Goal: Information Seeking & Learning: Find specific page/section

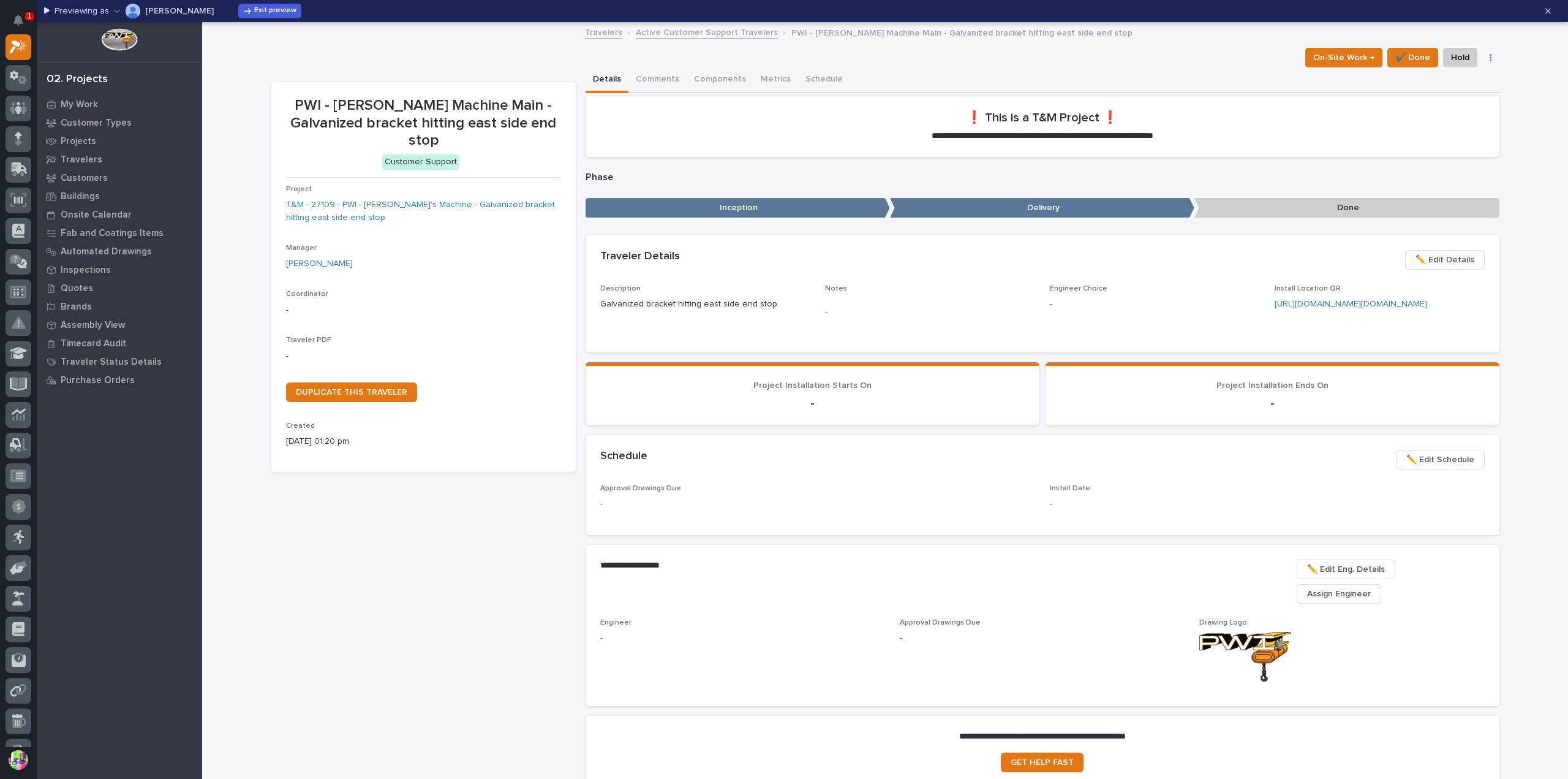
click at [1484, 59] on button "button" at bounding box center [1491, 57] width 17 height 8
click at [1175, 64] on div "On-Site Work → ✔️ Done Hold Cancel Not Done Change Traveler Type Regenerate PDF…" at bounding box center [885, 58] width 1228 height 20
click at [289, 13] on span "Exit preview" at bounding box center [275, 11] width 42 height 10
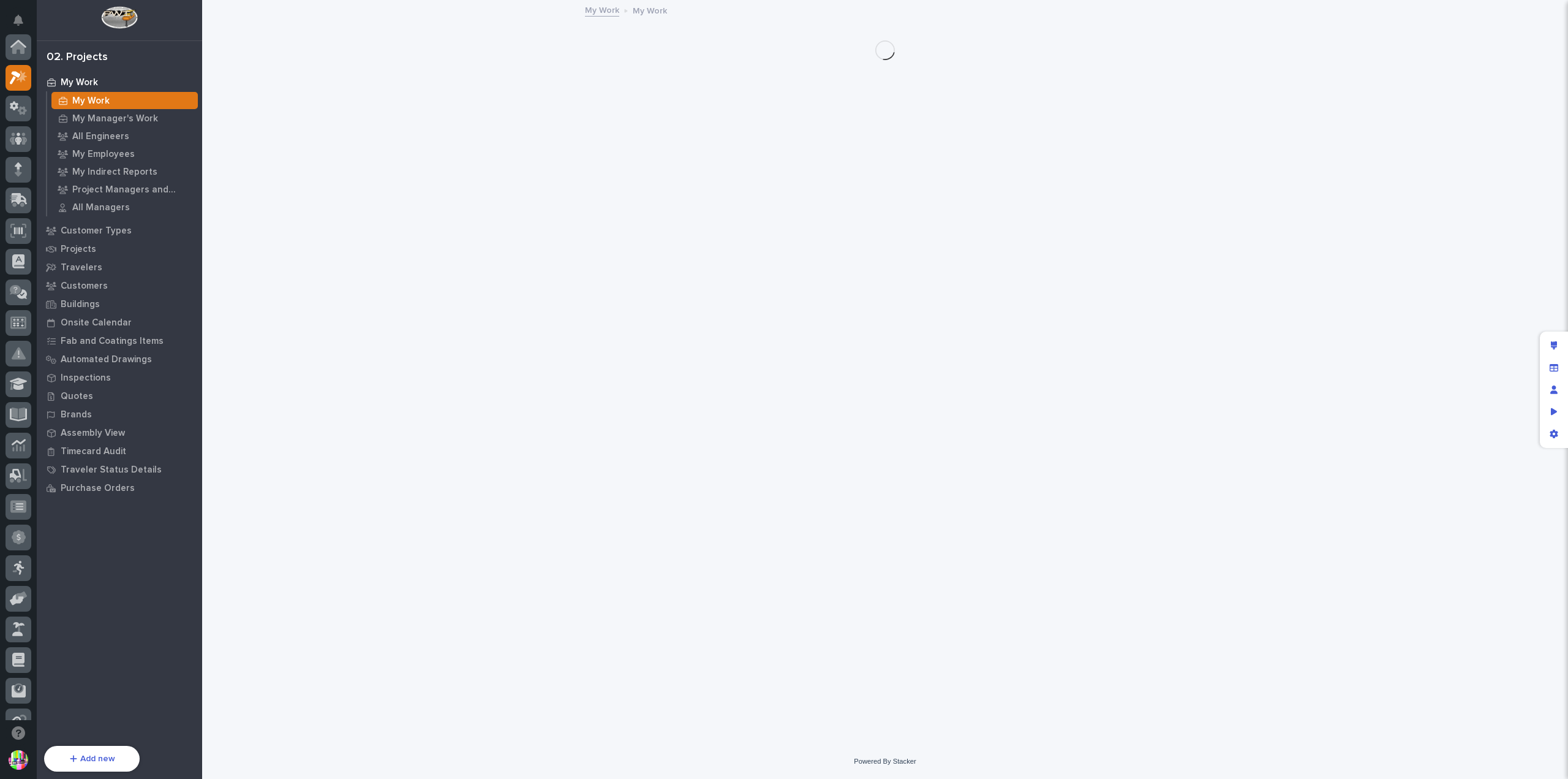
scroll to position [31, 0]
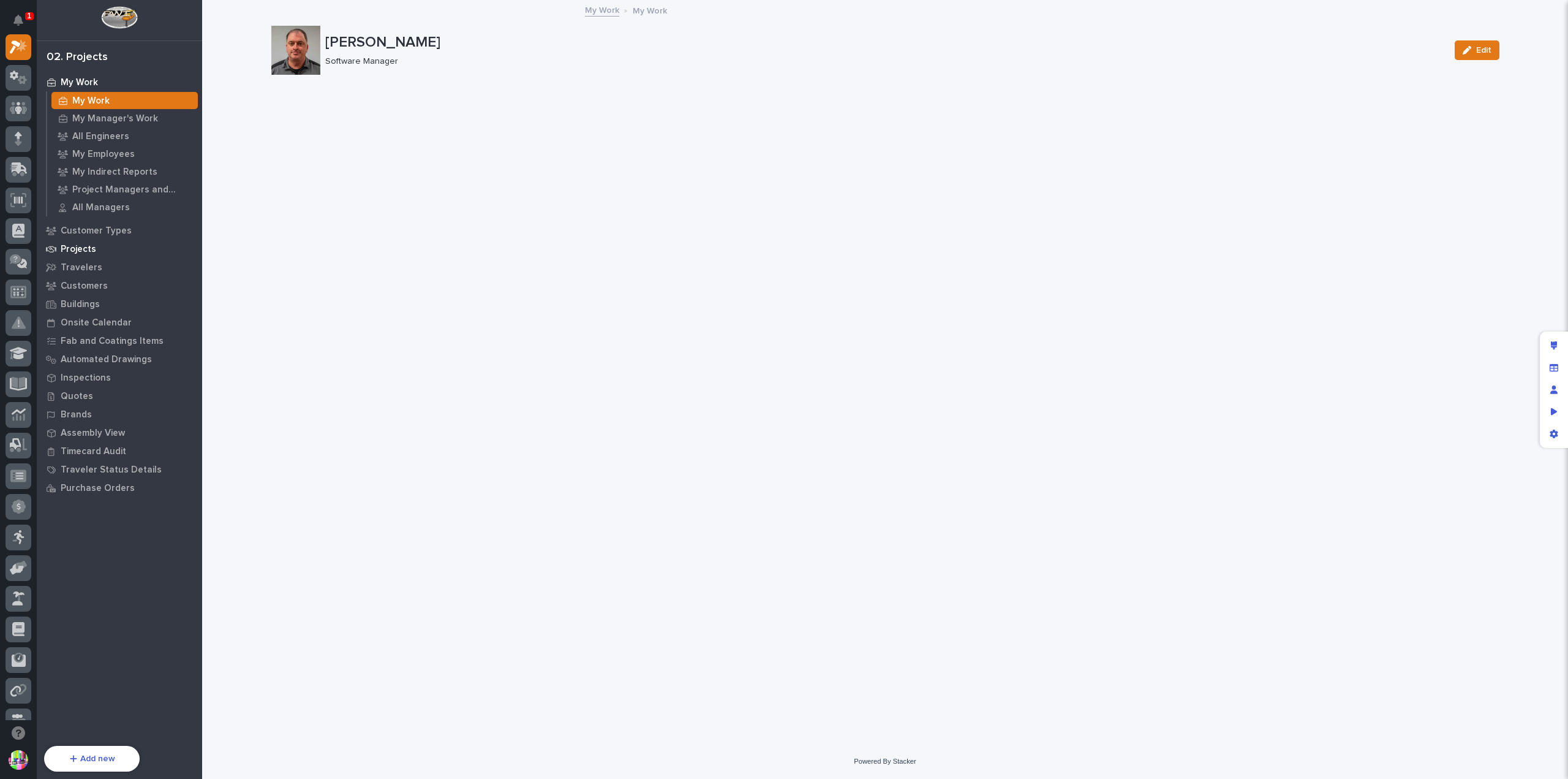
click at [94, 247] on div "Projects" at bounding box center [120, 248] width 159 height 17
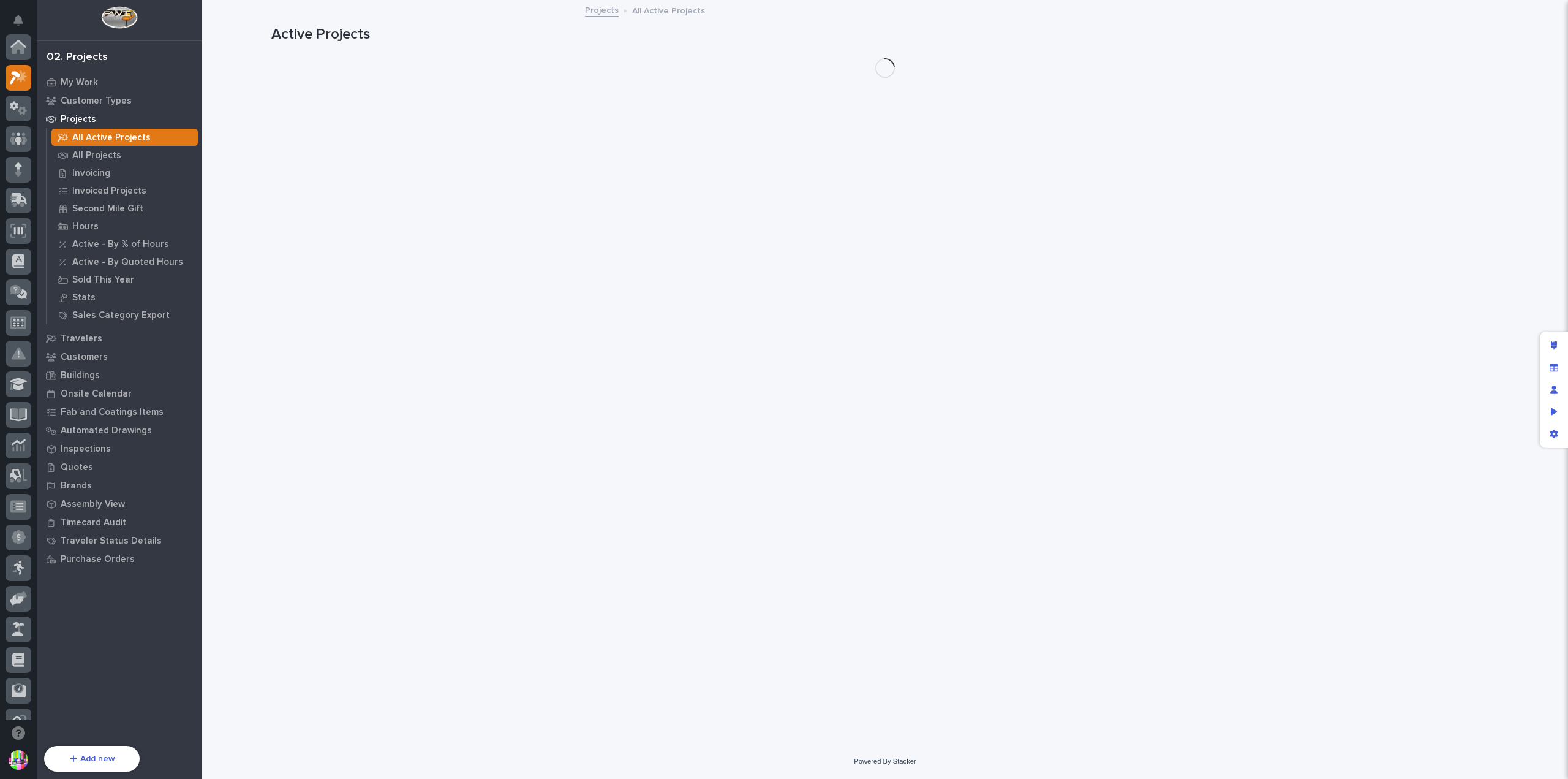
scroll to position [31, 0]
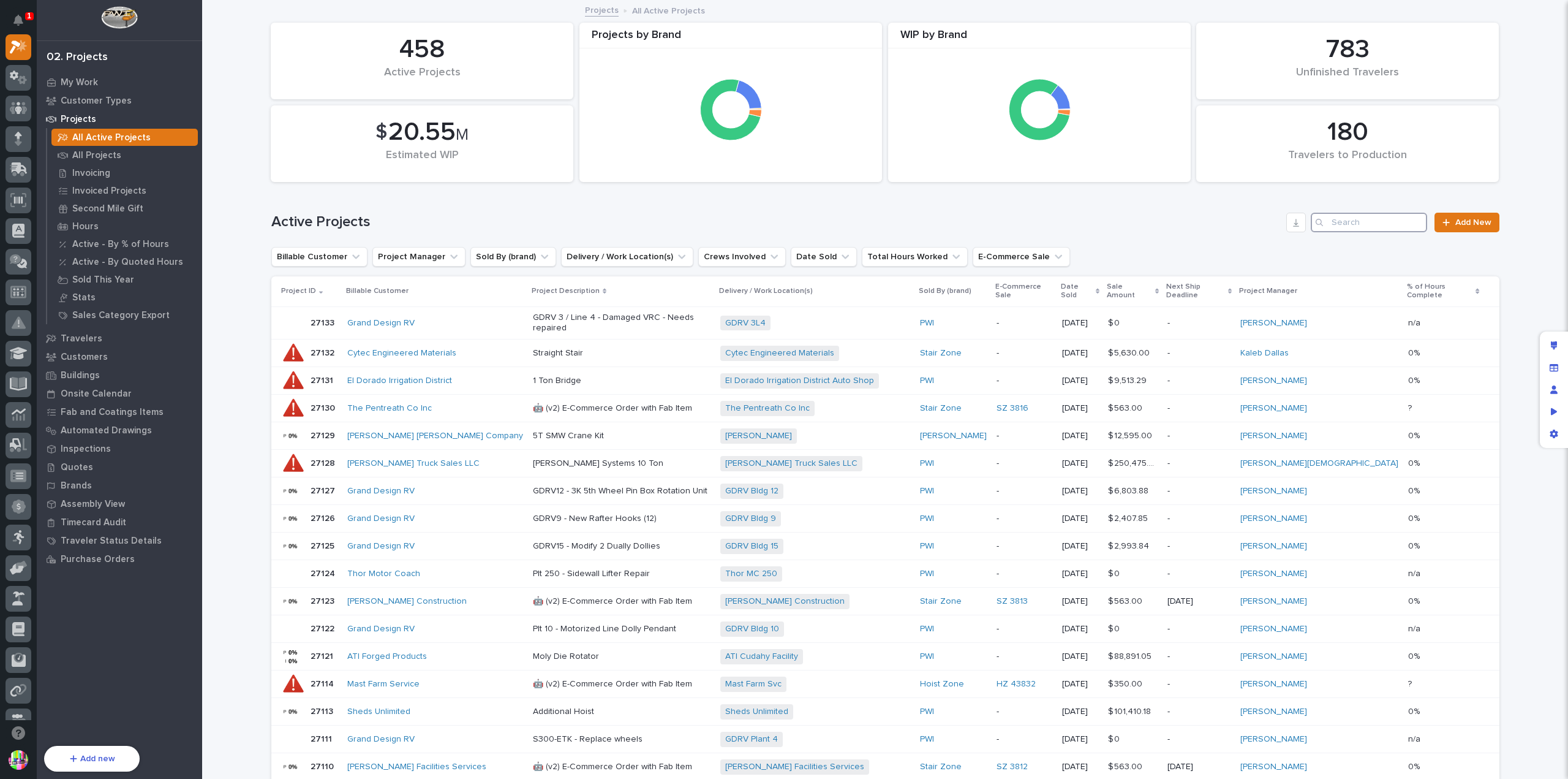
click at [1390, 225] on input "Search" at bounding box center [1369, 223] width 116 height 20
click at [140, 152] on div "All Projects" at bounding box center [125, 154] width 146 height 17
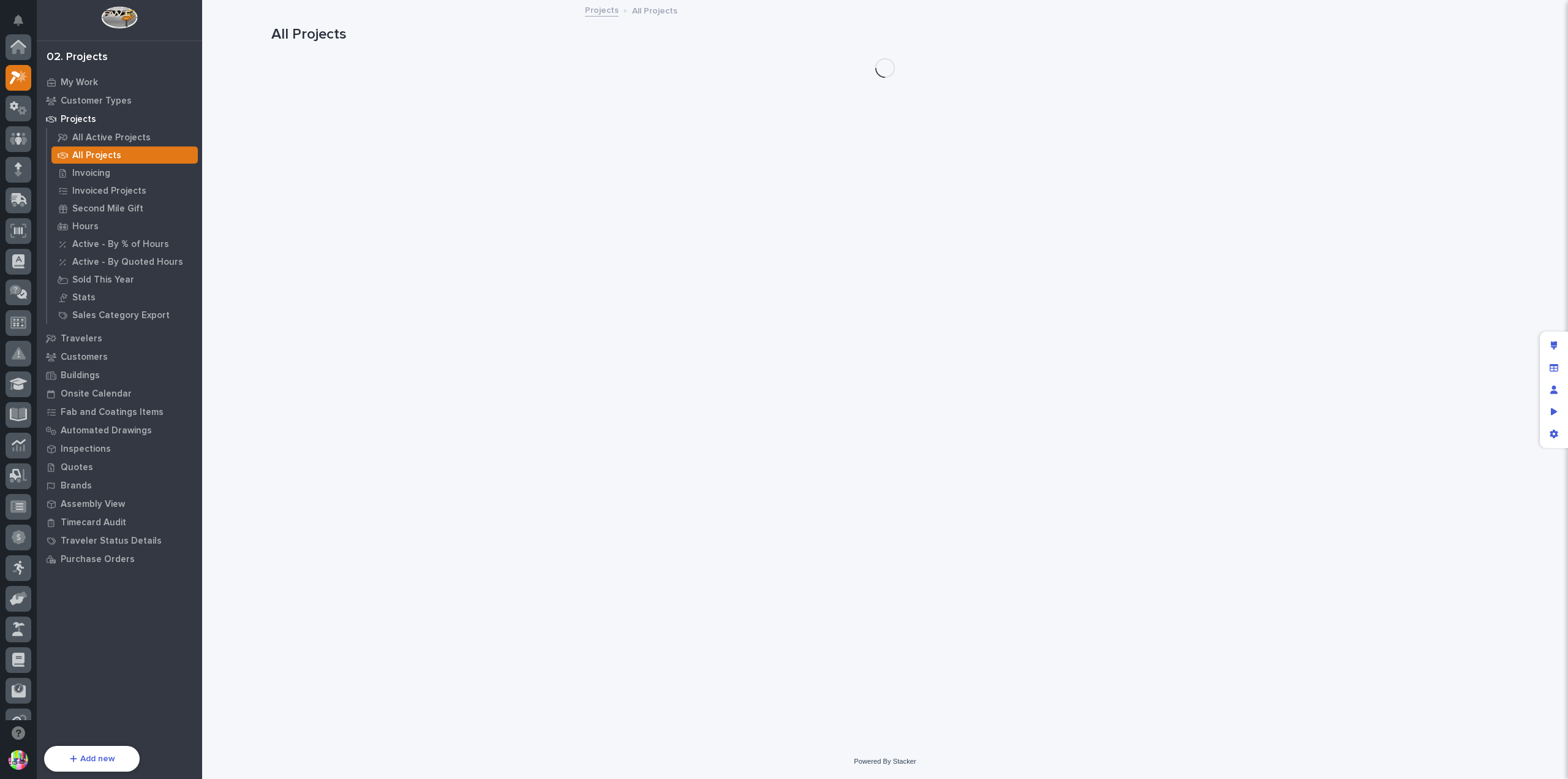
scroll to position [31, 0]
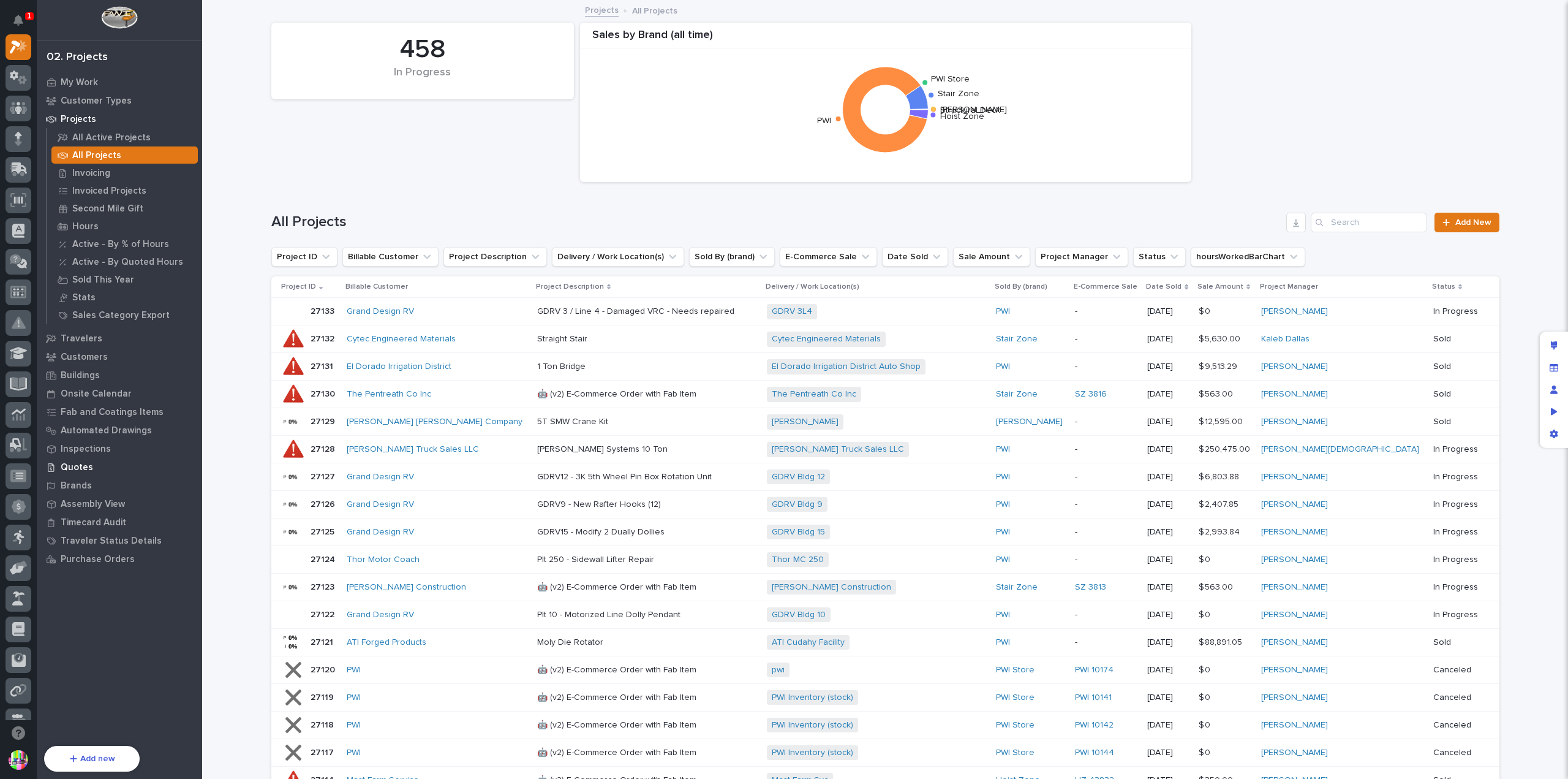
click at [90, 464] on div "Quotes" at bounding box center [120, 467] width 159 height 17
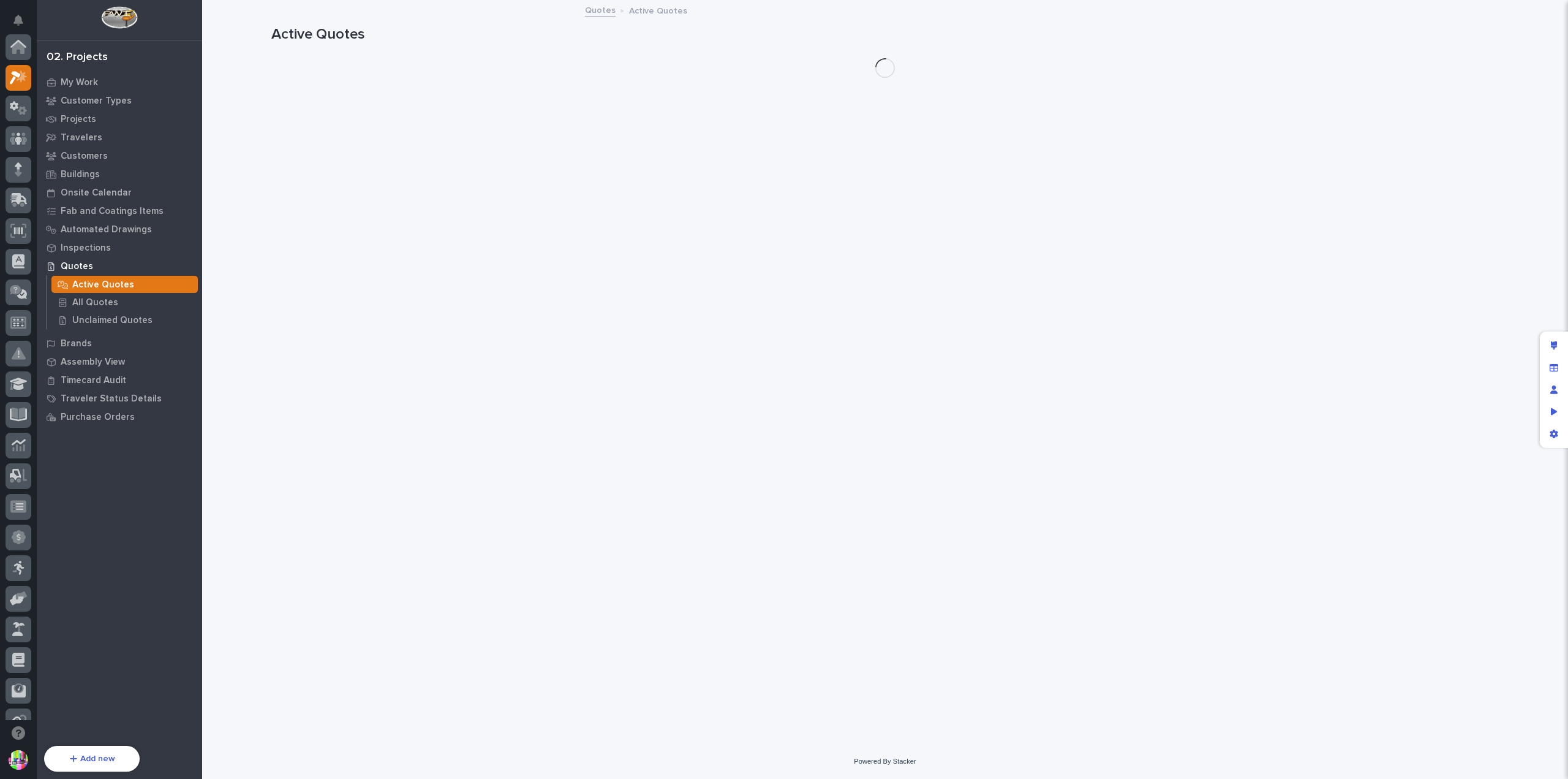
scroll to position [31, 0]
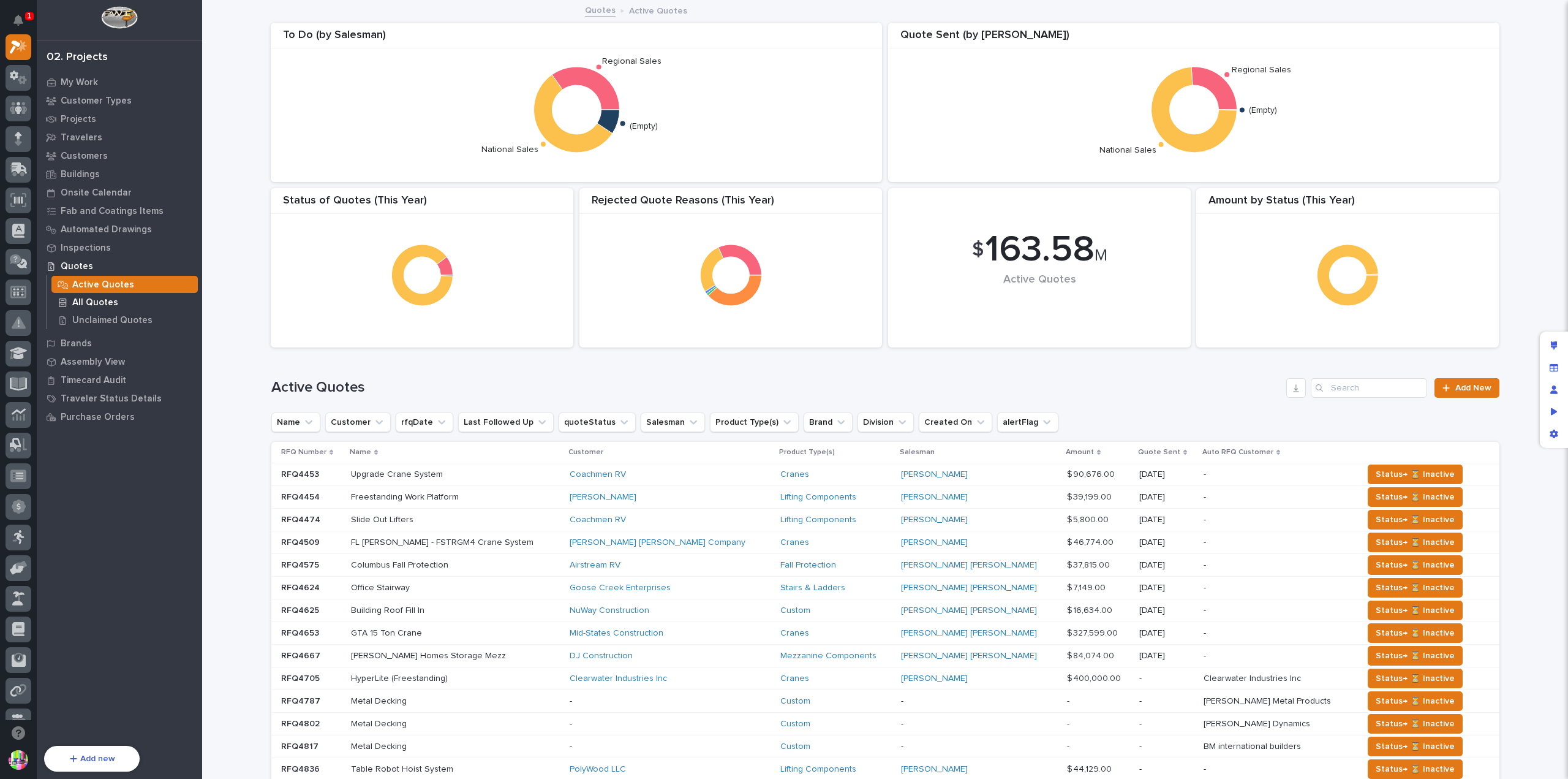
click at [111, 305] on p "All Quotes" at bounding box center [95, 302] width 46 height 11
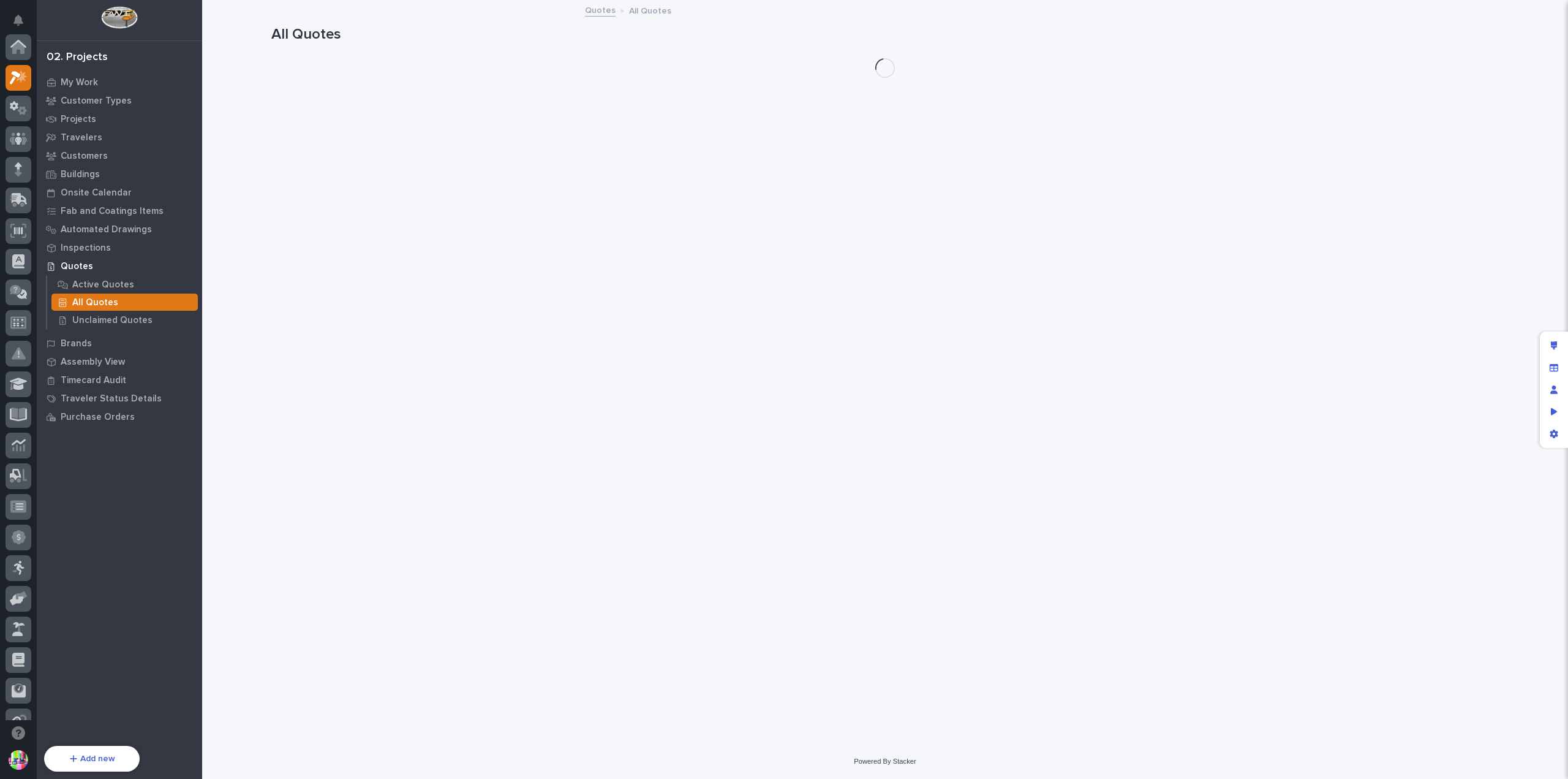
scroll to position [31, 0]
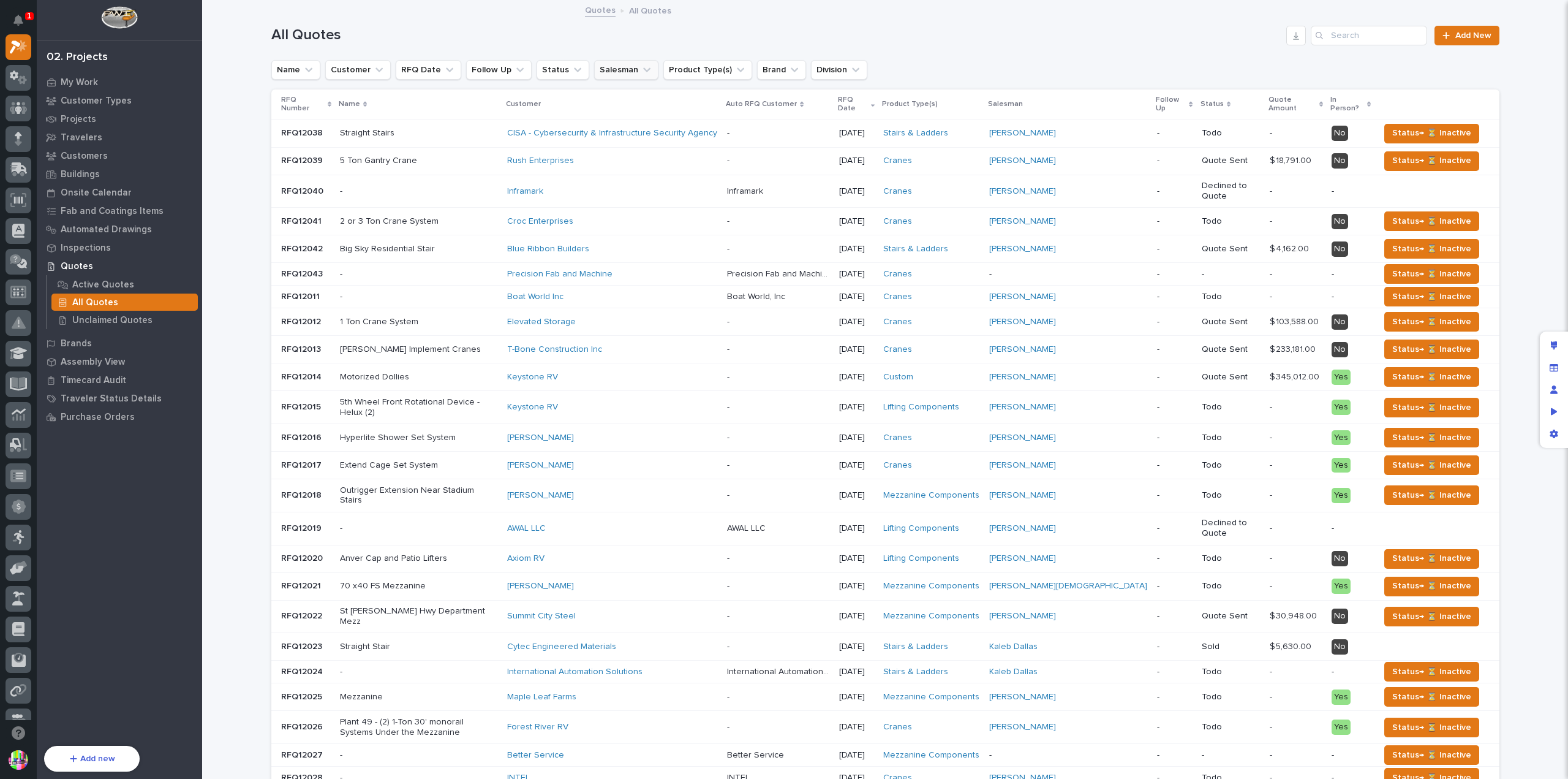
click at [594, 74] on button "Salesman" at bounding box center [626, 70] width 64 height 20
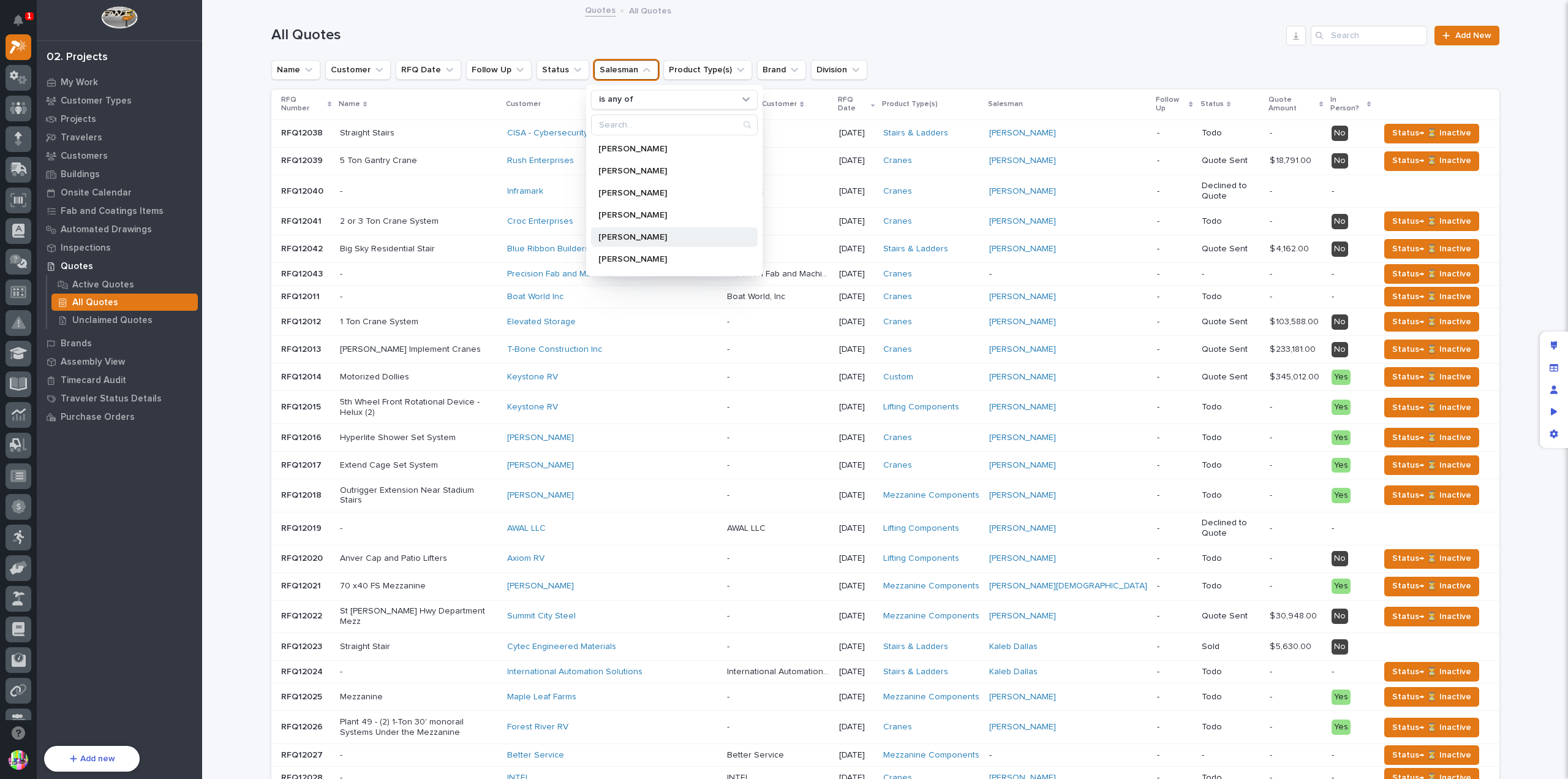
click at [647, 236] on p "[PERSON_NAME]" at bounding box center [668, 237] width 139 height 8
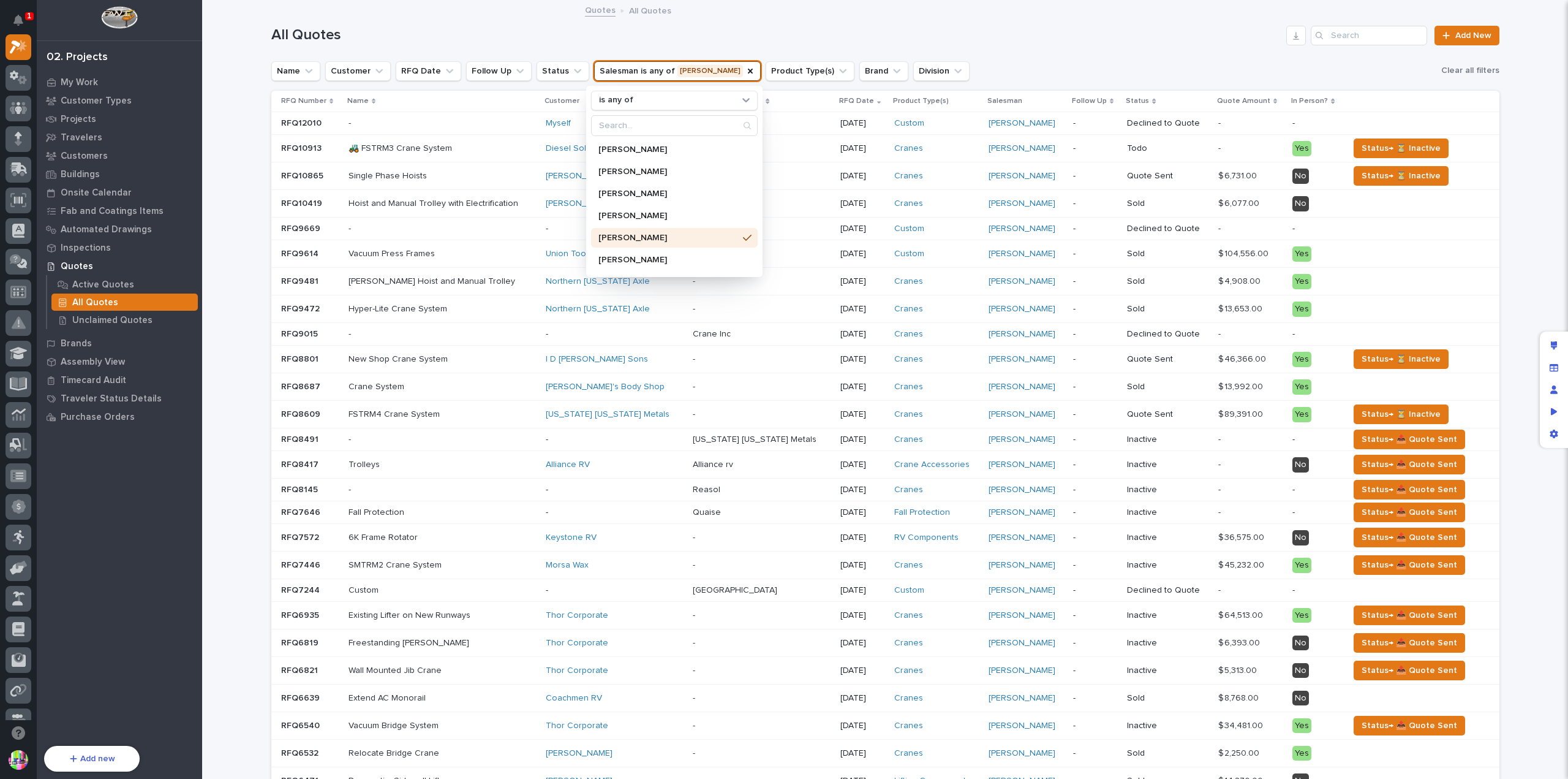
click at [874, 32] on h1 "All Quotes" at bounding box center [777, 35] width 1011 height 17
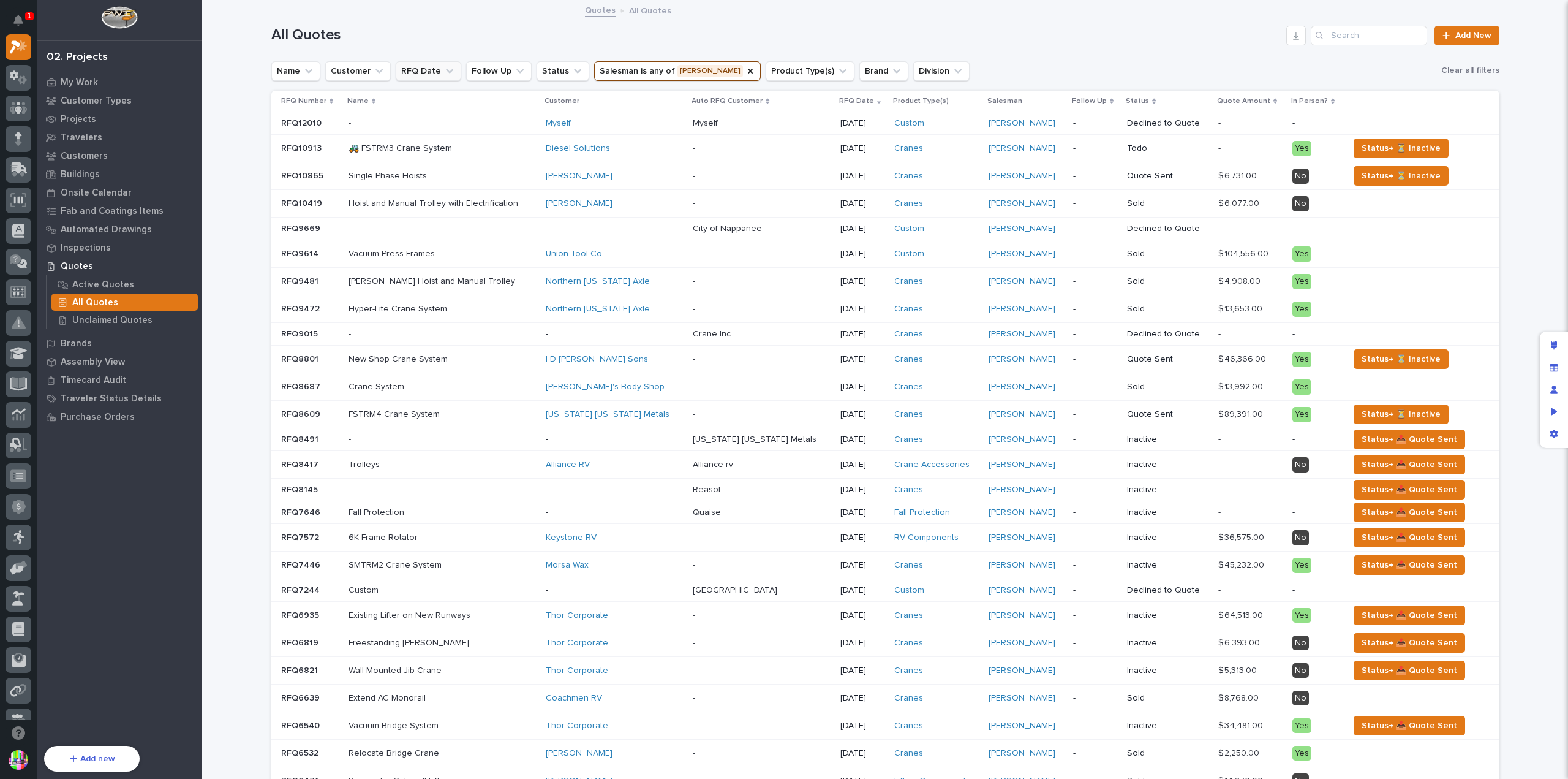
click at [443, 71] on icon "RFQ Date" at bounding box center [449, 71] width 12 height 12
click at [437, 247] on p "this year" at bounding box center [470, 251] width 129 height 8
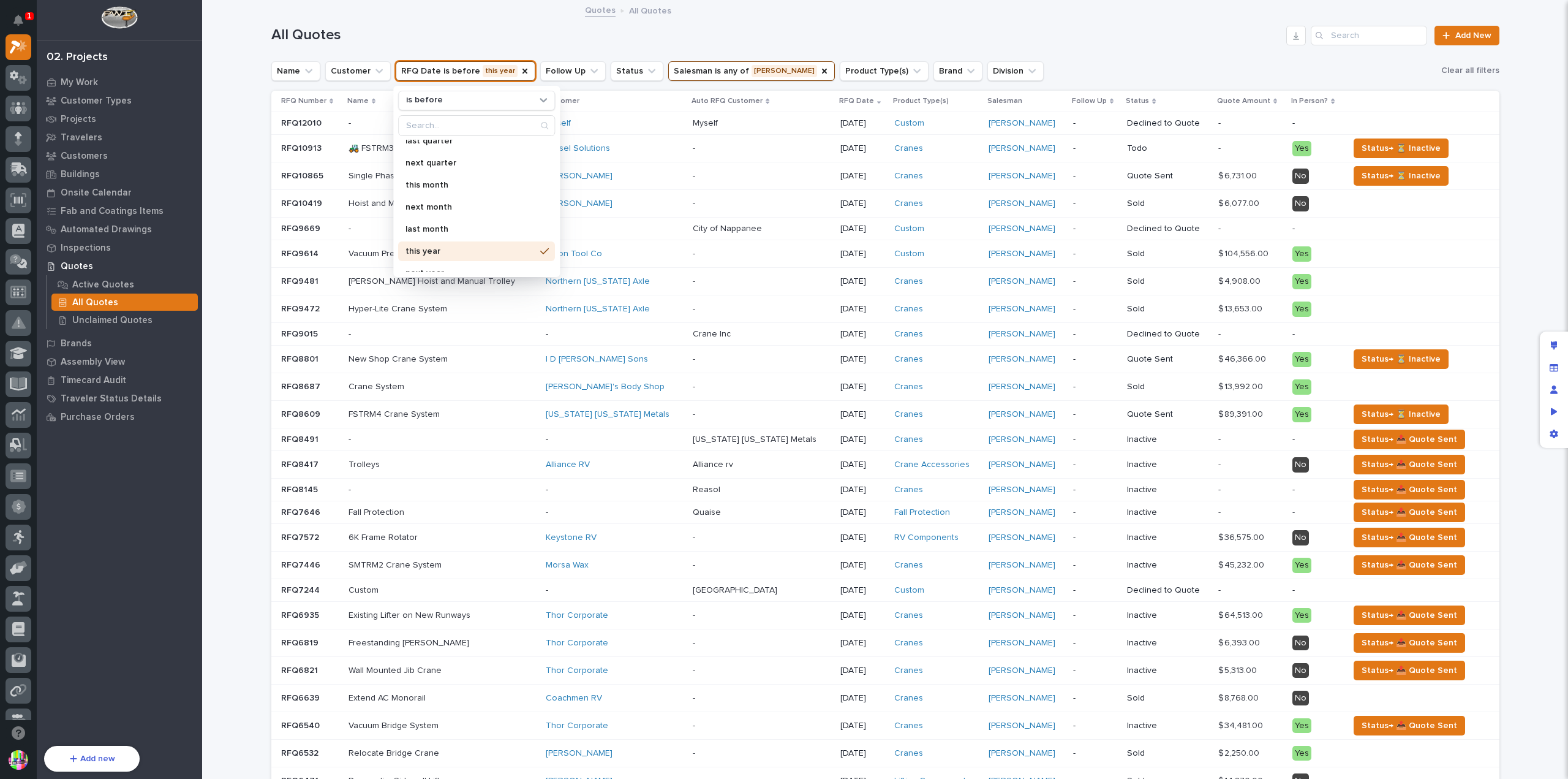
click at [569, 30] on h1 "All Quotes" at bounding box center [777, 35] width 1011 height 17
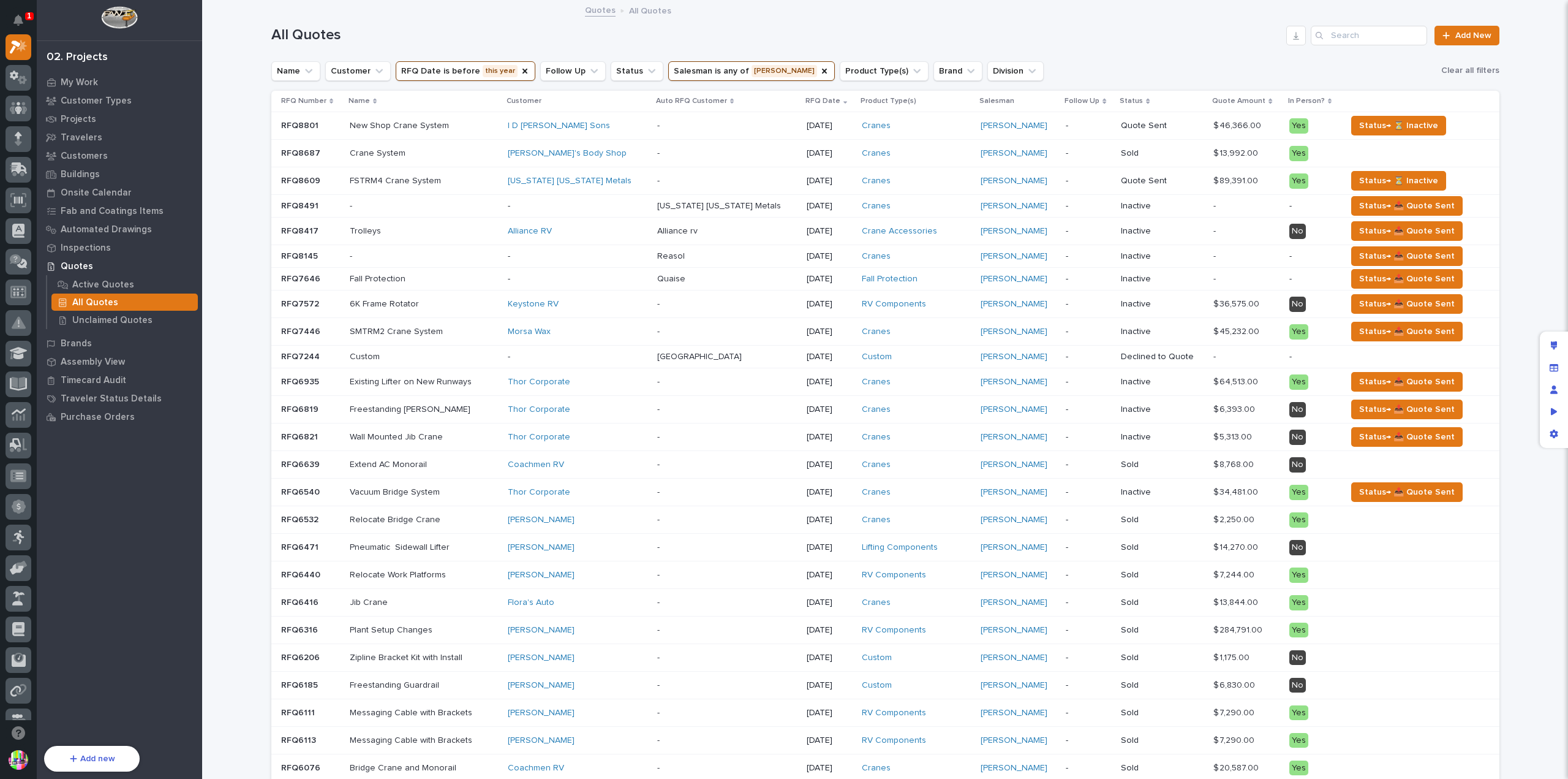
click at [457, 74] on button "RFQ Date is before this year" at bounding box center [466, 71] width 139 height 20
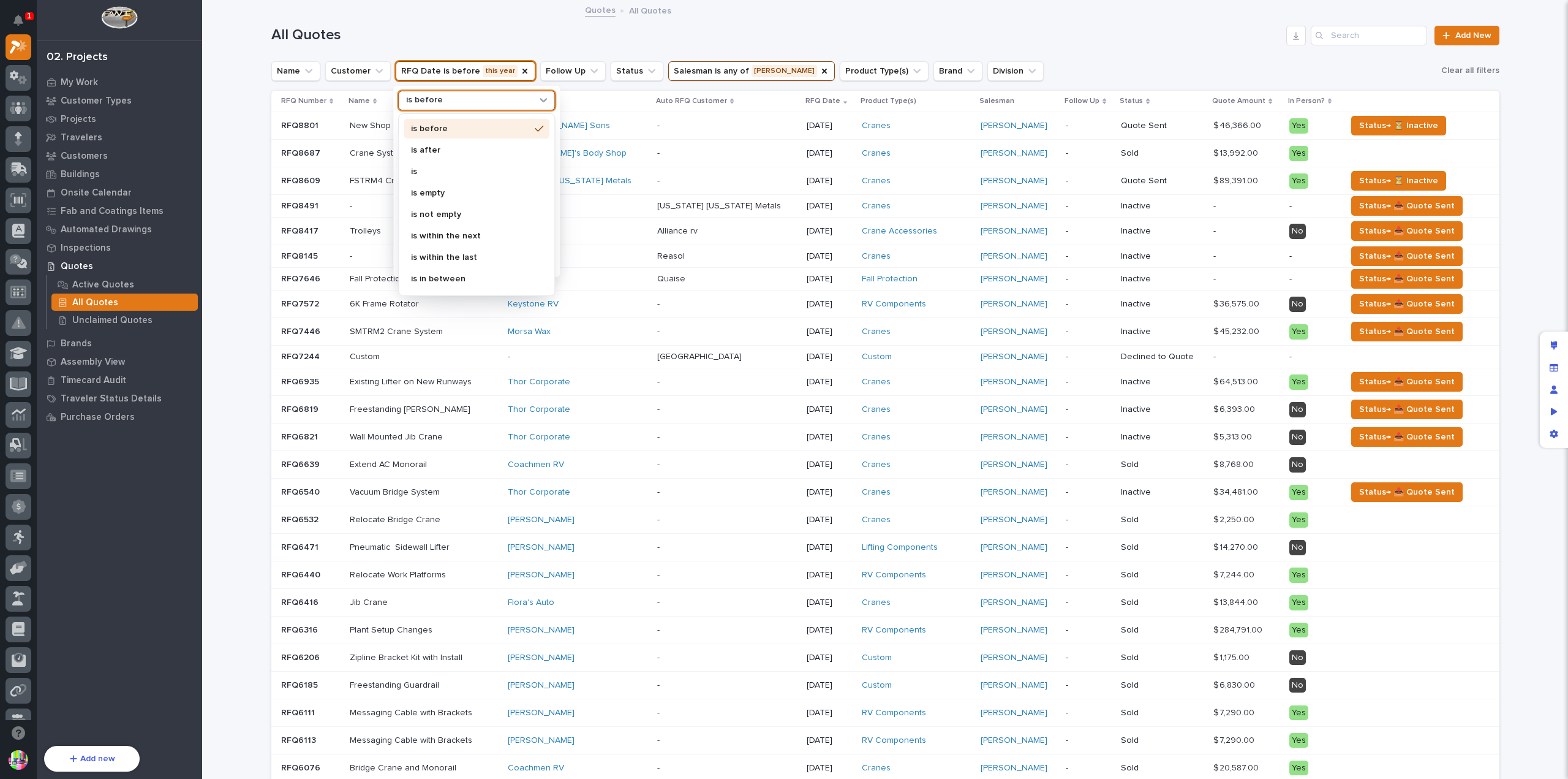
click at [440, 99] on div "is before" at bounding box center [468, 100] width 135 height 12
click at [449, 164] on div "is" at bounding box center [476, 172] width 146 height 20
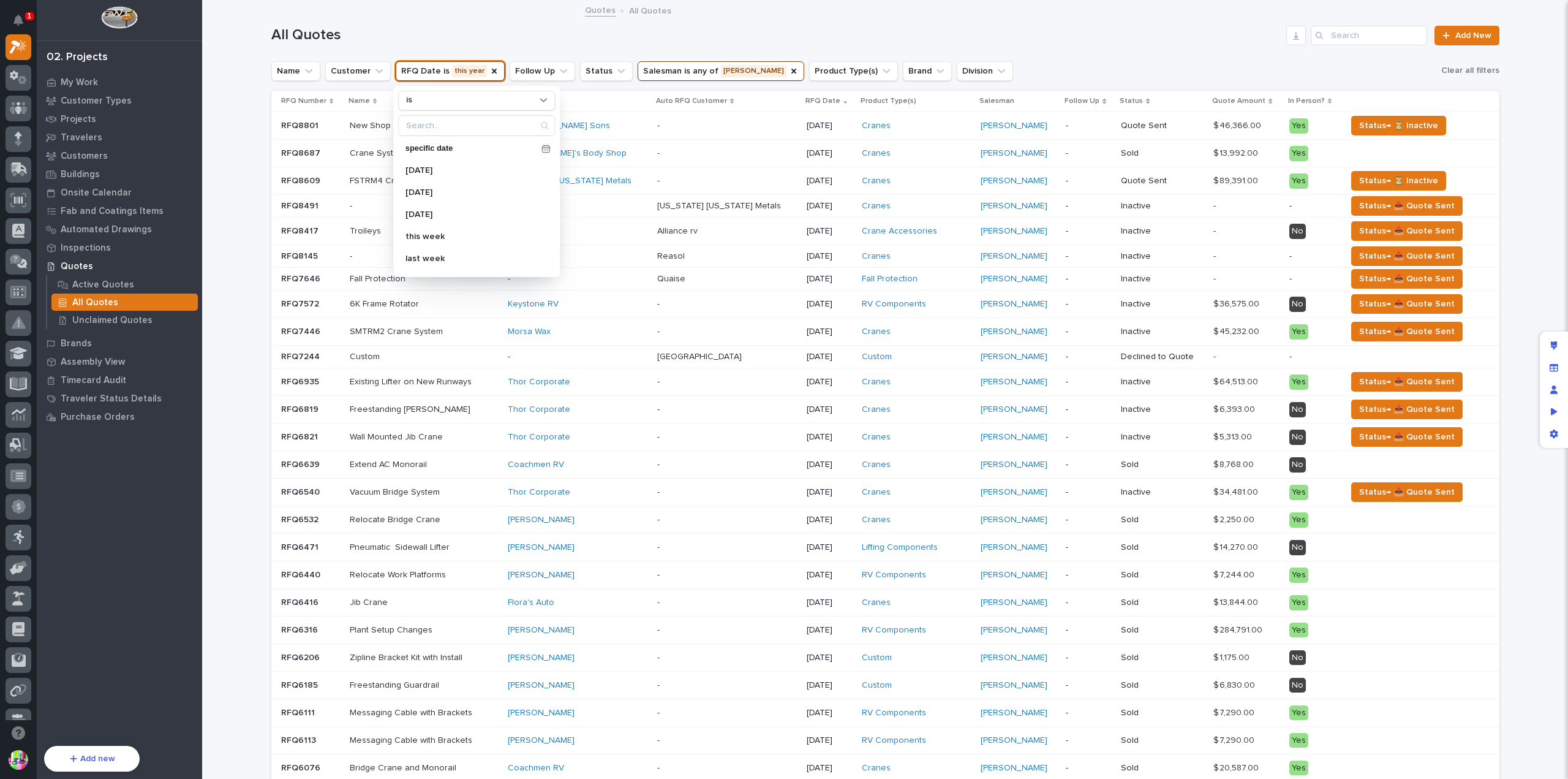
click at [506, 38] on h1 "All Quotes" at bounding box center [777, 35] width 1011 height 17
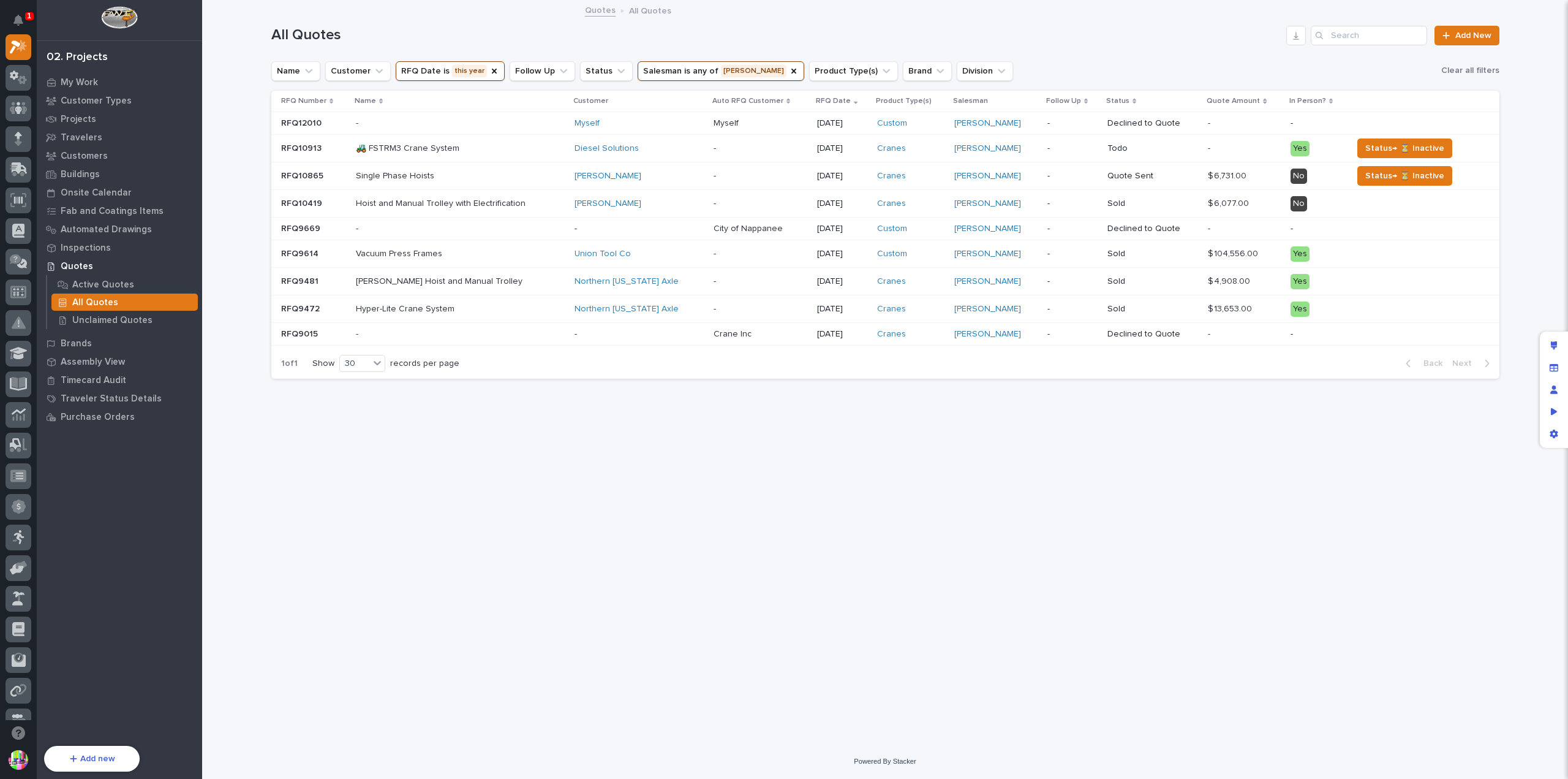
click at [315, 116] on p "RFQ12010" at bounding box center [303, 121] width 43 height 12
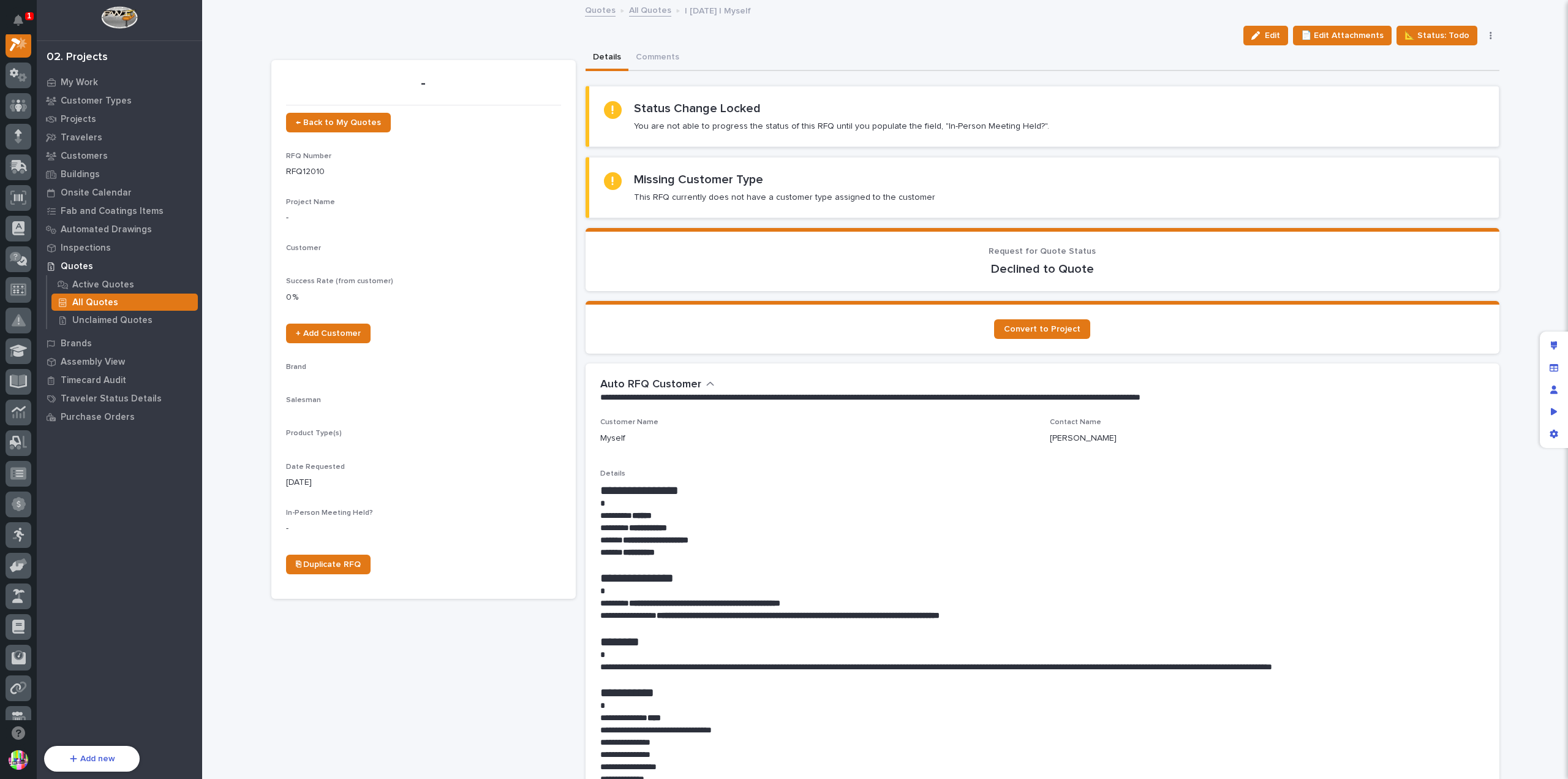
scroll to position [31, 0]
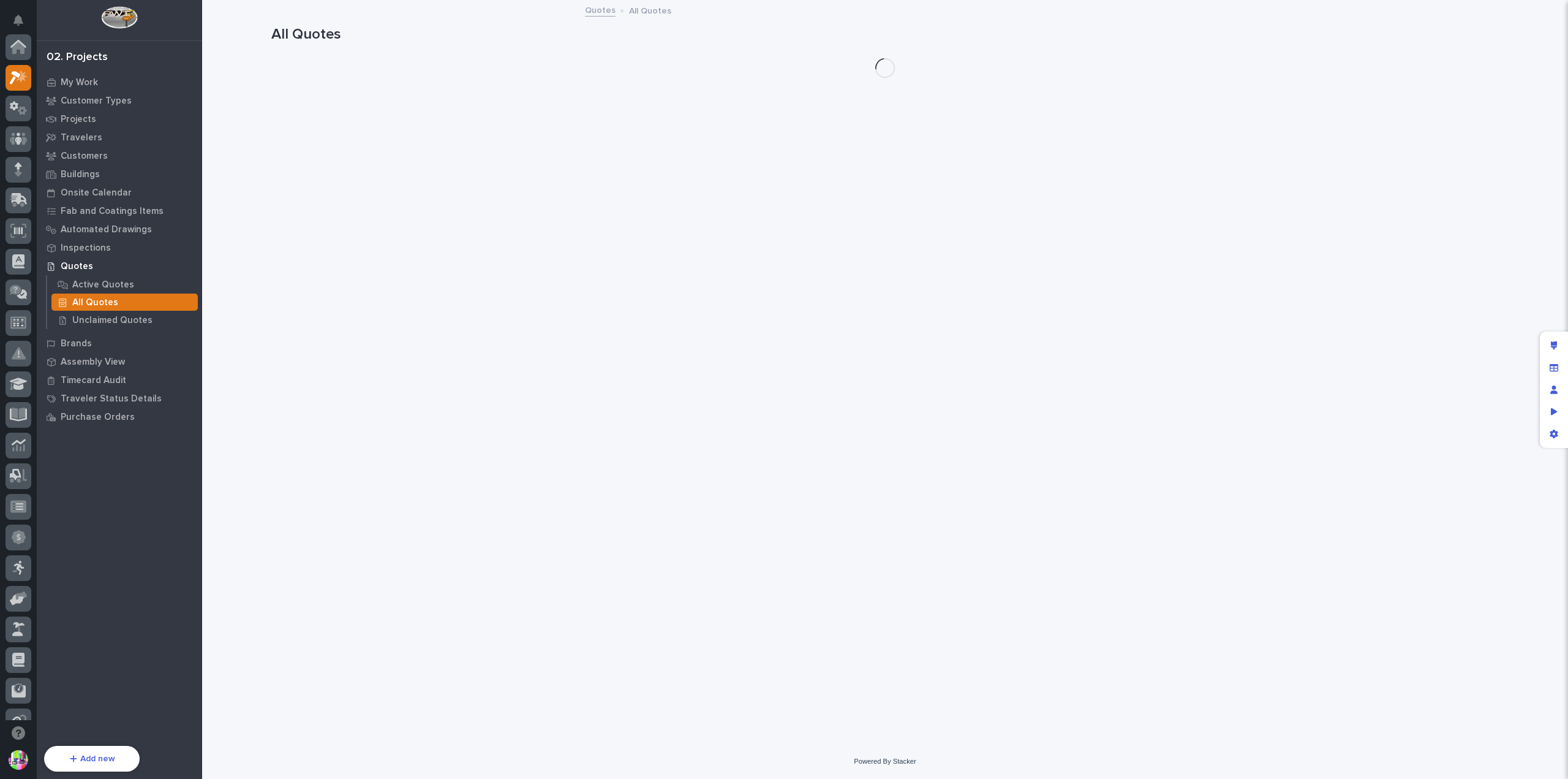
scroll to position [31, 0]
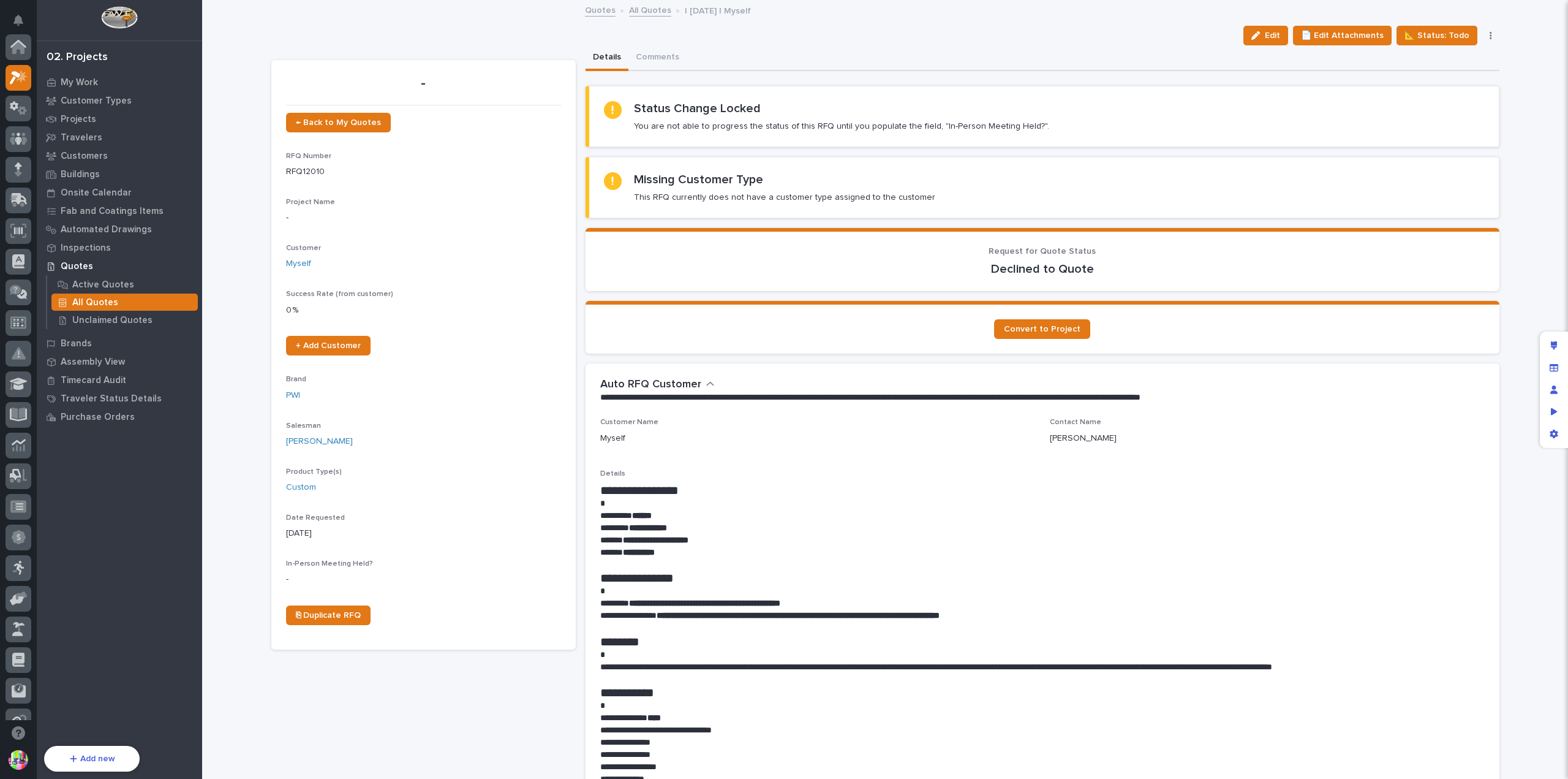
scroll to position [31, 0]
click at [427, 35] on div "Edit 📄 Edit Attachments 📐 Status: Todo Status→ 📤 Quote Sent 🆕 Revise Quote 📝 Ed…" at bounding box center [885, 36] width 1228 height 20
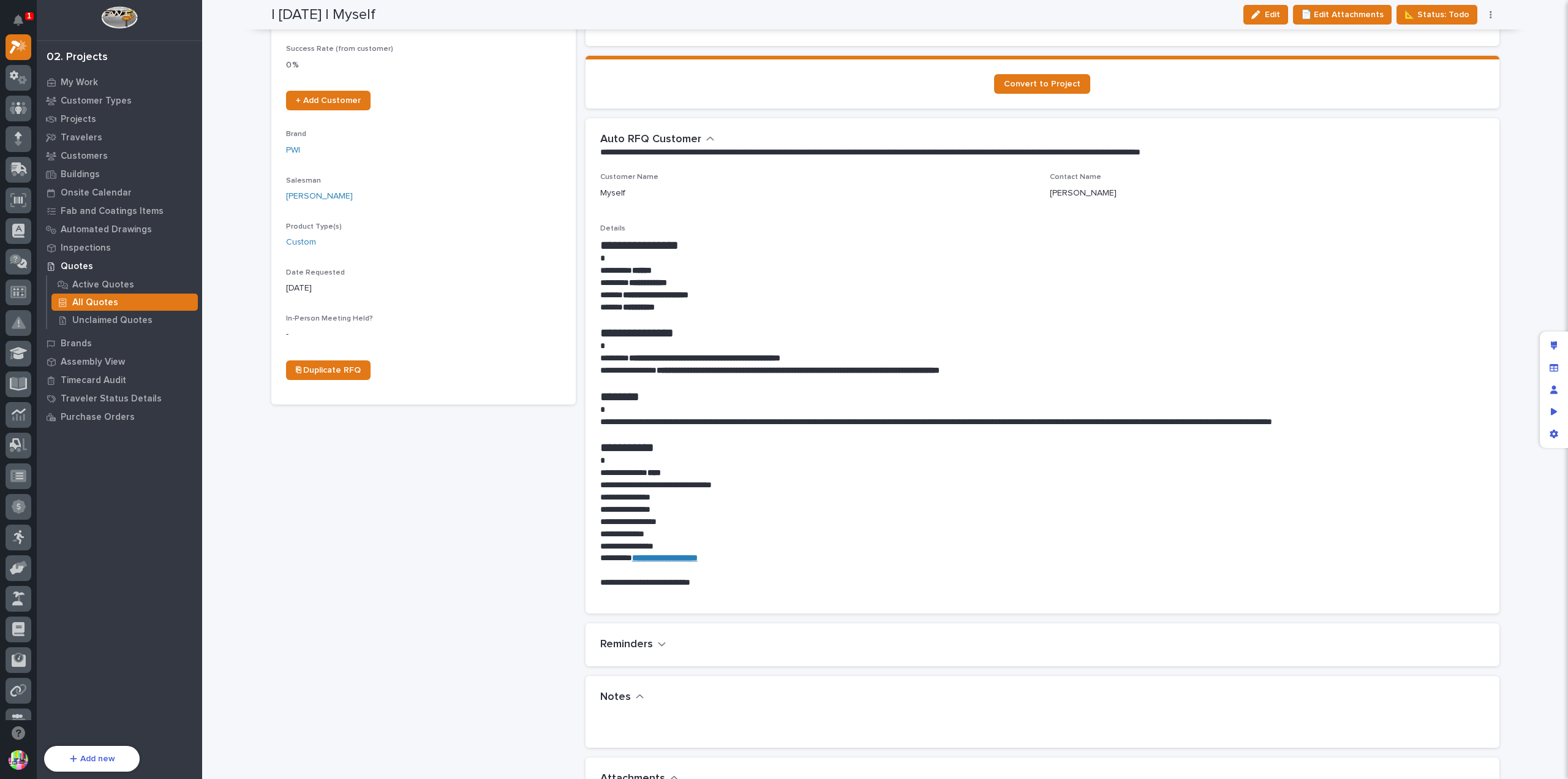
scroll to position [0, 0]
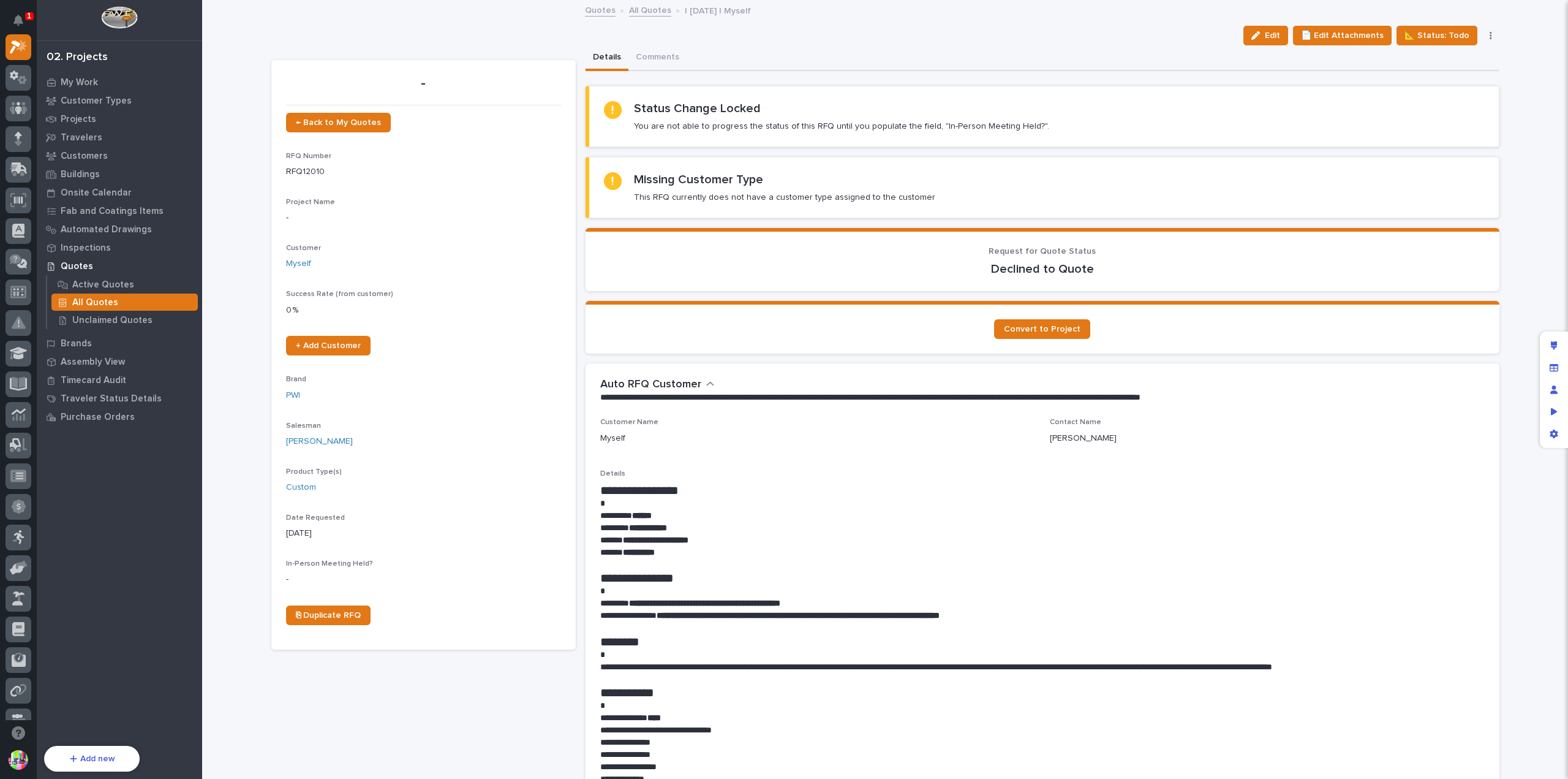
click at [1490, 34] on icon "button" at bounding box center [1491, 36] width 2 height 8
click at [1507, 16] on div "Quotes All Quotes | [DATE] | Myself" at bounding box center [886, 11] width 1366 height 17
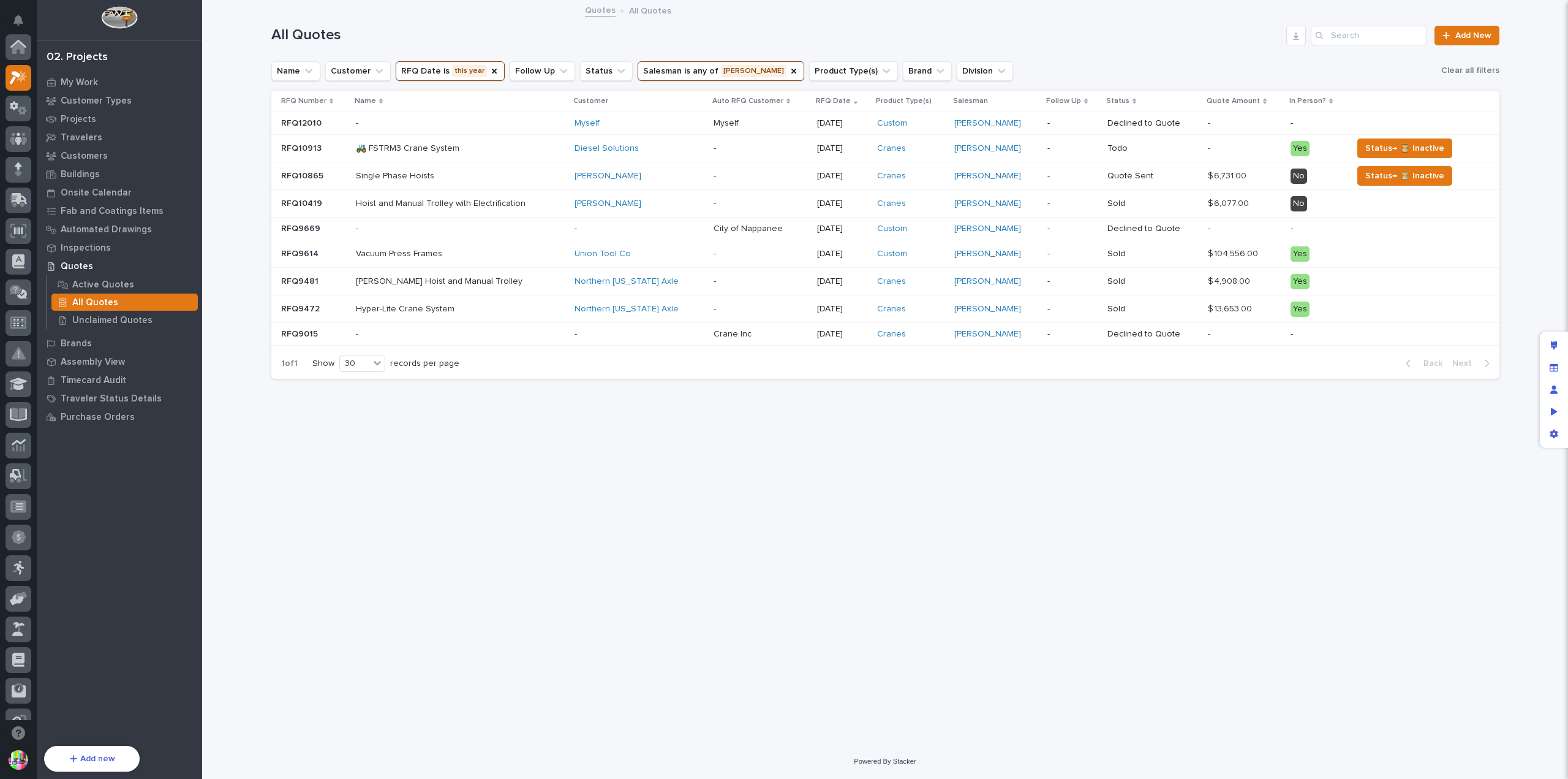
scroll to position [31, 0]
drag, startPoint x: 321, startPoint y: 172, endPoint x: 279, endPoint y: 171, distance: 42.0
click at [279, 171] on td "RFQ10865 RFQ10865" at bounding box center [311, 176] width 81 height 27
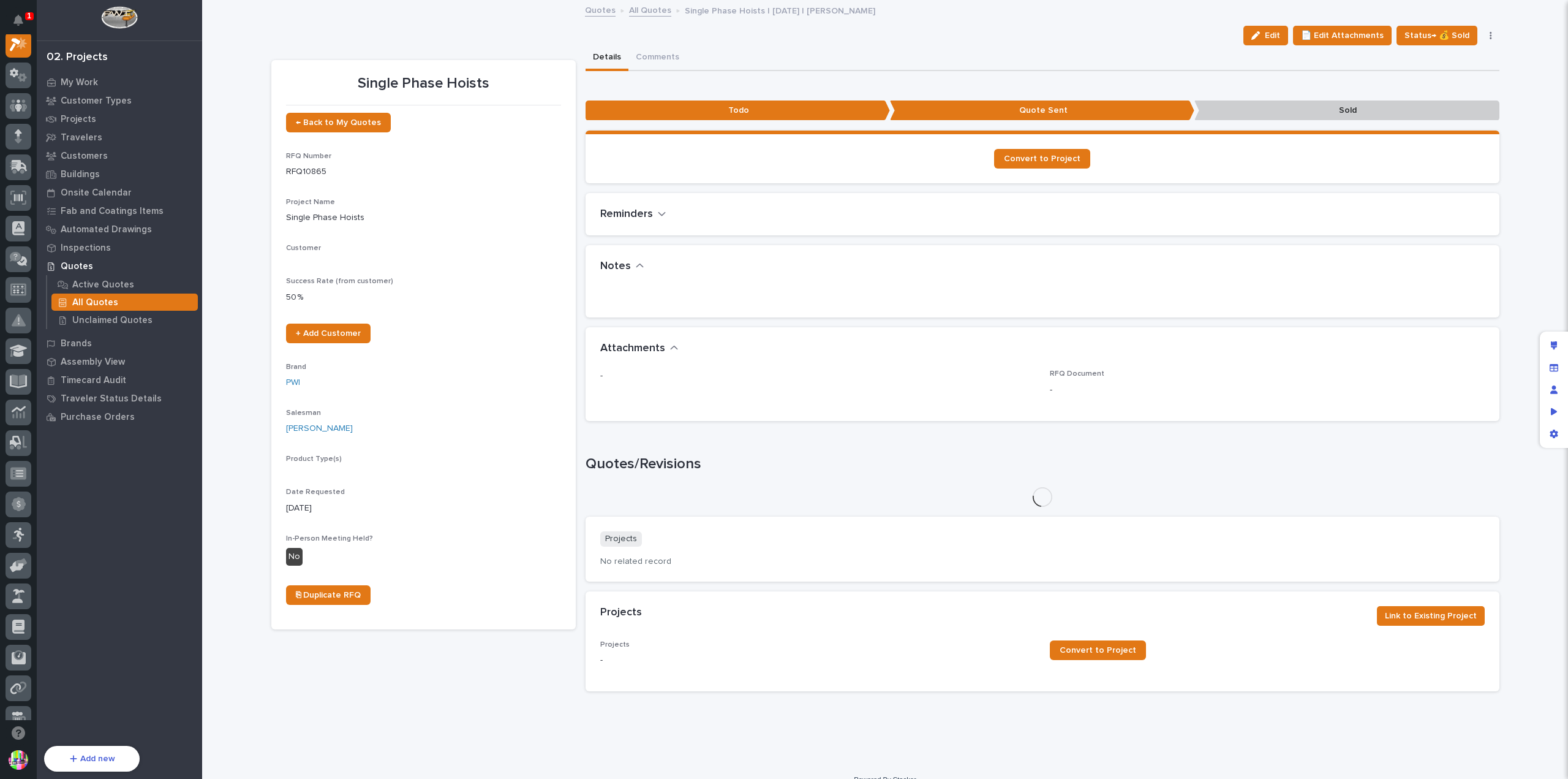
scroll to position [31, 0]
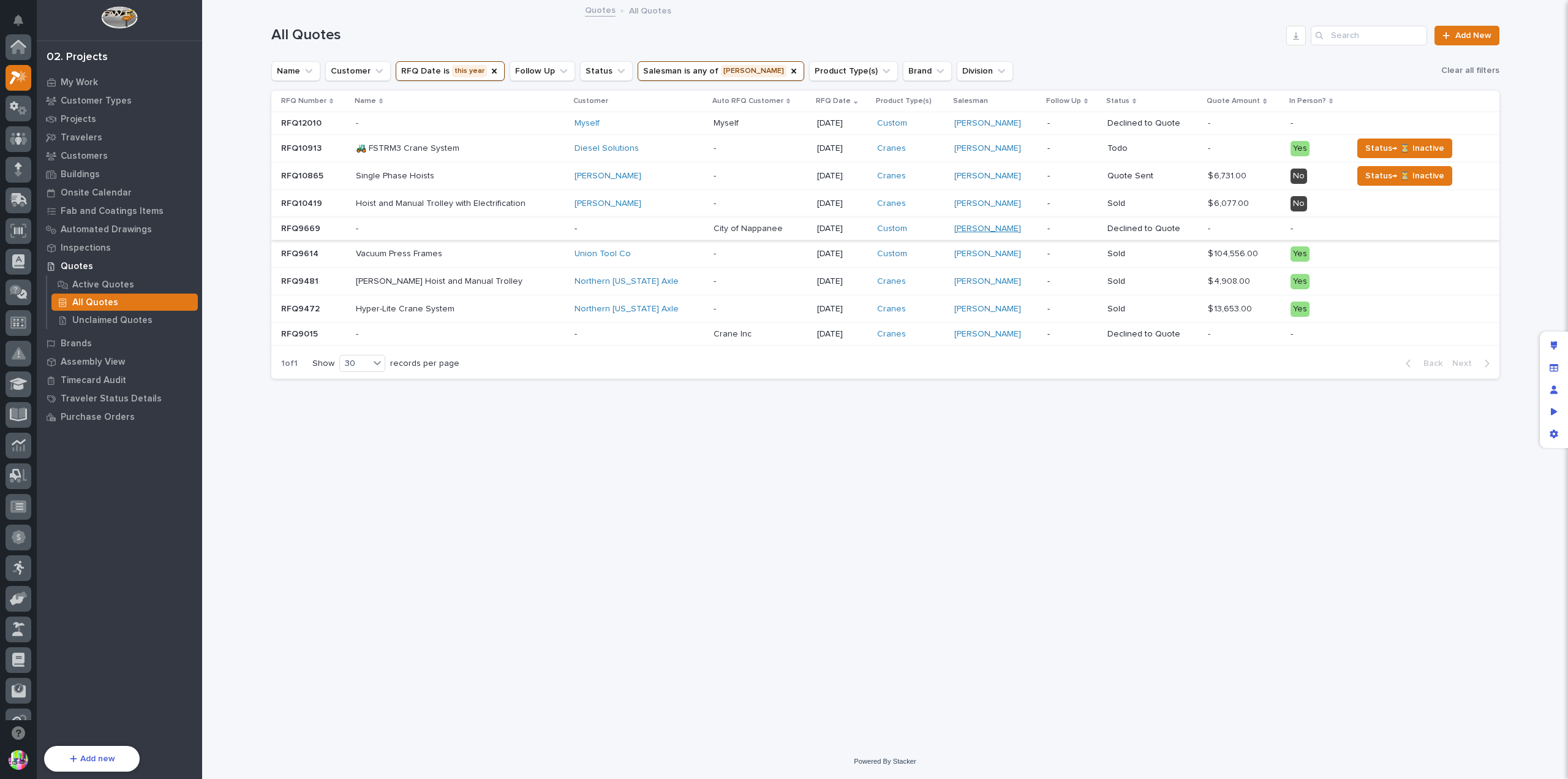
scroll to position [31, 0]
click at [310, 123] on p "RFQ12010" at bounding box center [303, 121] width 43 height 12
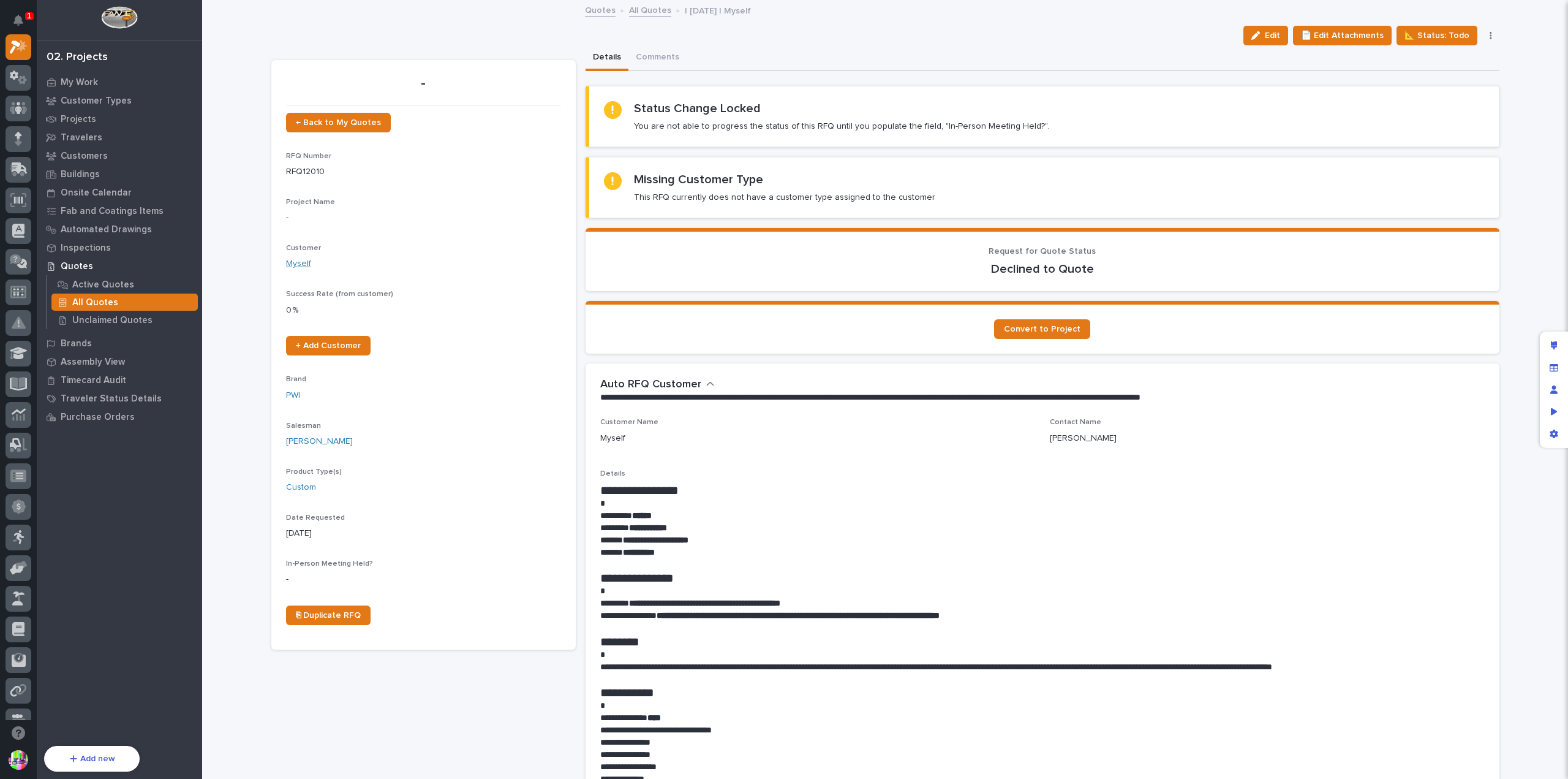
click at [294, 263] on link "Myself" at bounding box center [299, 263] width 25 height 12
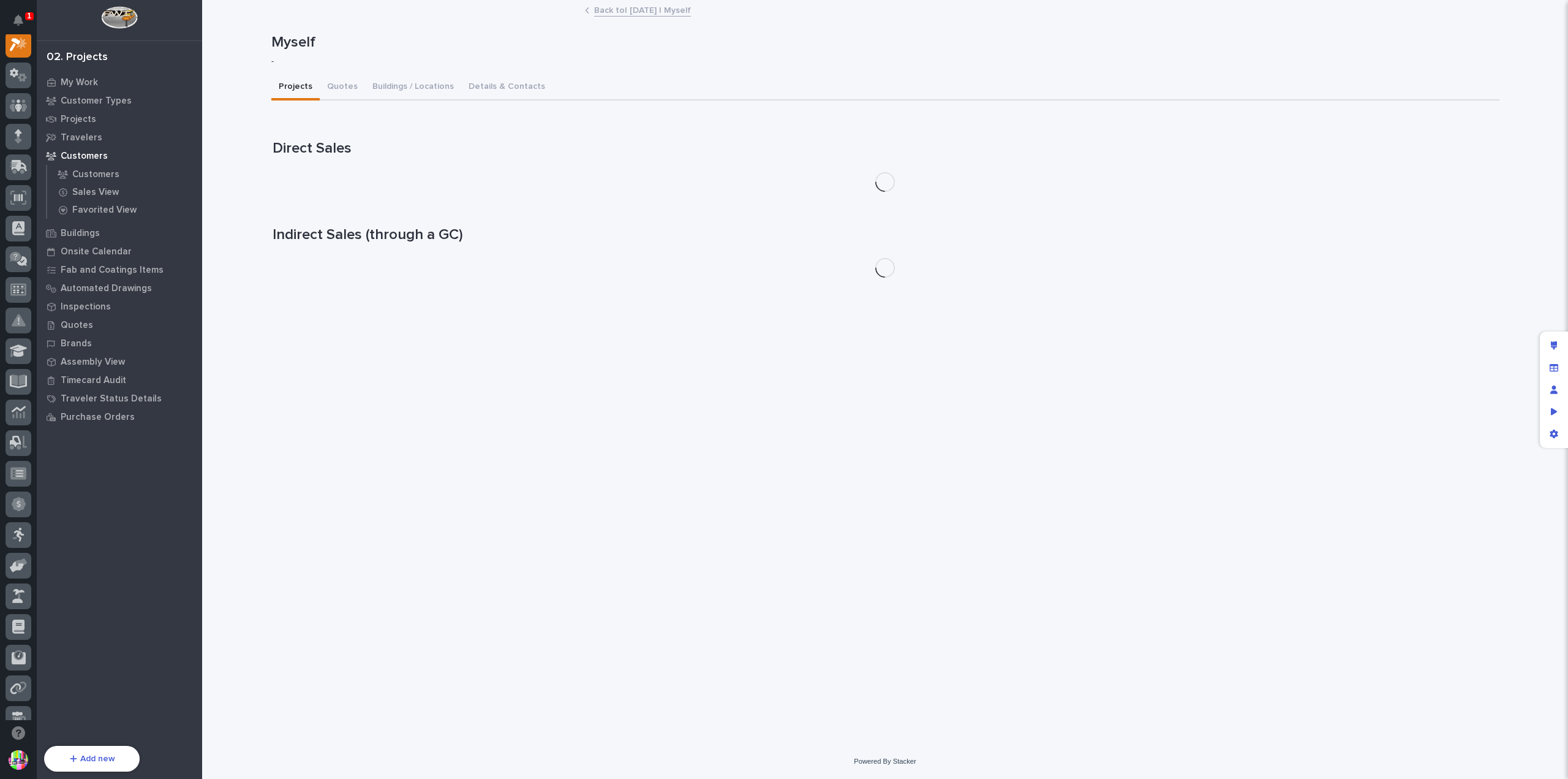
scroll to position [31, 0]
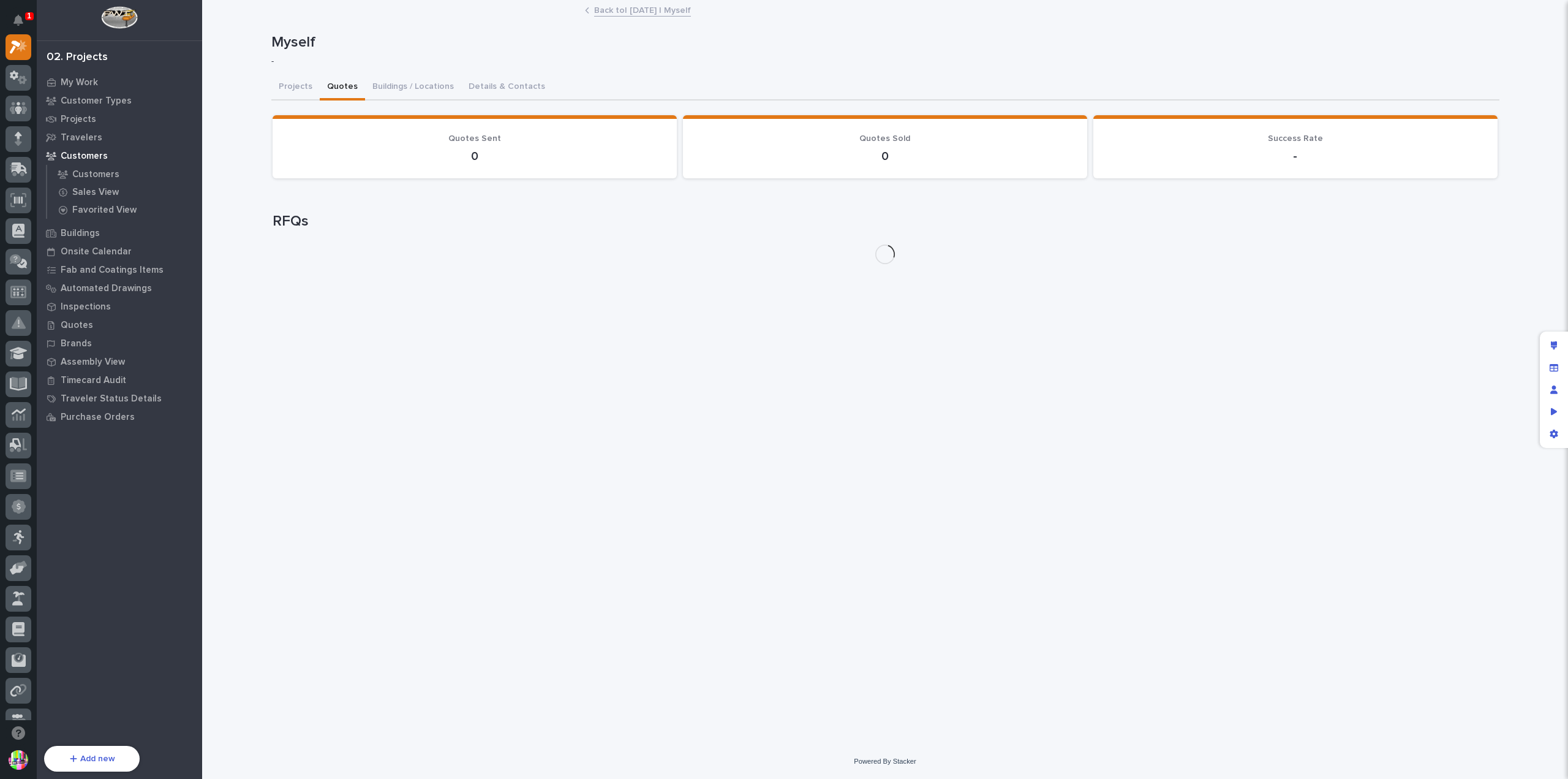
click at [335, 89] on button "Quotes" at bounding box center [342, 87] width 46 height 26
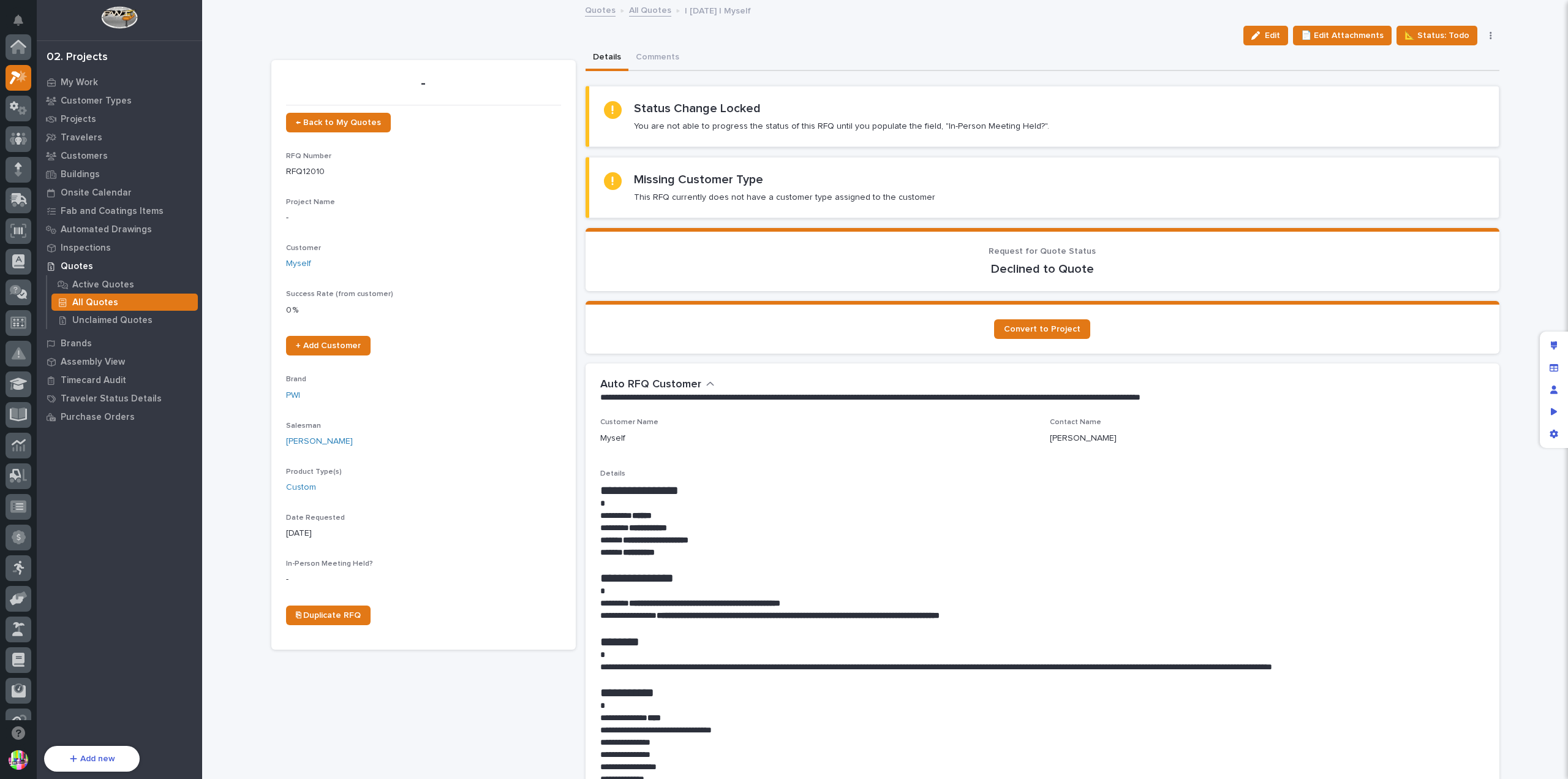
scroll to position [31, 0]
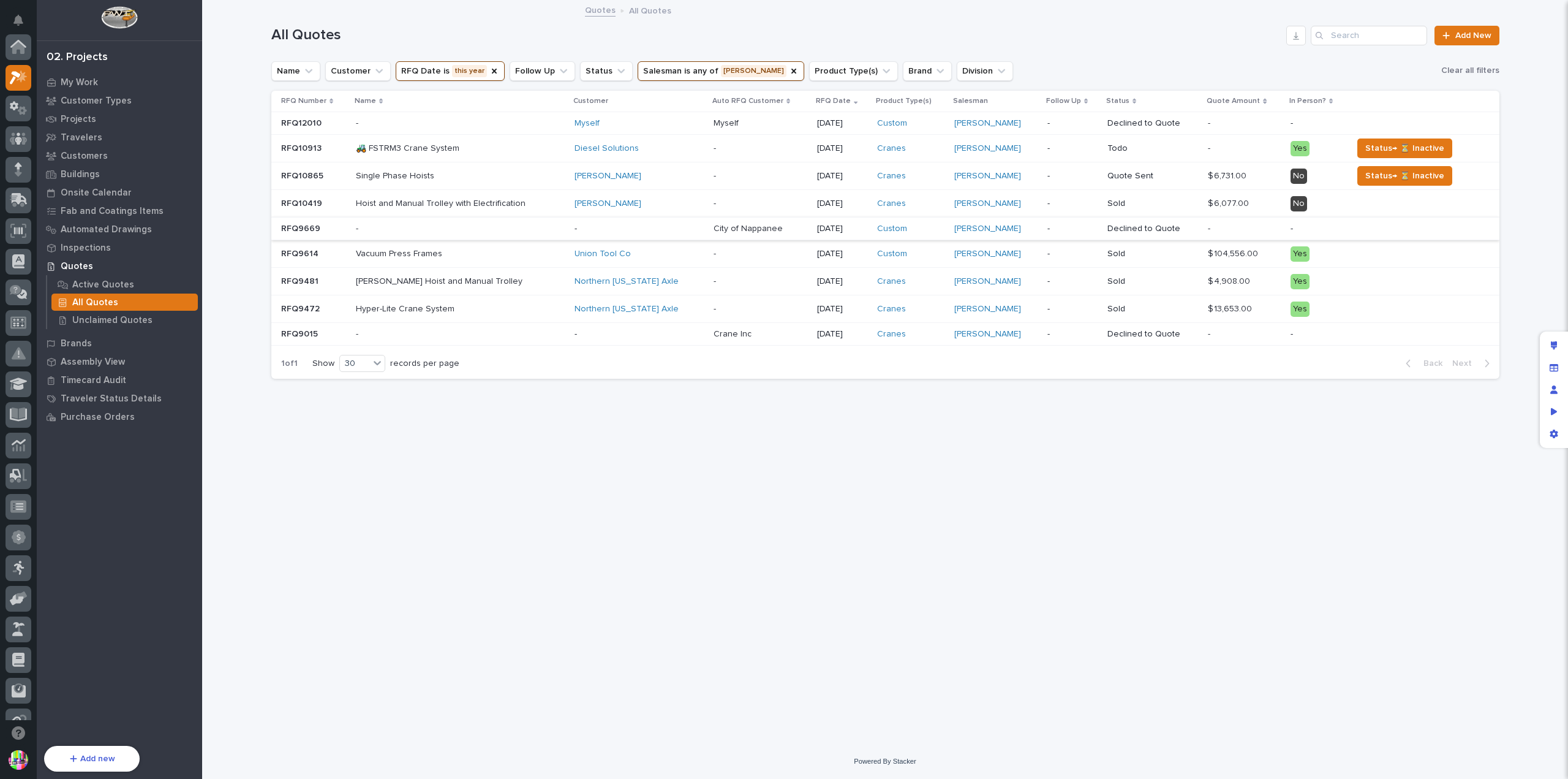
scroll to position [31, 0]
click at [1115, 221] on div "Declined to Quote" at bounding box center [1152, 227] width 90 height 12
click at [534, 329] on p "-" at bounding box center [461, 334] width 209 height 11
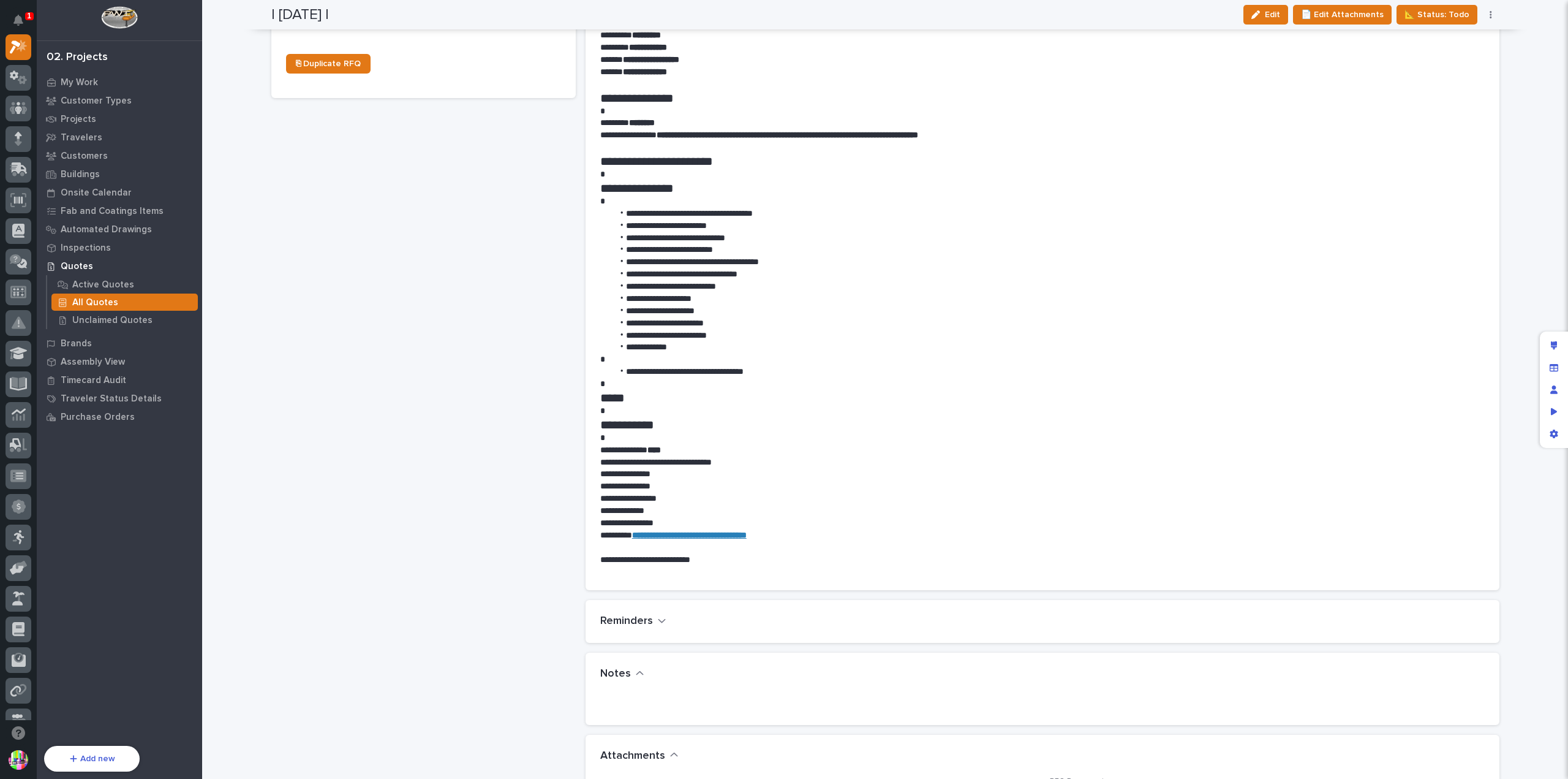
scroll to position [368, 0]
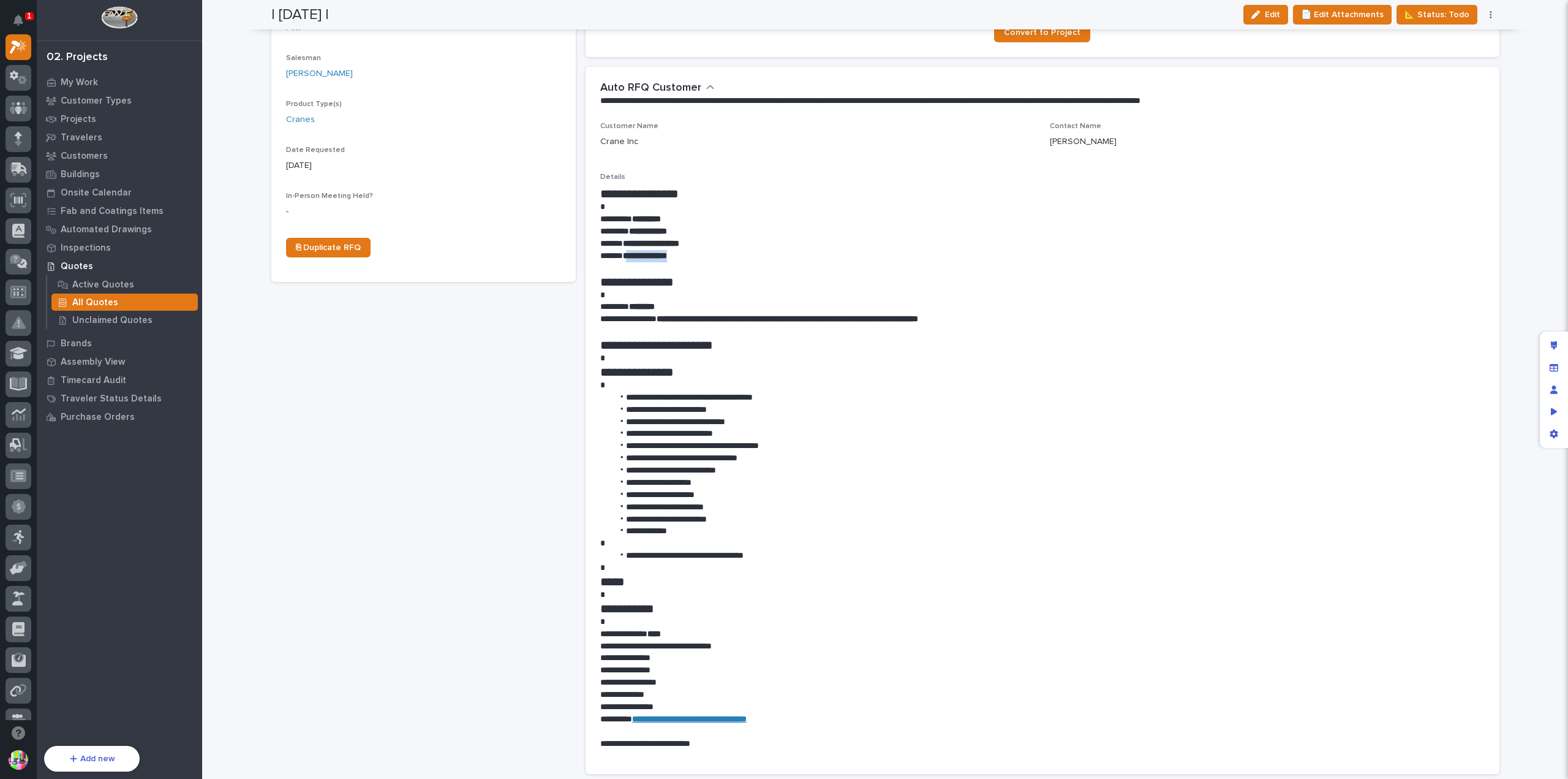
drag, startPoint x: 686, startPoint y: 253, endPoint x: 625, endPoint y: 255, distance: 61.0
click at [625, 255] on p "**********" at bounding box center [1043, 256] width 885 height 12
copy strong "**********"
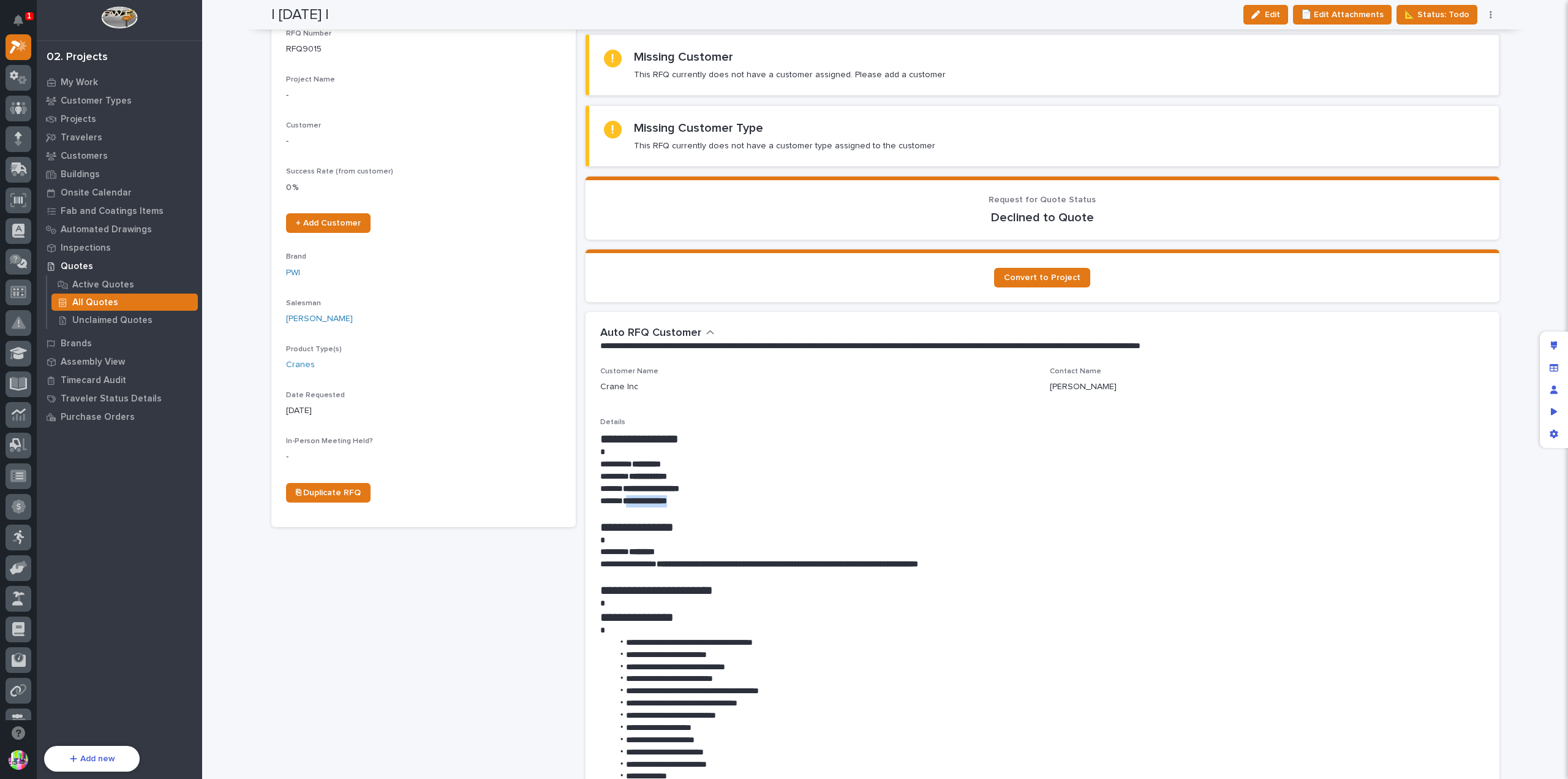
scroll to position [0, 0]
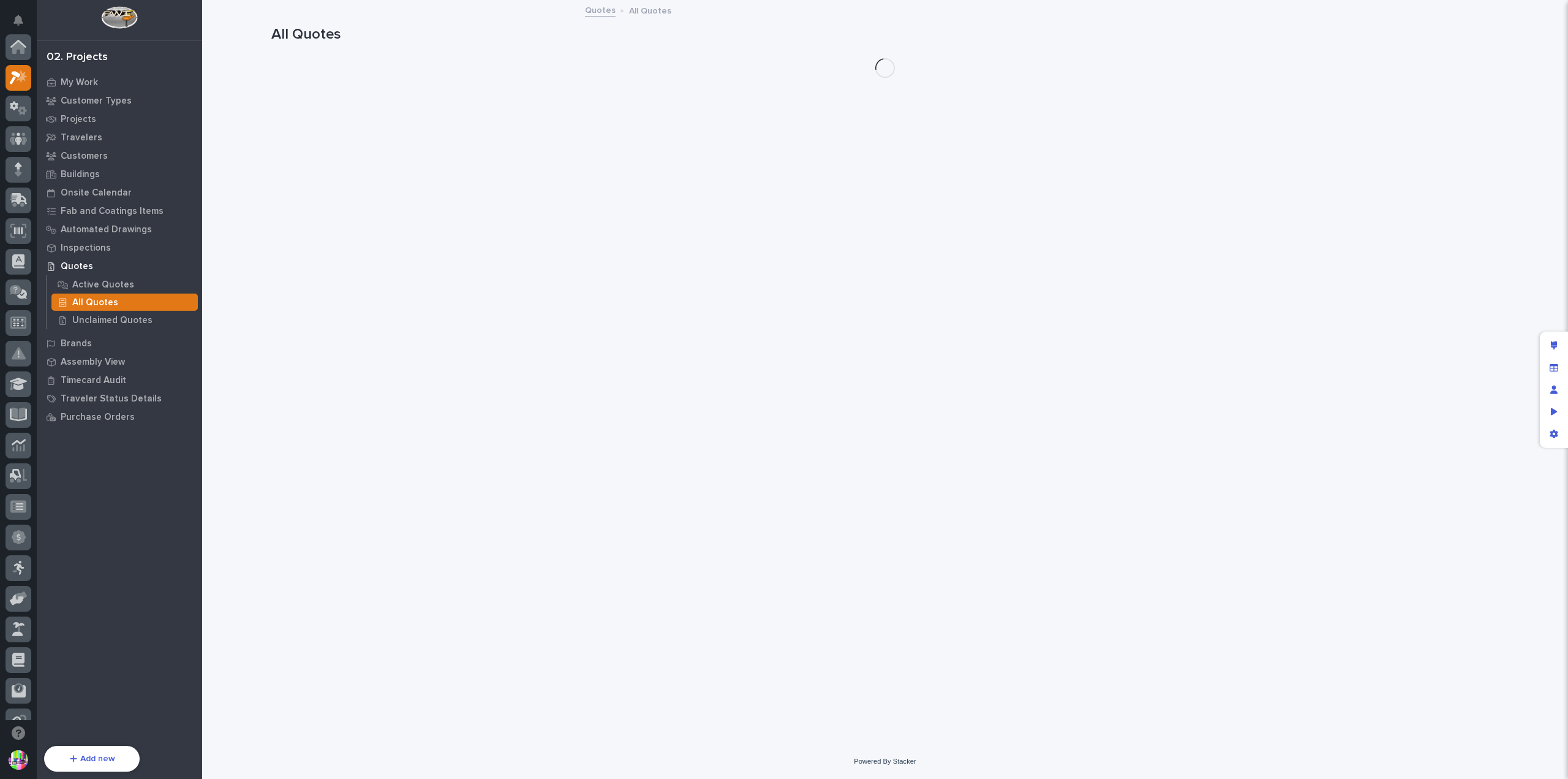
scroll to position [31, 0]
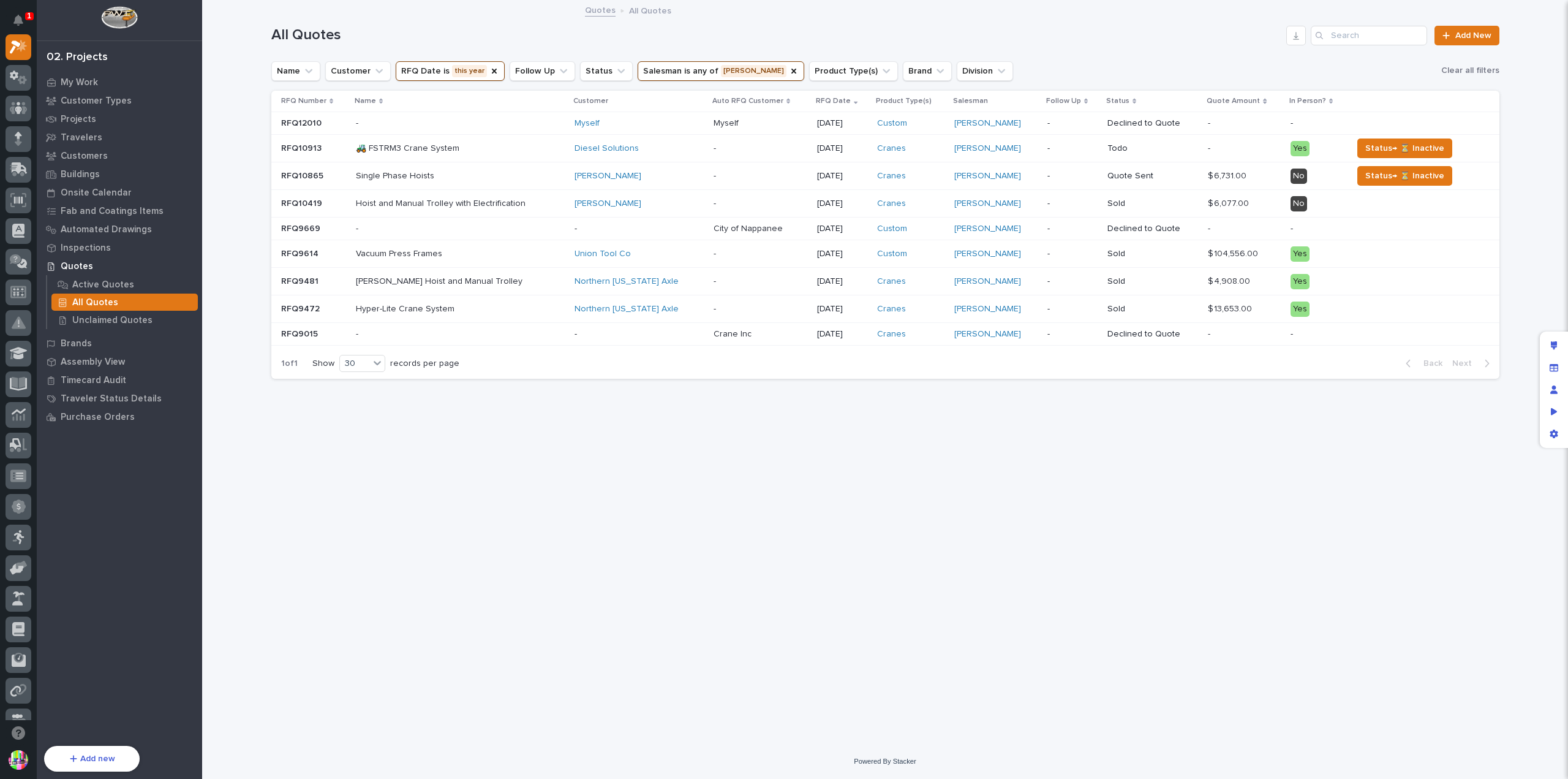
click at [419, 174] on p "Single Phase Hoists" at bounding box center [461, 176] width 209 height 11
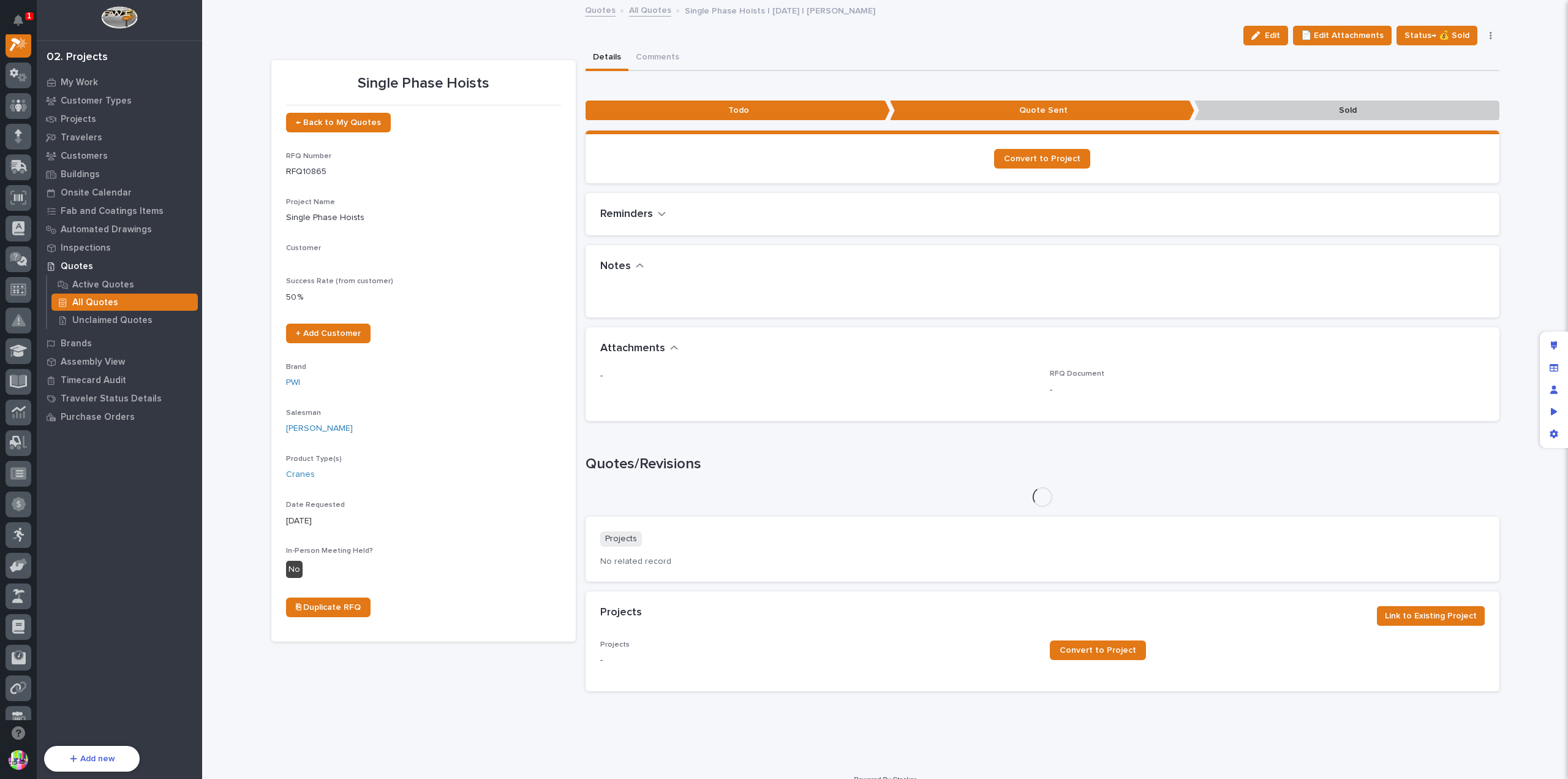
scroll to position [31, 0]
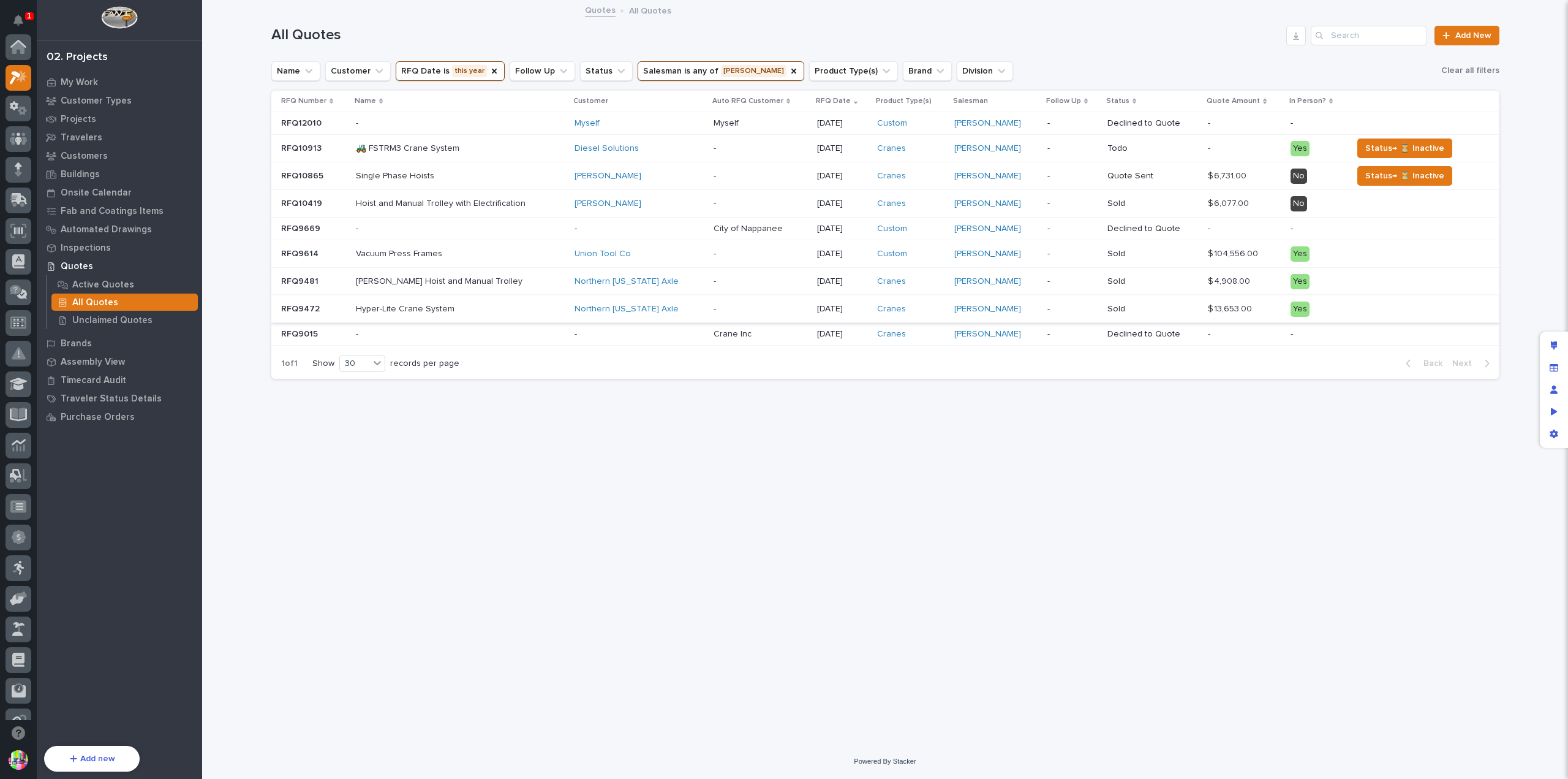
scroll to position [31, 0]
click at [1339, 37] on input "Search" at bounding box center [1369, 36] width 116 height 20
drag, startPoint x: 296, startPoint y: 202, endPoint x: 286, endPoint y: 198, distance: 10.8
click at [286, 198] on p "RFQ10419" at bounding box center [303, 202] width 43 height 12
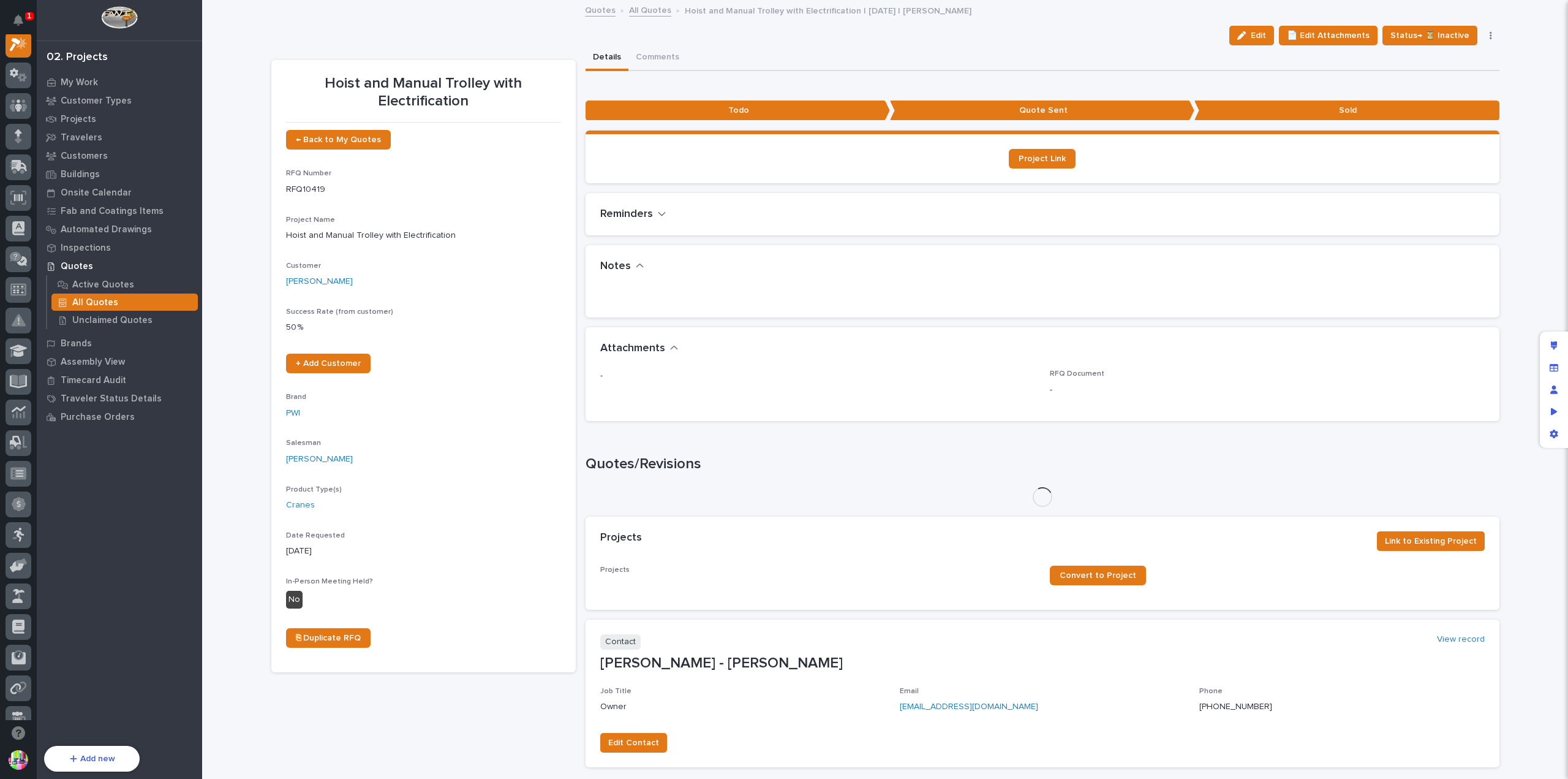
scroll to position [31, 0]
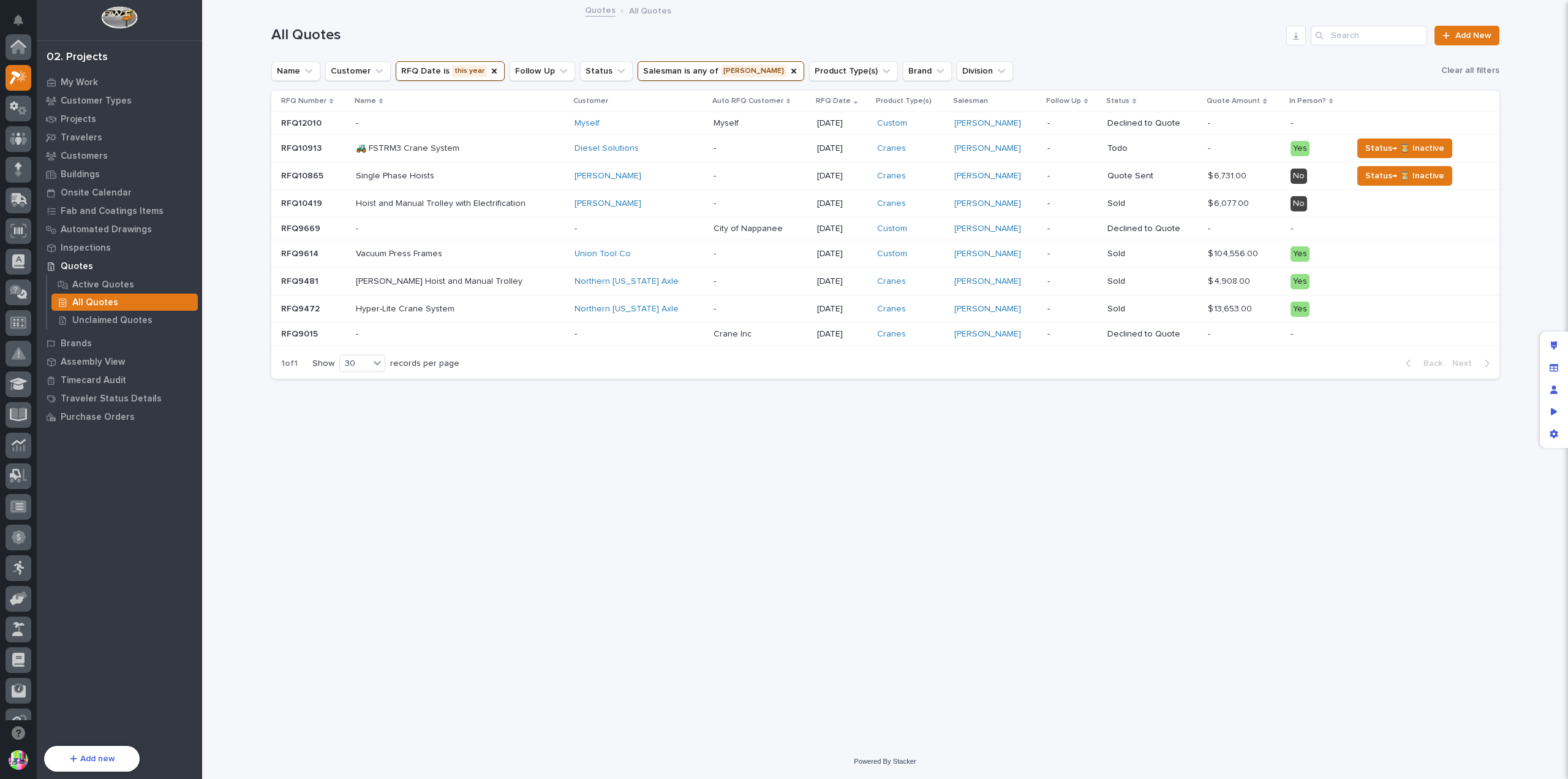
scroll to position [31, 0]
click at [315, 302] on p "RFQ9472" at bounding box center [301, 307] width 41 height 12
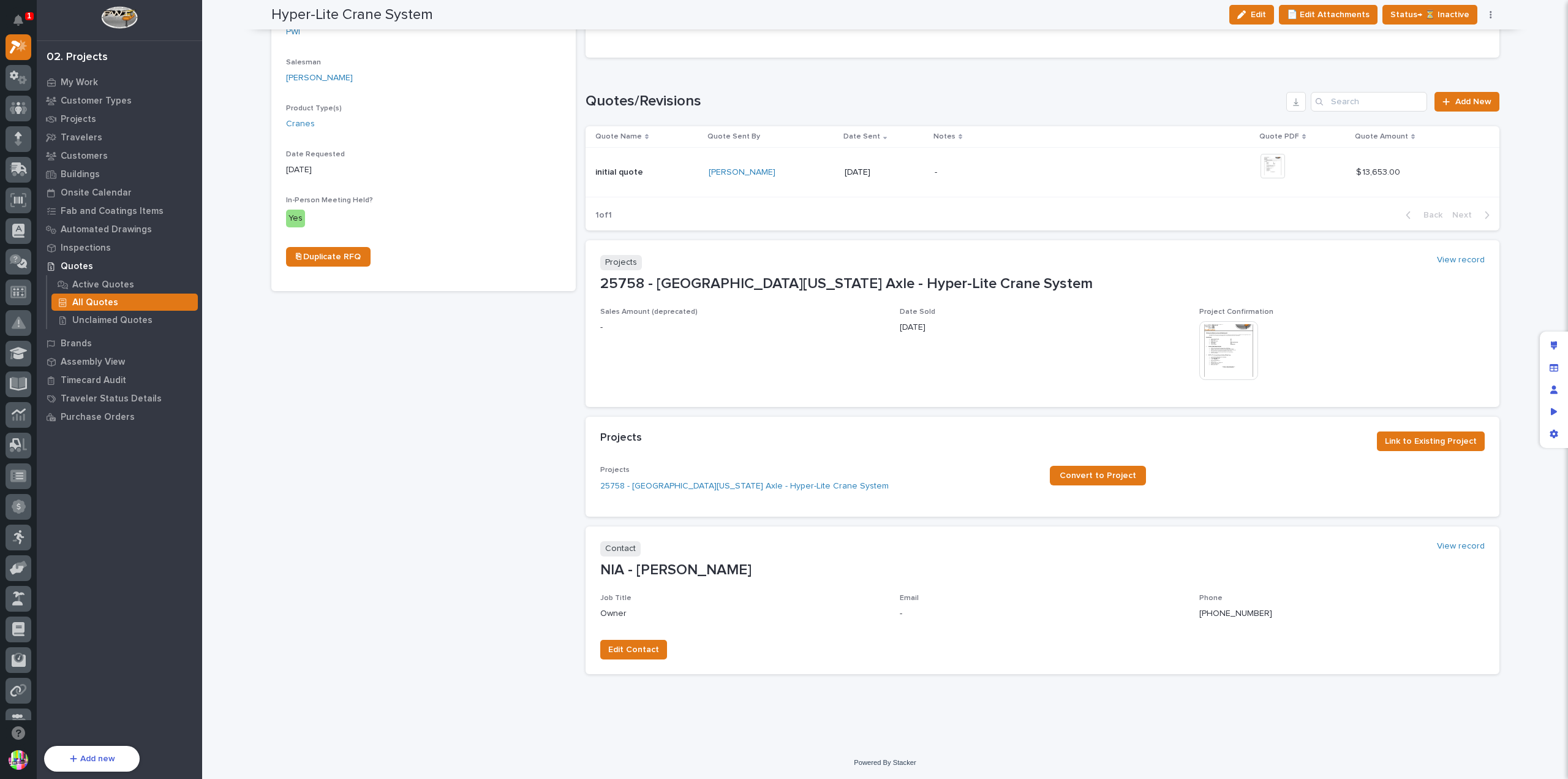
scroll to position [179, 0]
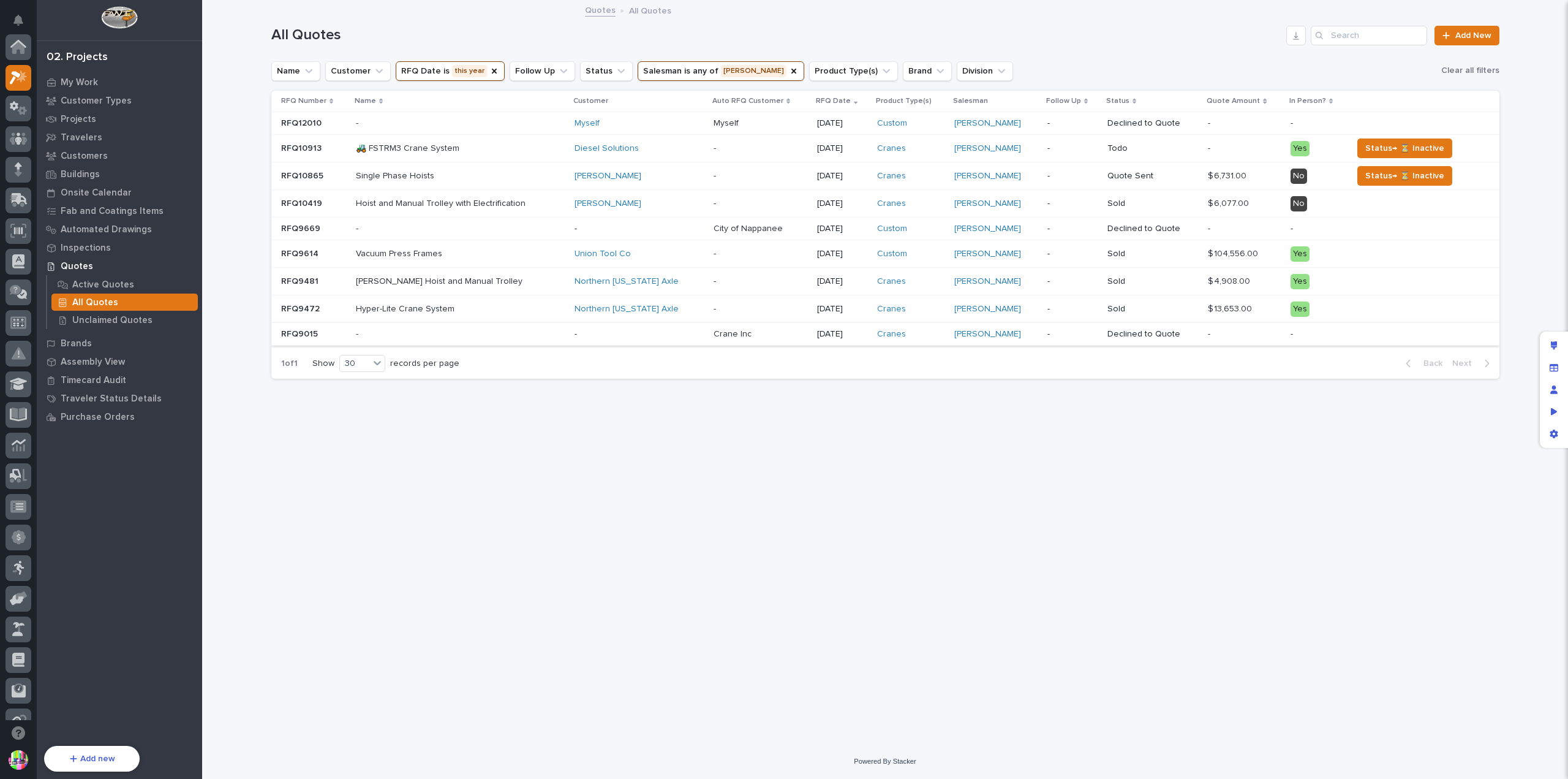
scroll to position [31, 0]
drag, startPoint x: 829, startPoint y: 281, endPoint x: 284, endPoint y: 279, distance: 545.0
click at [284, 279] on p "RFQ9481" at bounding box center [301, 280] width 40 height 12
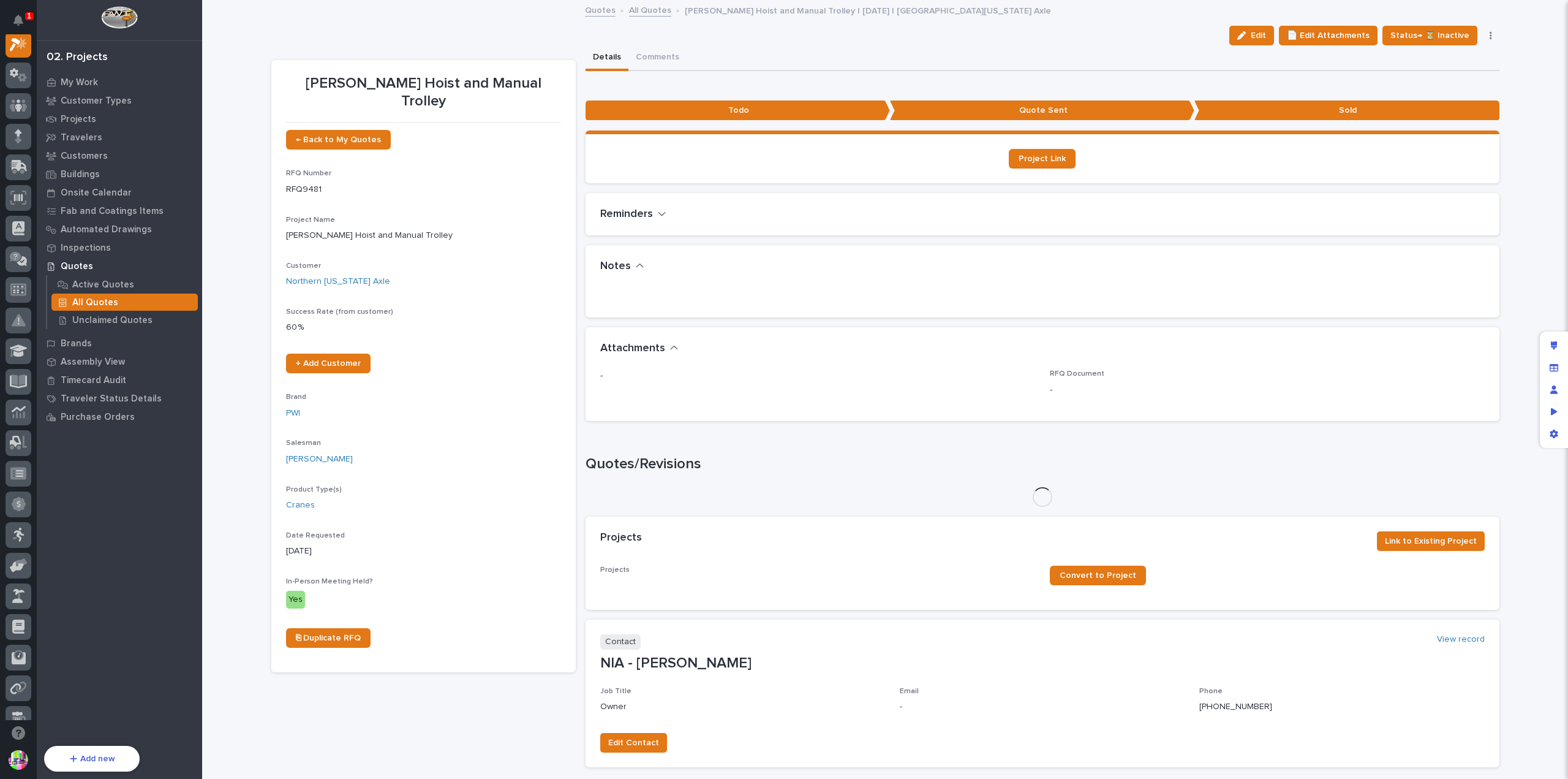
scroll to position [31, 0]
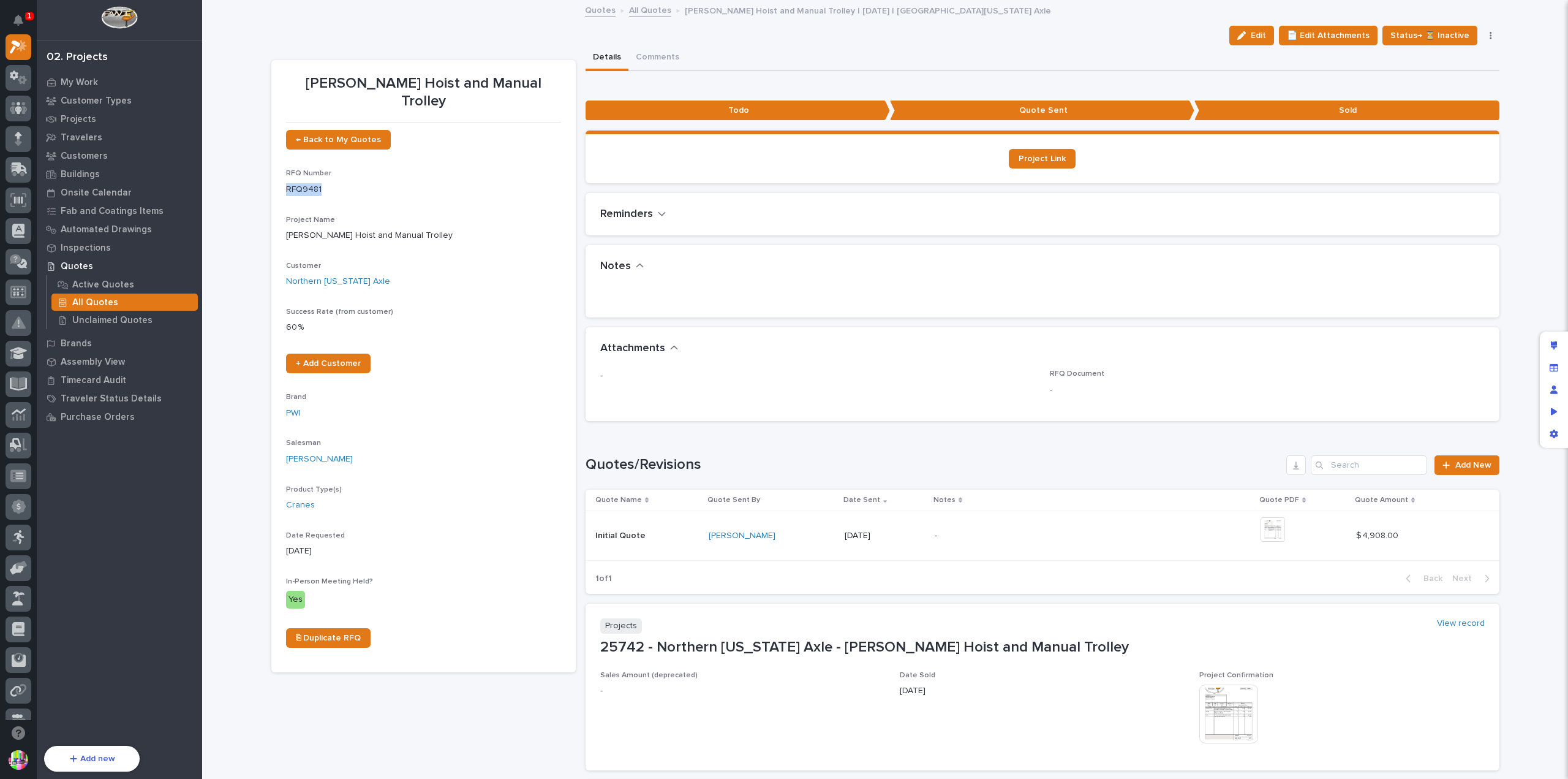
drag, startPoint x: 314, startPoint y: 171, endPoint x: 278, endPoint y: 174, distance: 36.1
click at [278, 174] on section "[PERSON_NAME] Hoist and Manual Trolley ← Back to My Quotes RFQ Number RFQ9481 P…" at bounding box center [423, 365] width 305 height 612
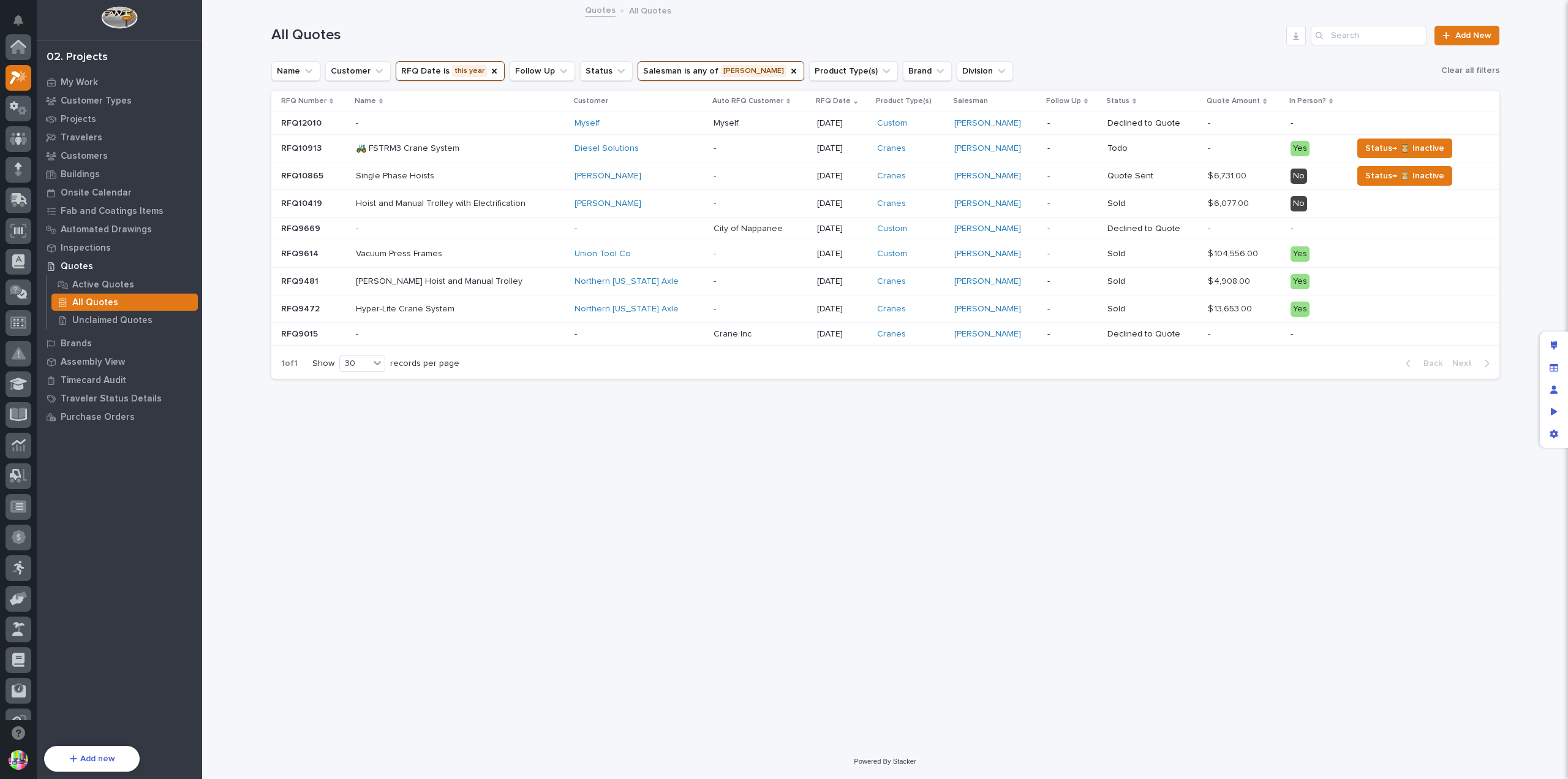
scroll to position [31, 0]
click at [404, 223] on p "-" at bounding box center [461, 228] width 209 height 11
click at [303, 301] on p "RFQ9472" at bounding box center [301, 307] width 41 height 12
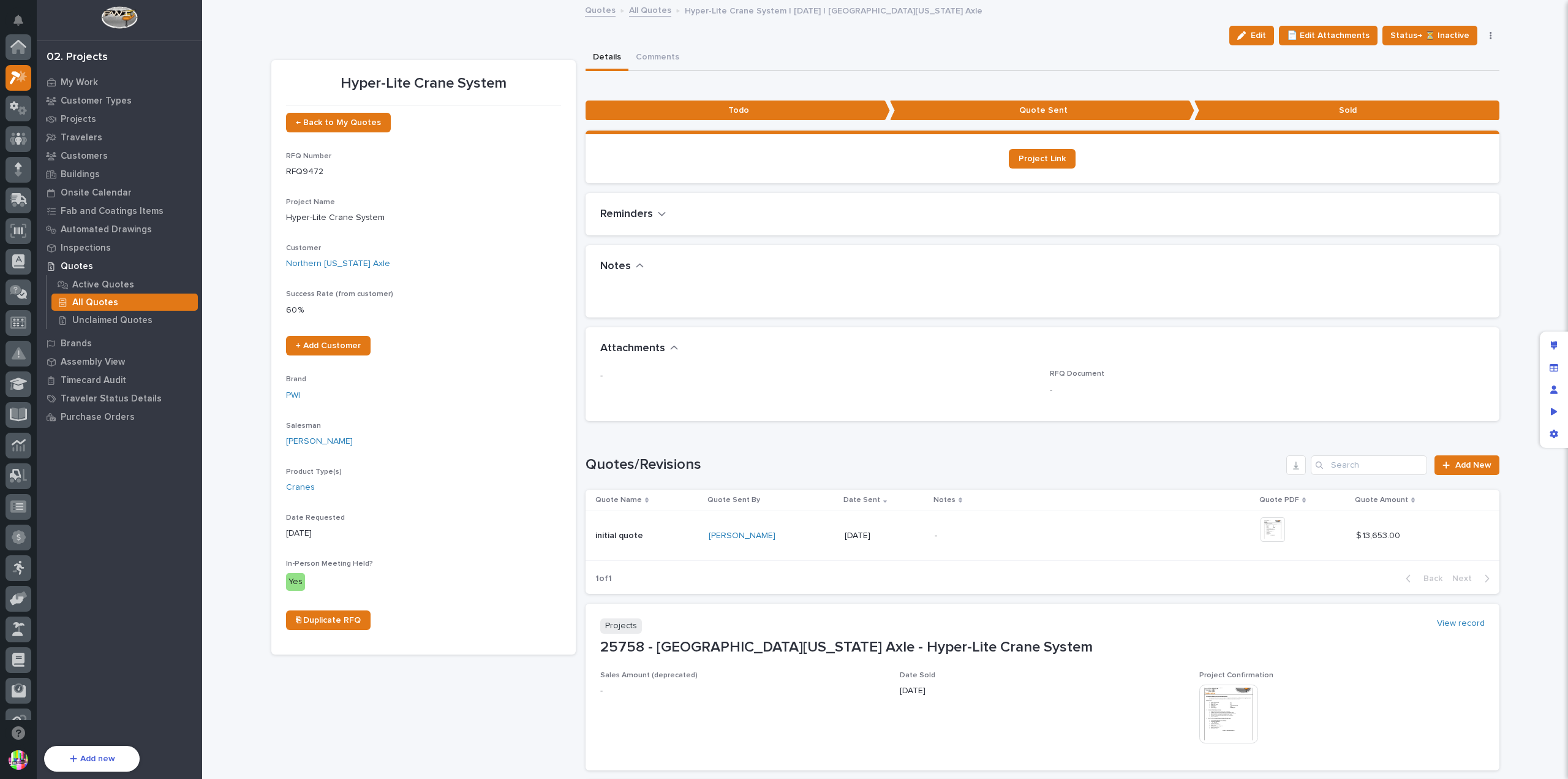
scroll to position [31, 0]
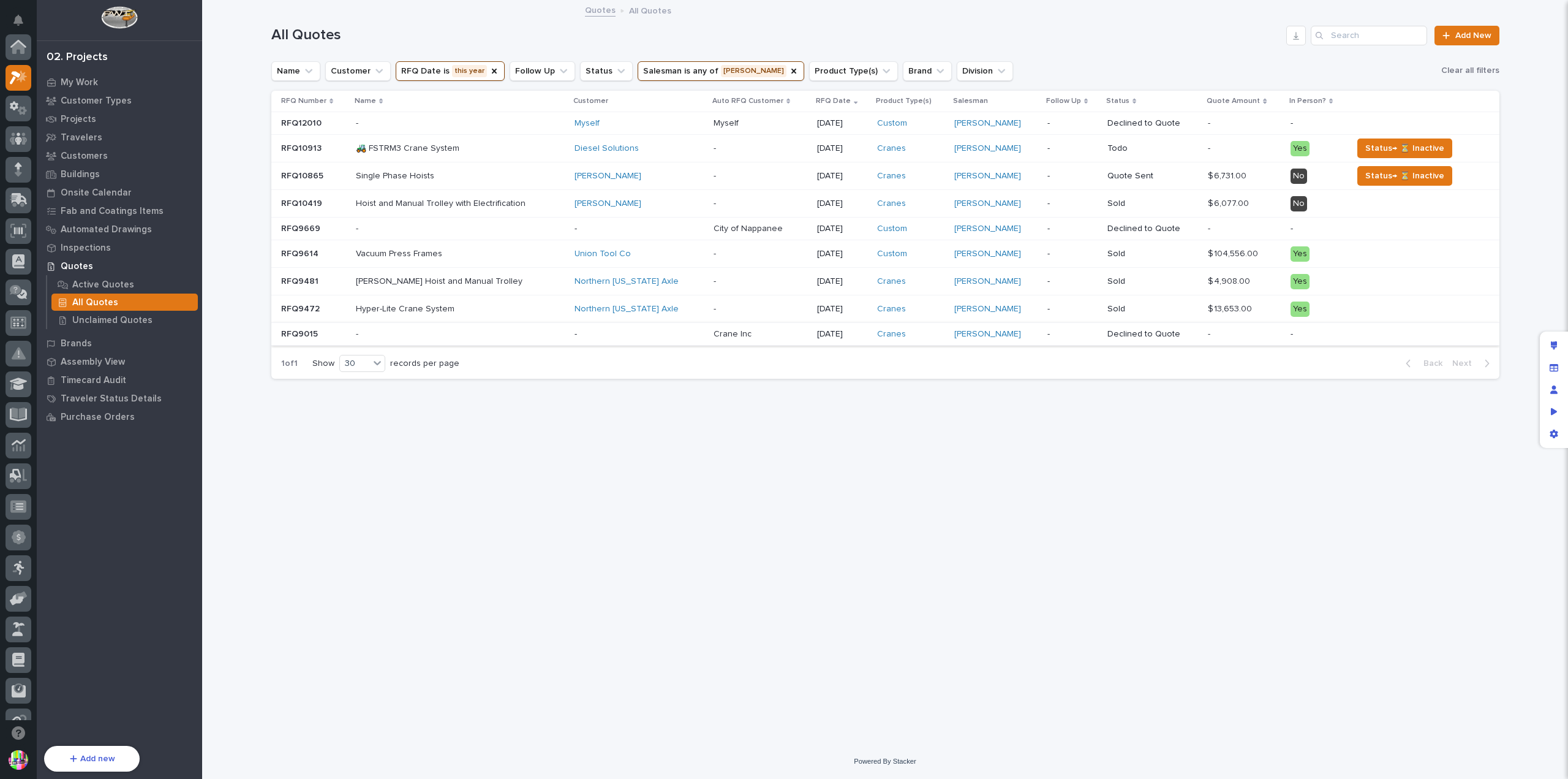
scroll to position [31, 0]
drag, startPoint x: 300, startPoint y: 270, endPoint x: 293, endPoint y: 279, distance: 11.4
click at [293, 279] on p "RFQ9481" at bounding box center [301, 280] width 40 height 12
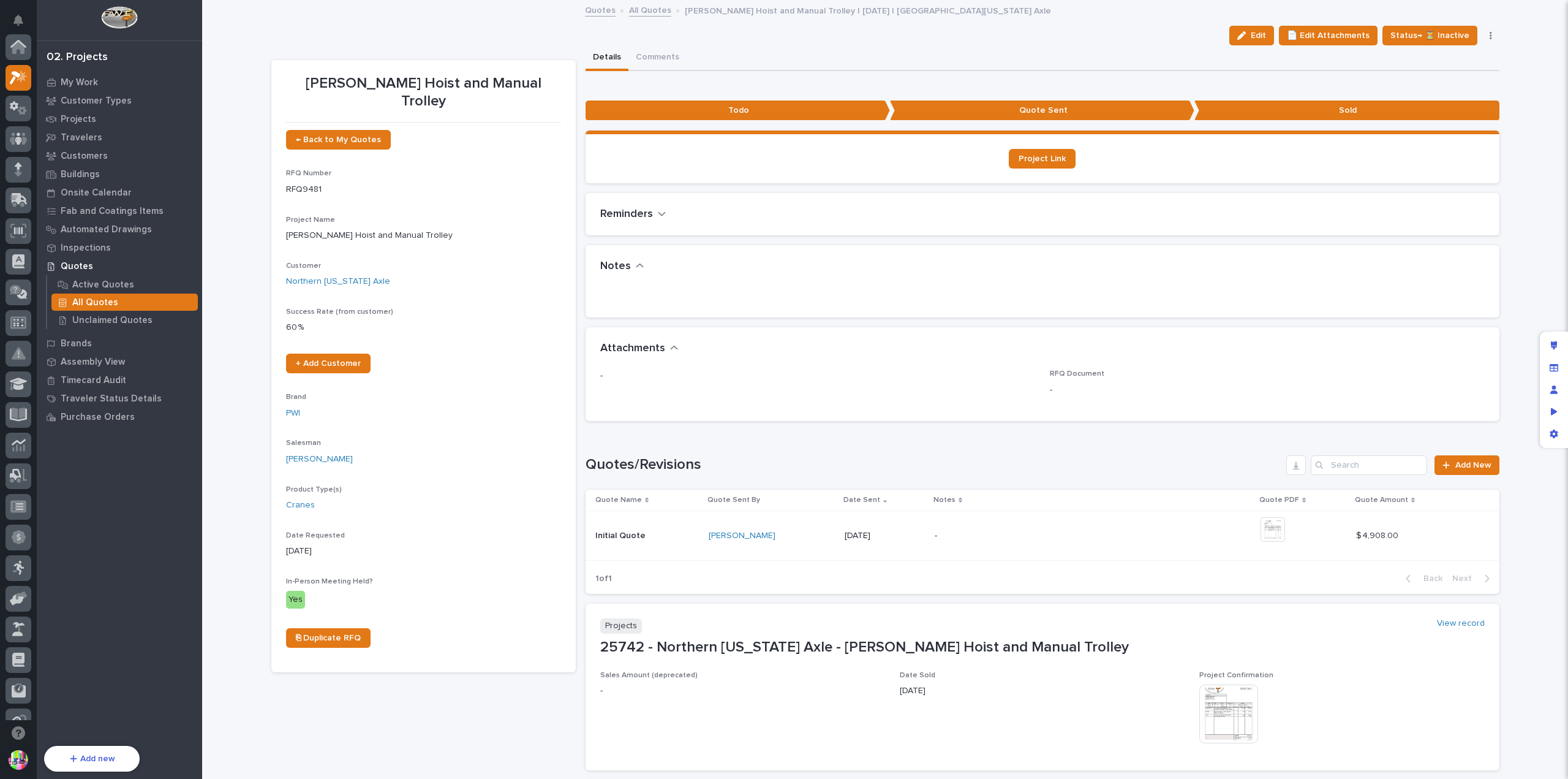
scroll to position [31, 0]
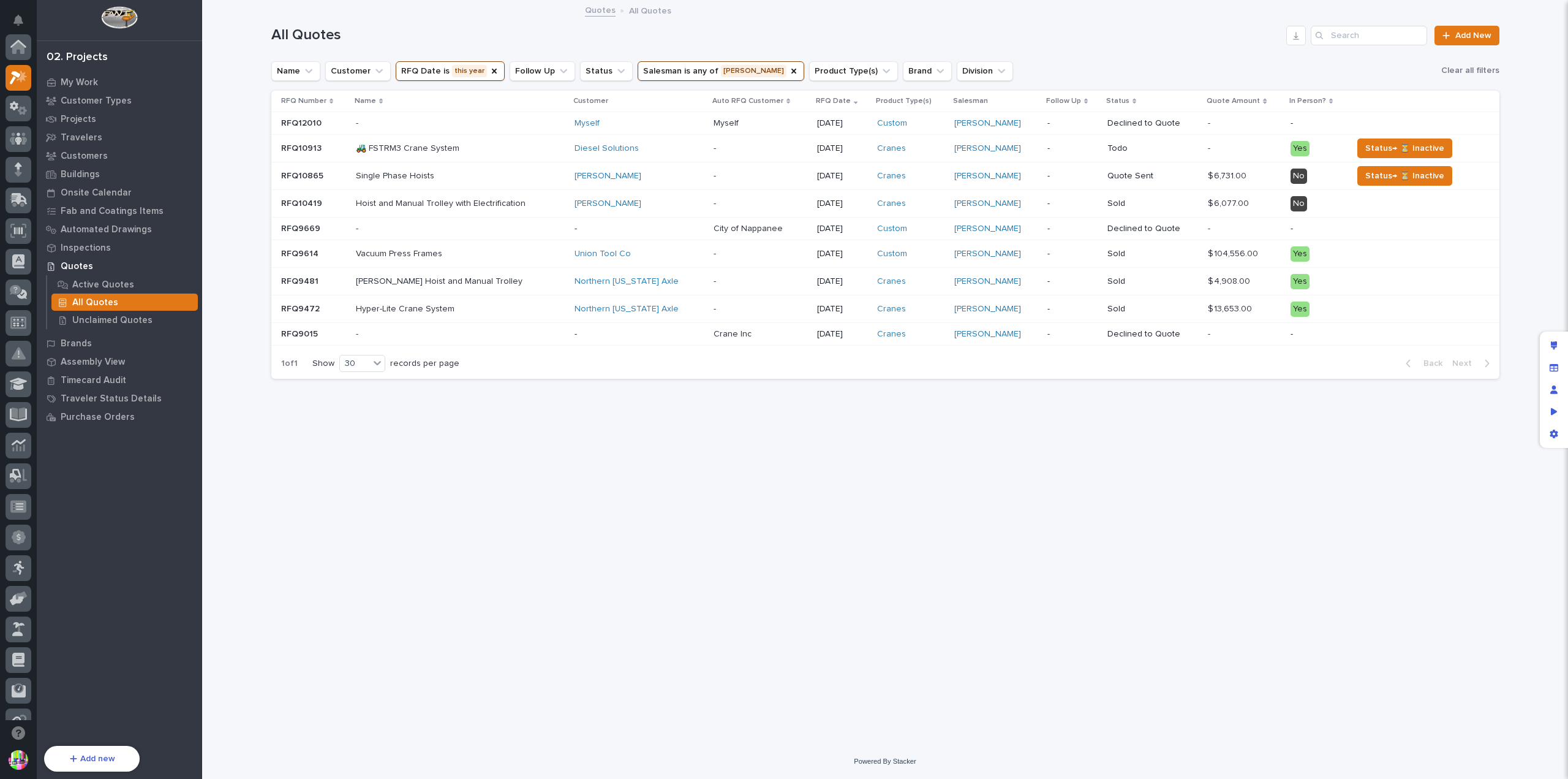
scroll to position [31, 0]
click at [299, 252] on p "RFQ9614" at bounding box center [301, 252] width 40 height 12
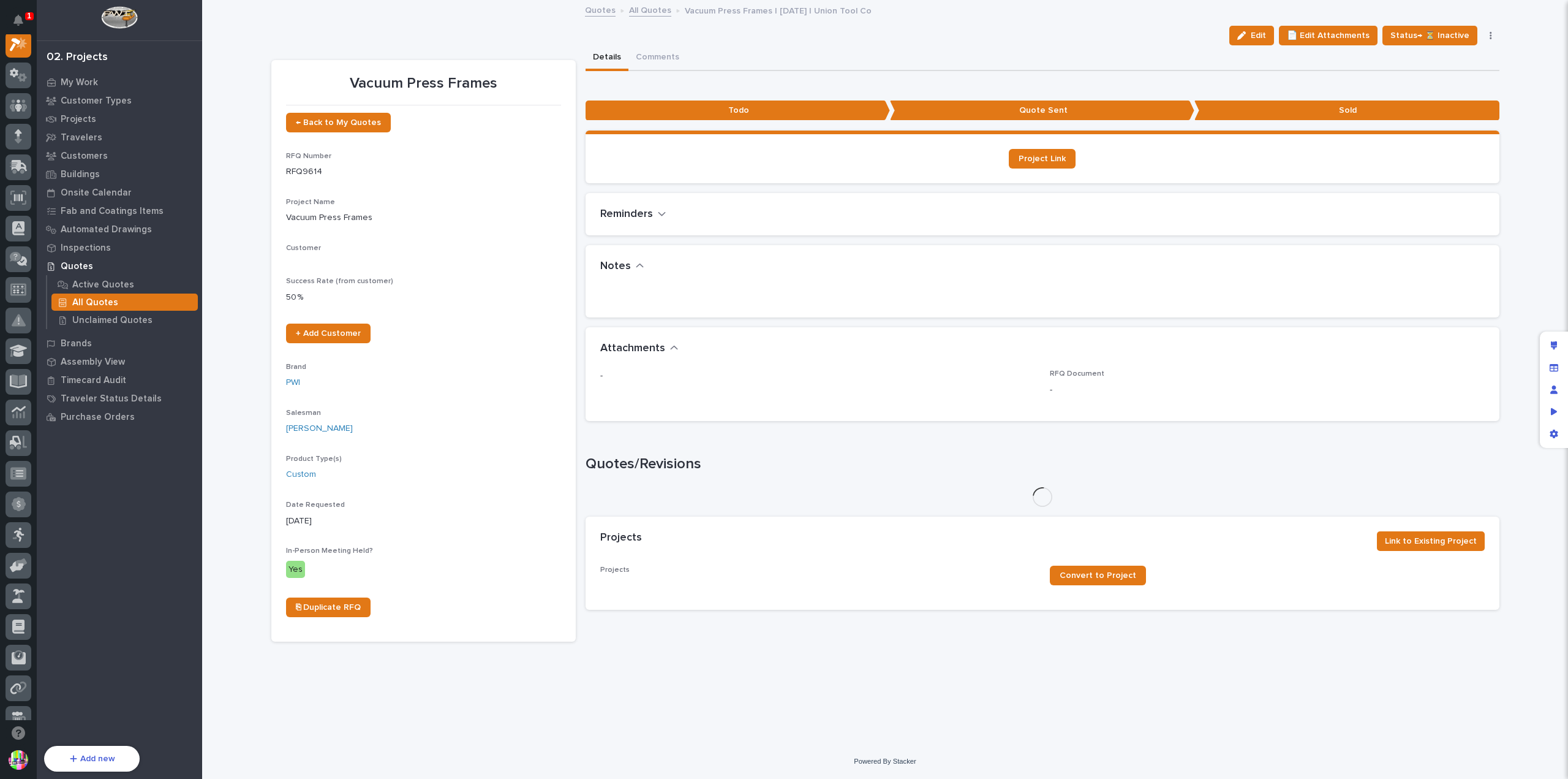
scroll to position [31, 0]
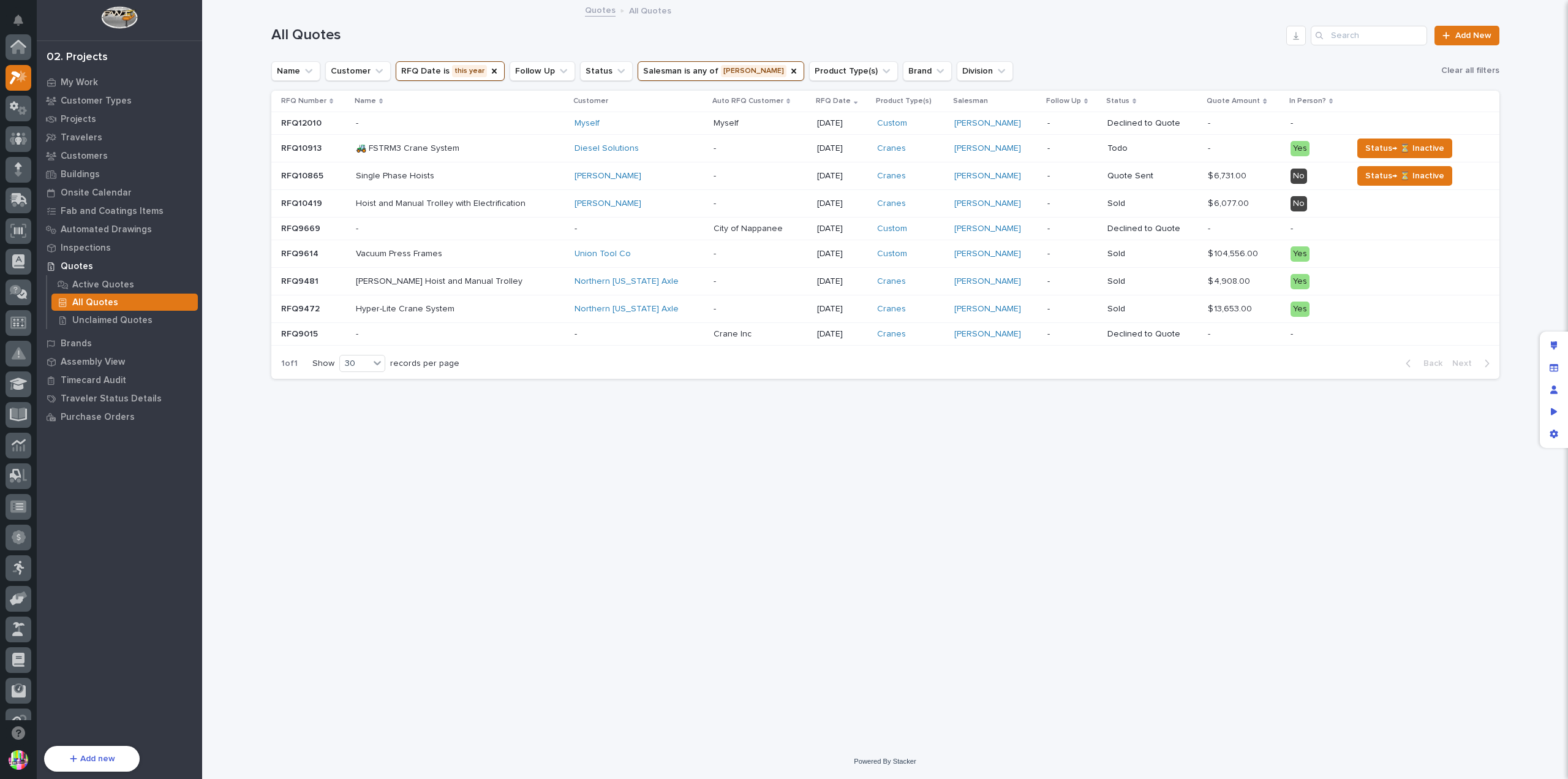
scroll to position [31, 0]
click at [305, 282] on p "RFQ9481" at bounding box center [301, 280] width 40 height 12
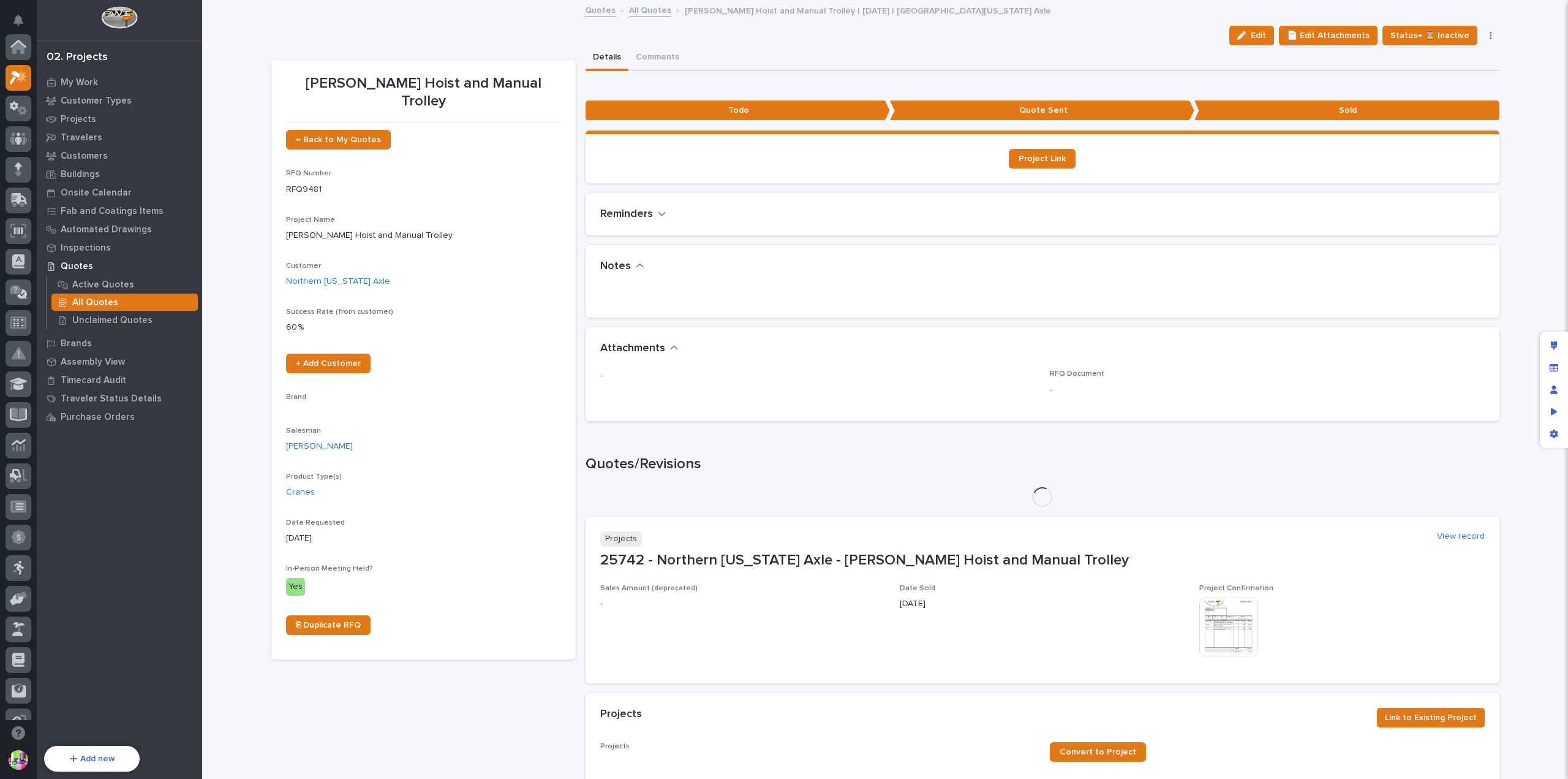
scroll to position [31, 0]
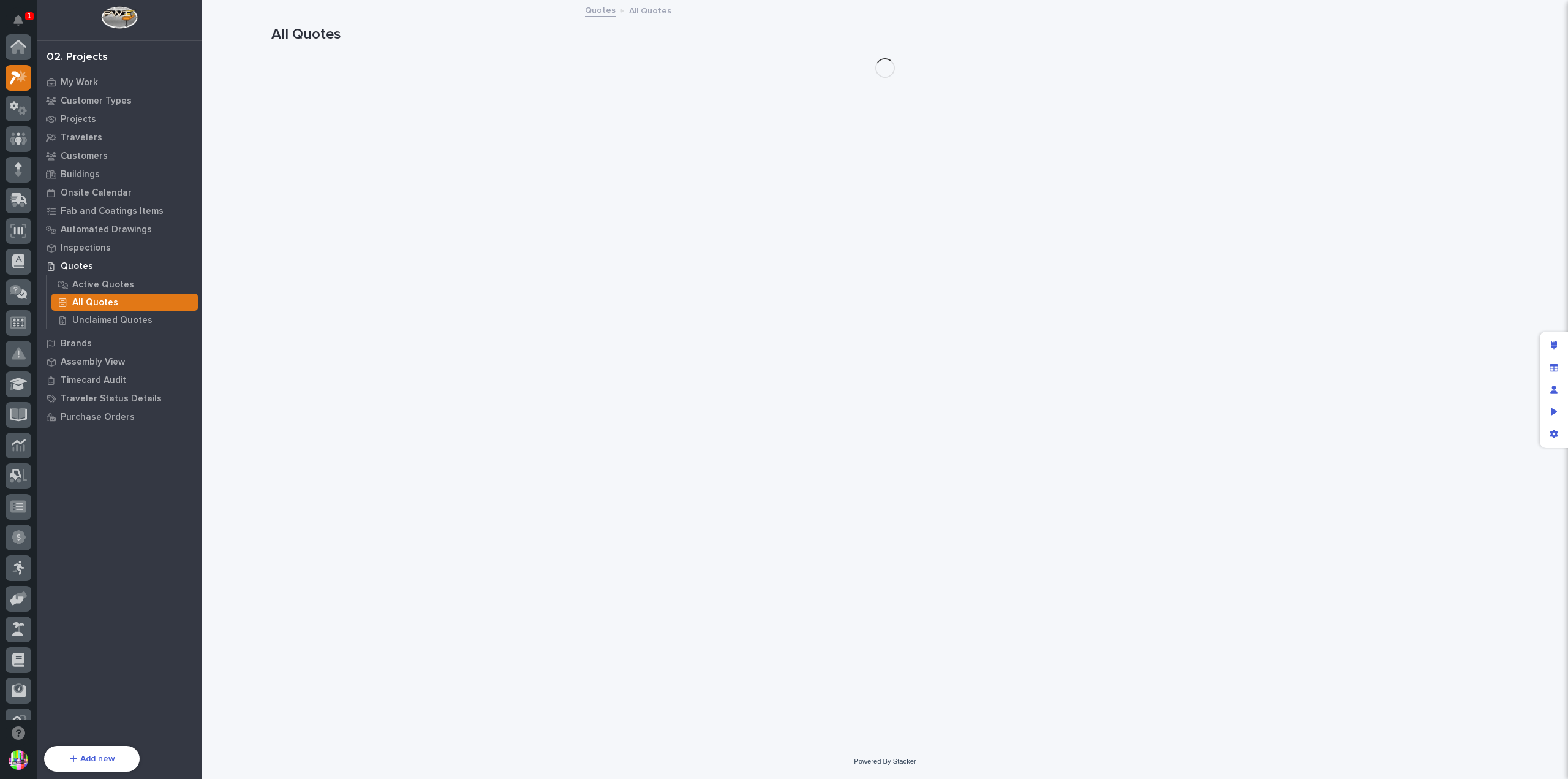
scroll to position [31, 0]
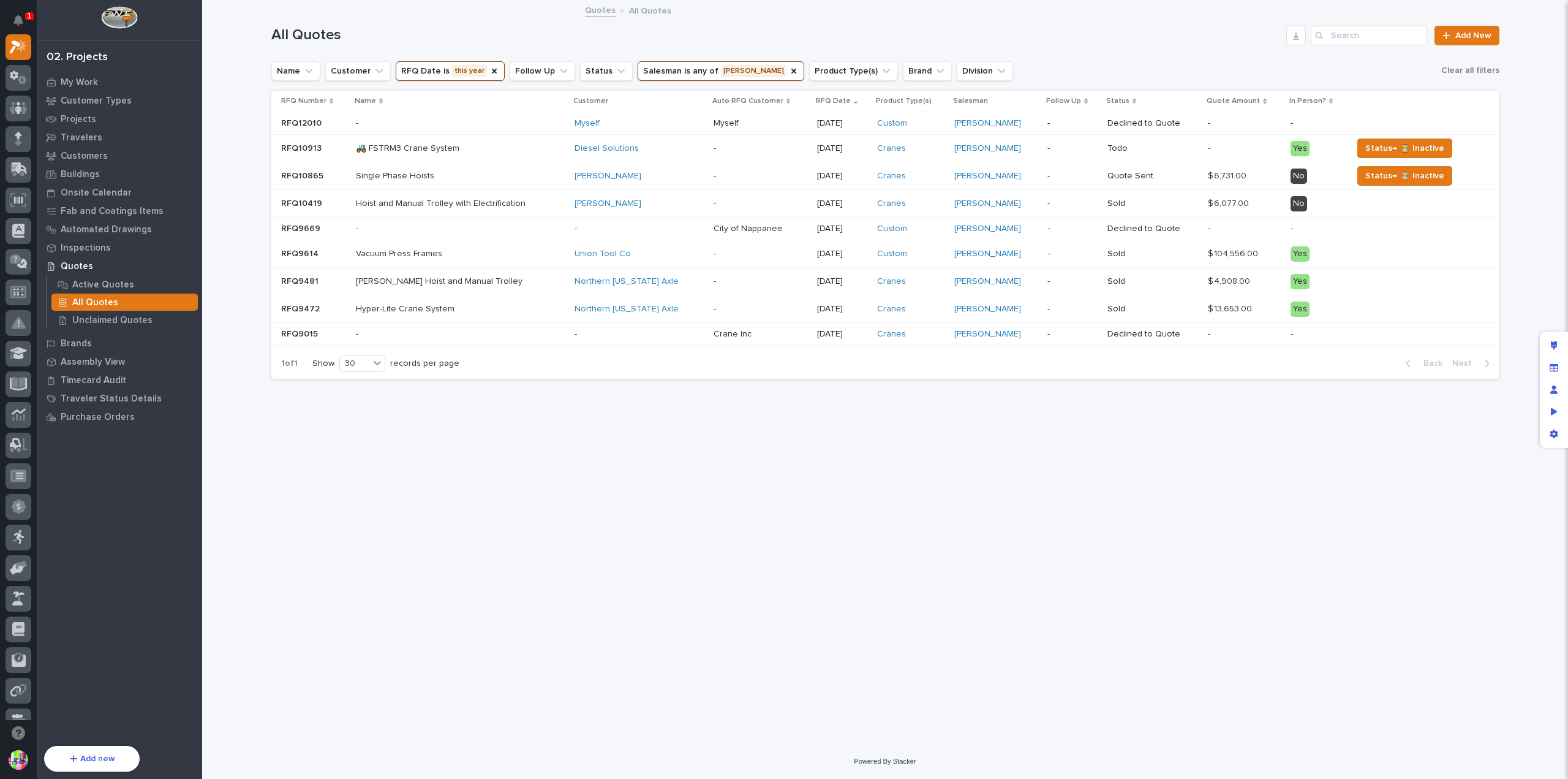
click at [309, 172] on p "RFQ10865" at bounding box center [304, 174] width 45 height 12
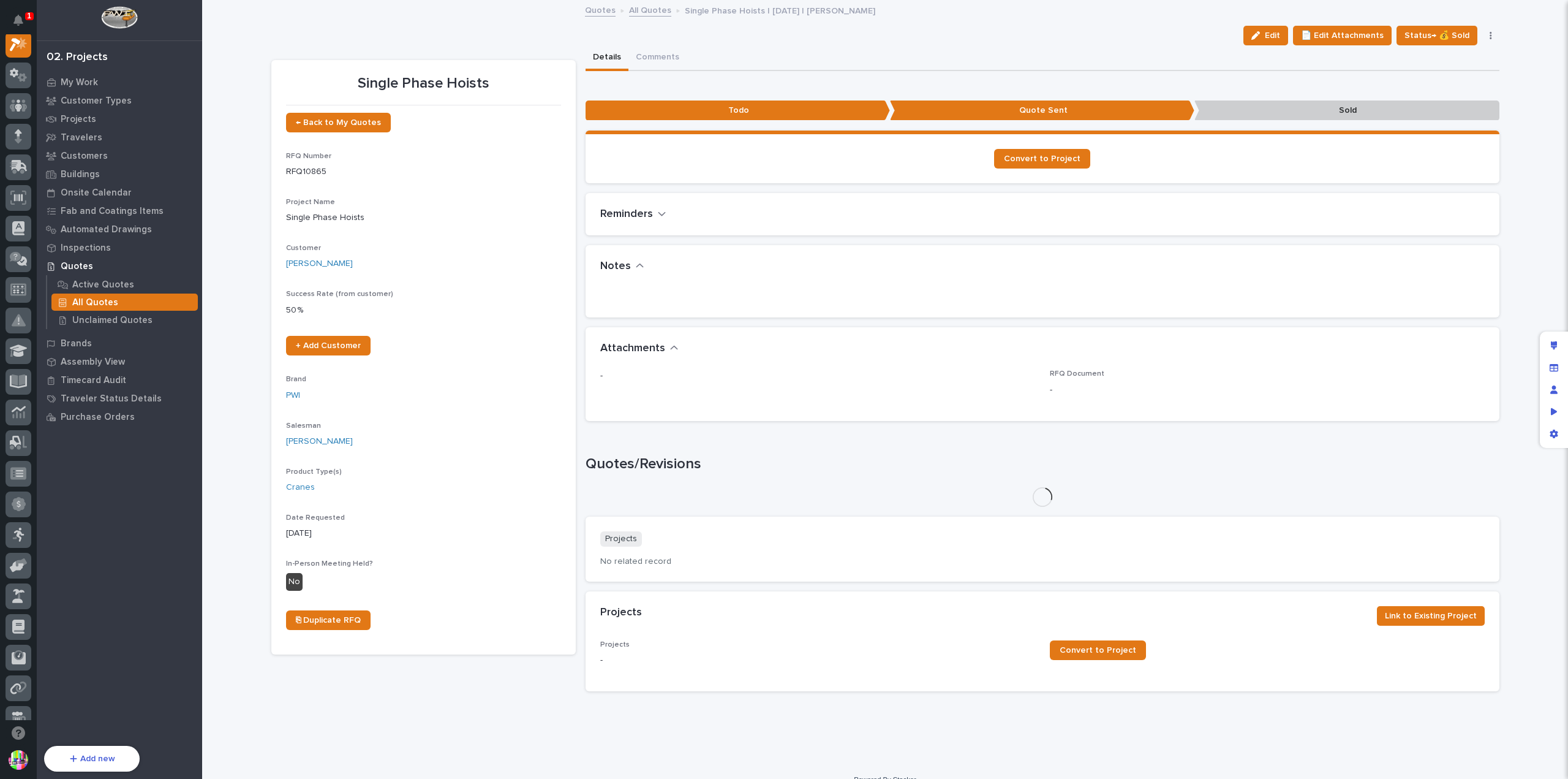
scroll to position [31, 0]
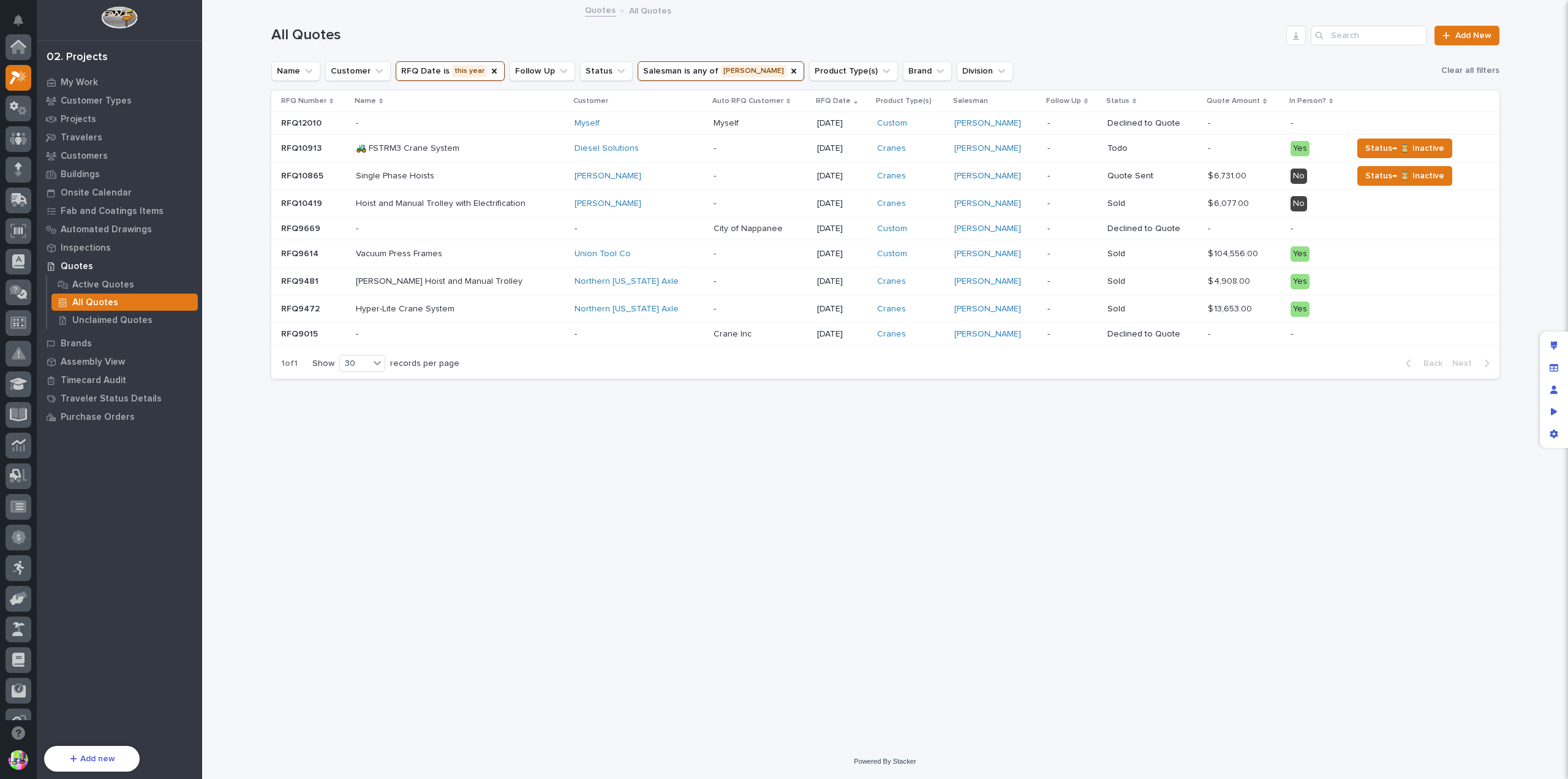
scroll to position [31, 0]
drag, startPoint x: 1556, startPoint y: 342, endPoint x: 1272, endPoint y: 277, distance: 291.3
click at [1556, 342] on icon "Edit layout" at bounding box center [1554, 345] width 7 height 8
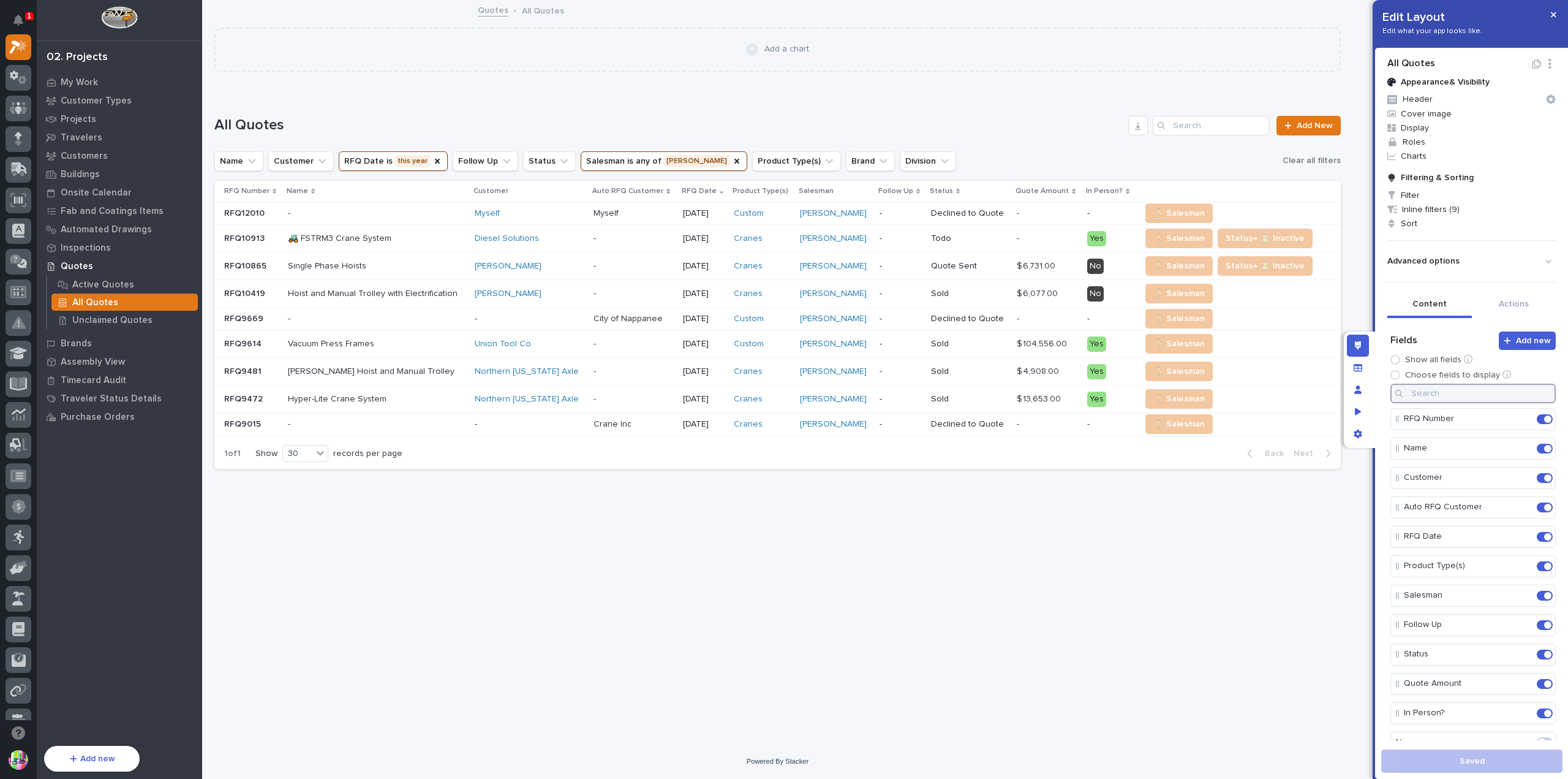
click at [1460, 400] on input at bounding box center [1473, 394] width 165 height 20
click at [1538, 416] on span at bounding box center [1541, 419] width 7 height 7
type input "rec"
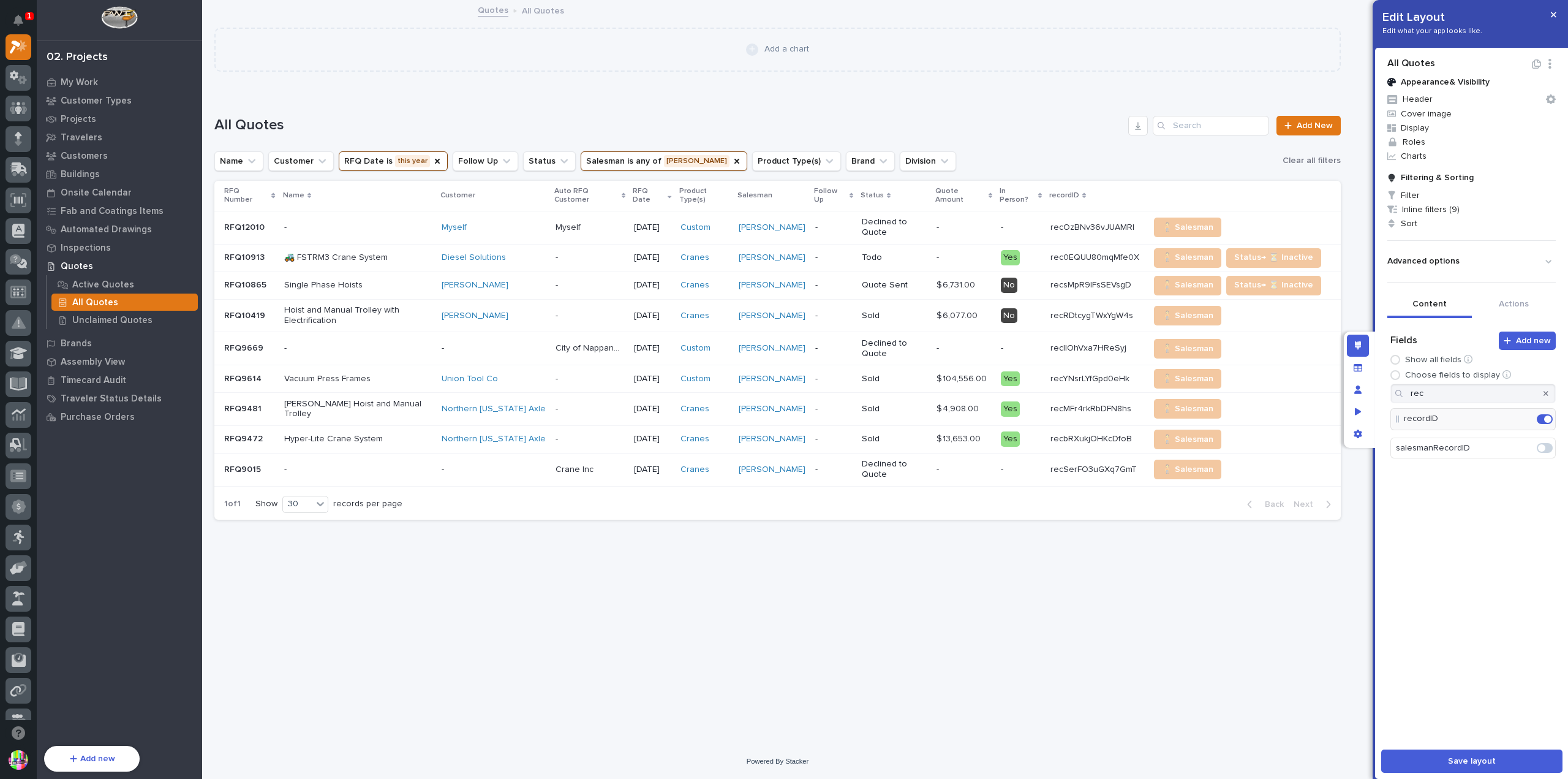
click at [1034, 138] on div "**********" at bounding box center [777, 120] width 1126 height 59
click at [1457, 752] on button "Save layout" at bounding box center [1472, 761] width 181 height 23
